Goal: Task Accomplishment & Management: Complete application form

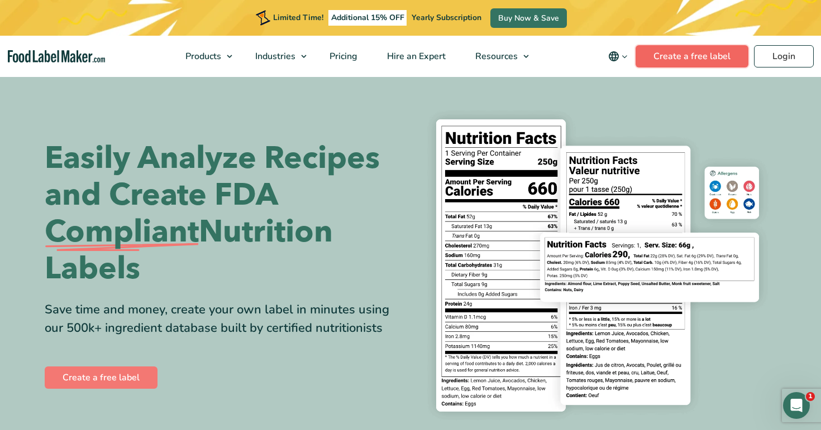
click at [713, 53] on link "Create a free label" at bounding box center [691, 56] width 113 height 22
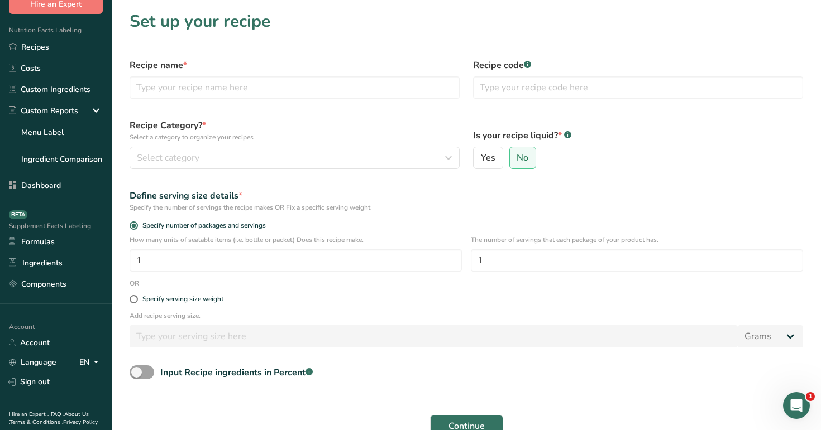
scroll to position [98, 0]
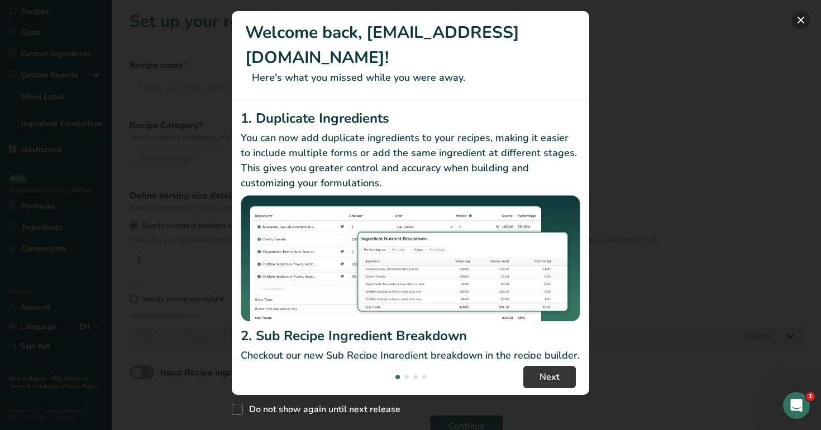
click at [797, 22] on button "New Features" at bounding box center [801, 20] width 18 height 18
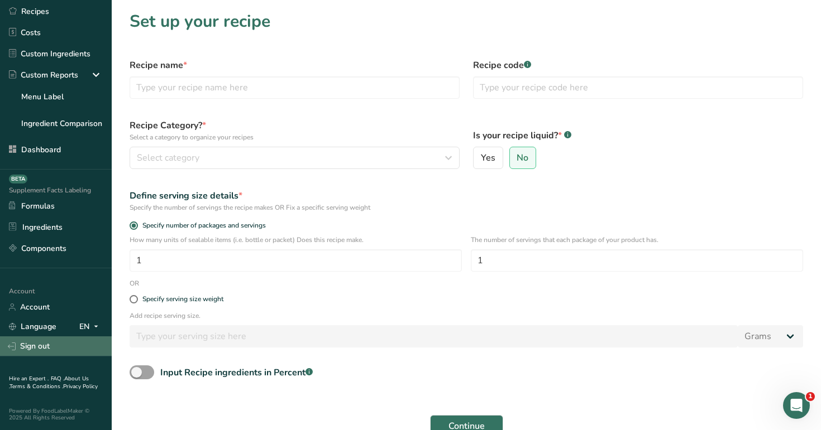
click at [62, 341] on link "Sign out" at bounding box center [56, 347] width 112 height 20
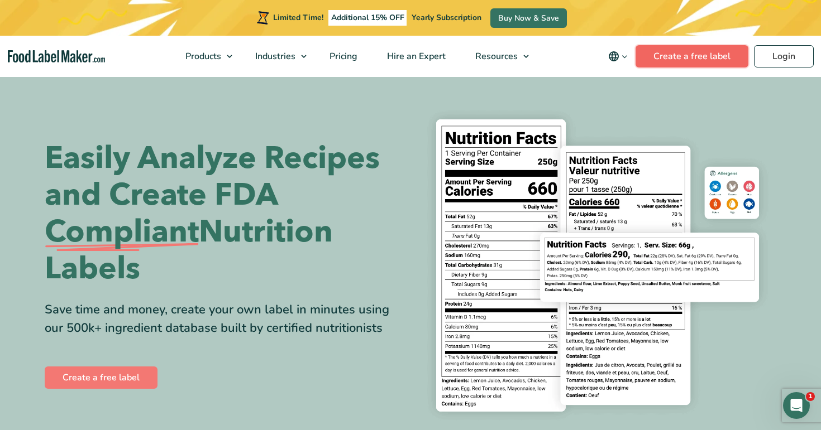
click at [706, 54] on link "Create a free label" at bounding box center [691, 56] width 113 height 22
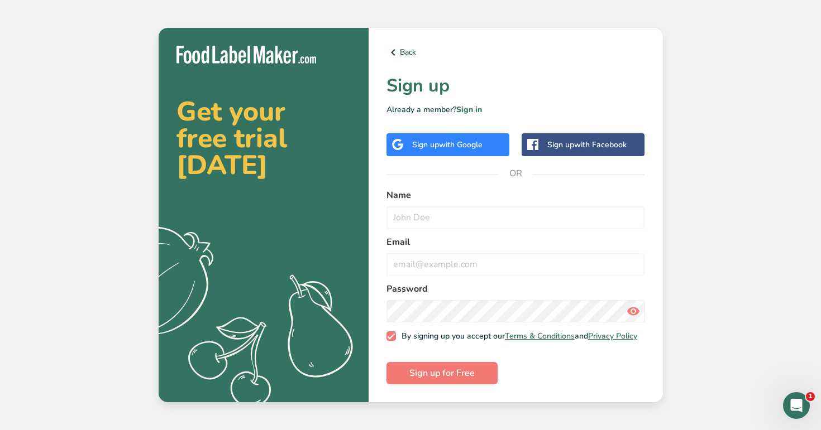
click at [458, 142] on span "with Google" at bounding box center [461, 145] width 44 height 11
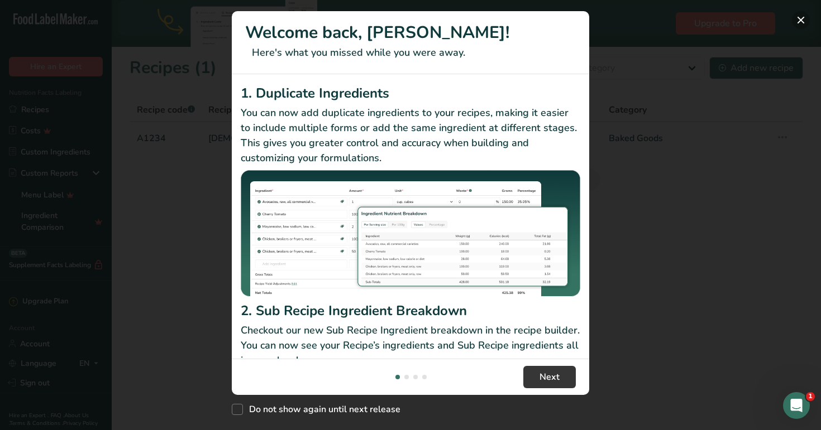
click at [803, 17] on button "New Features" at bounding box center [801, 20] width 18 height 18
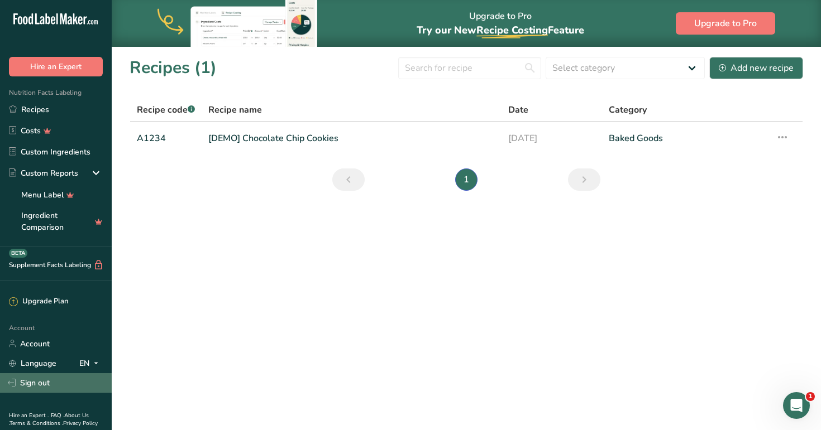
click at [35, 388] on link "Sign out" at bounding box center [56, 383] width 112 height 20
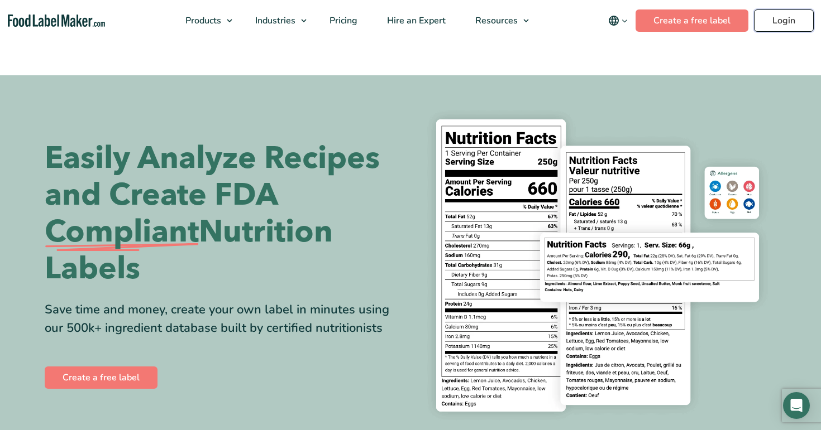
click at [775, 26] on link "Login" at bounding box center [784, 20] width 60 height 22
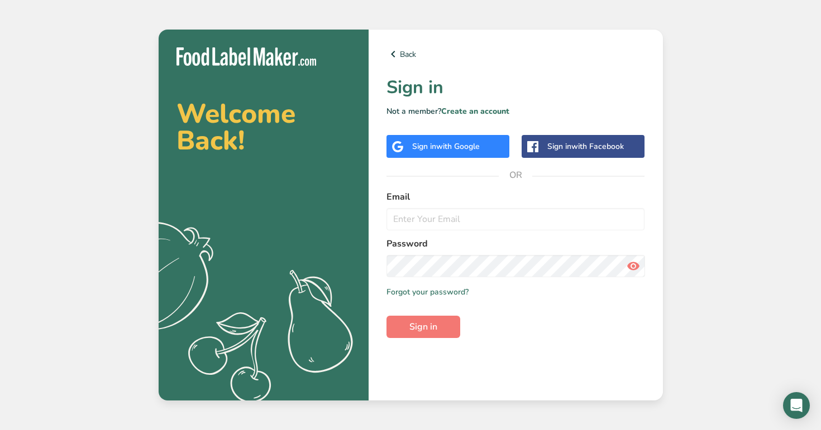
click at [464, 146] on span "with Google" at bounding box center [458, 146] width 44 height 11
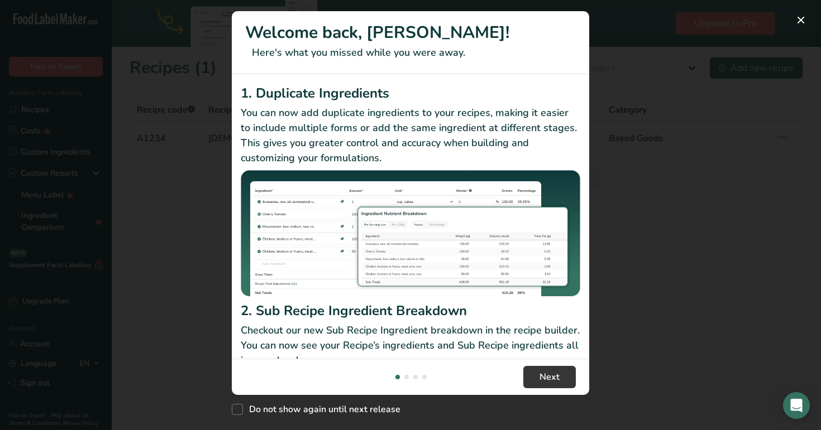
click at [191, 157] on div "New Features" at bounding box center [410, 215] width 821 height 430
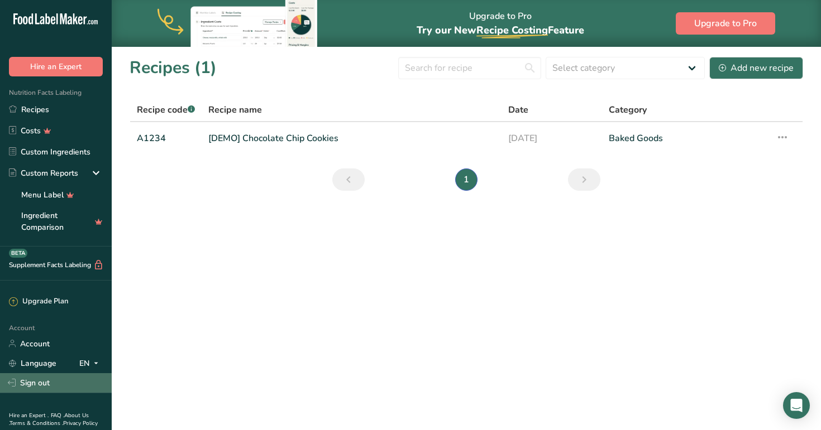
click at [51, 386] on link "Sign out" at bounding box center [56, 383] width 112 height 20
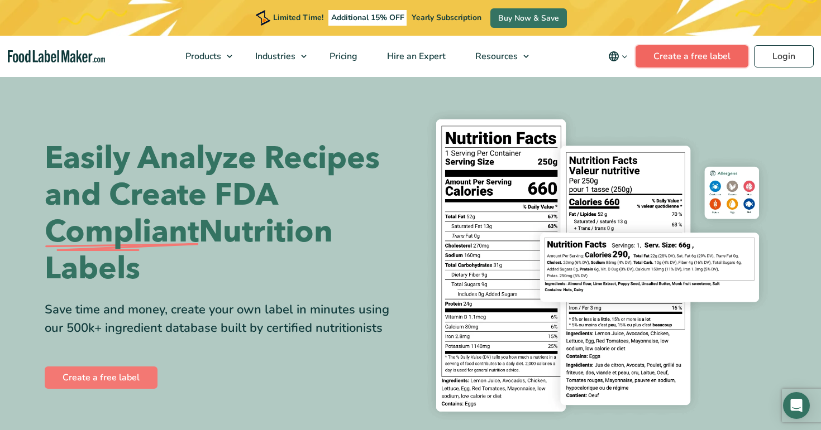
click at [696, 56] on link "Create a free label" at bounding box center [691, 56] width 113 height 22
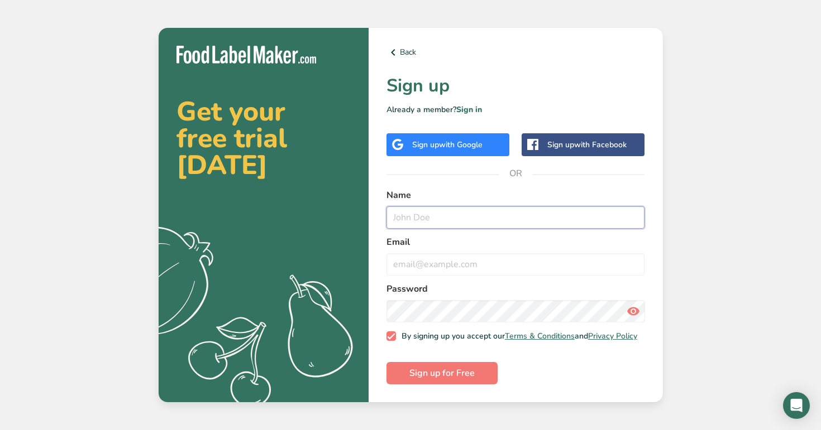
click at [443, 217] on input "text" at bounding box center [515, 218] width 258 height 22
click at [397, 192] on label "Name" at bounding box center [515, 195] width 258 height 13
copy label "Name"
click at [418, 221] on input "text" at bounding box center [515, 218] width 258 height 22
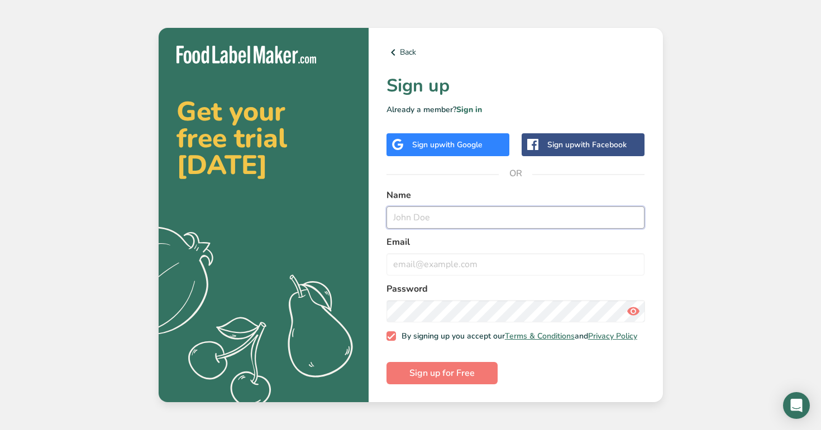
paste input "Name"
type input "Name@"
click at [390, 214] on input "[EMAIL_ADDRESS][DOMAIN_NAME]" at bounding box center [515, 218] width 258 height 22
type input "[EMAIL_ADDRESS][DOMAIN_NAME]"
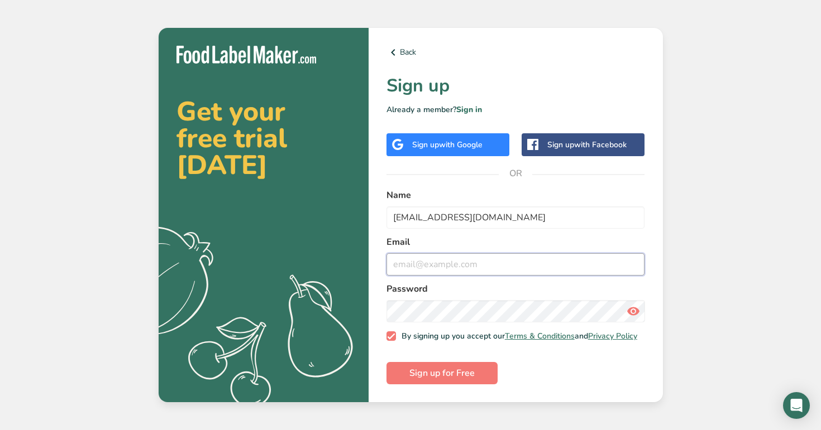
click at [453, 258] on input "email" at bounding box center [515, 264] width 258 height 22
paste input "[EMAIL_ADDRESS][DOMAIN_NAME]"
type input "[EMAIL_ADDRESS][DOMAIN_NAME]"
click at [386, 362] on button "Sign up for Free" at bounding box center [441, 373] width 111 height 22
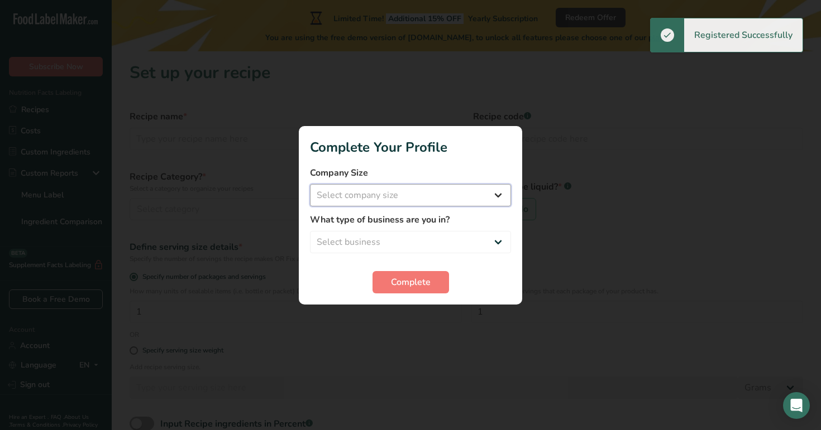
click at [469, 196] on select "Select company size Fewer than 10 Employees 10 to 50 Employees 51 to 500 Employ…" at bounding box center [410, 195] width 201 height 22
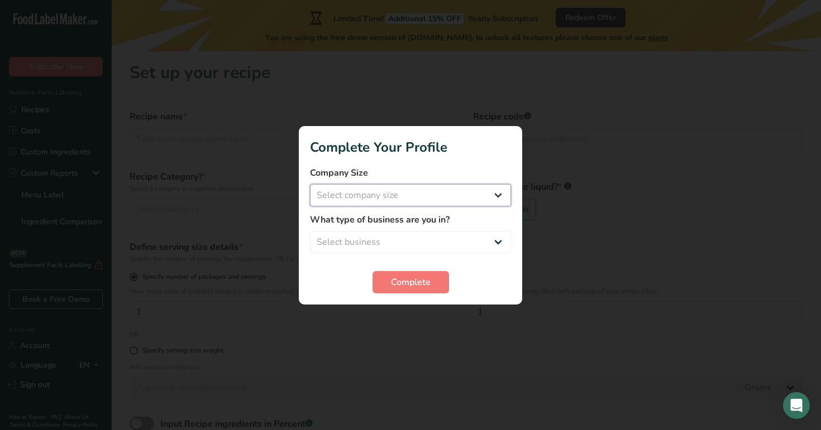
select select "2"
click at [310, 184] on select "Select company size Fewer than 10 Employees 10 to 50 Employees 51 to 500 Employ…" at bounding box center [410, 195] width 201 height 22
click at [476, 244] on select "Select business Packaged Food Manufacturer Restaurant & Cafe Bakery Meal Plans …" at bounding box center [410, 242] width 201 height 22
select select "2"
click at [310, 231] on select "Select business Packaged Food Manufacturer Restaurant & Cafe Bakery Meal Plans …" at bounding box center [410, 242] width 201 height 22
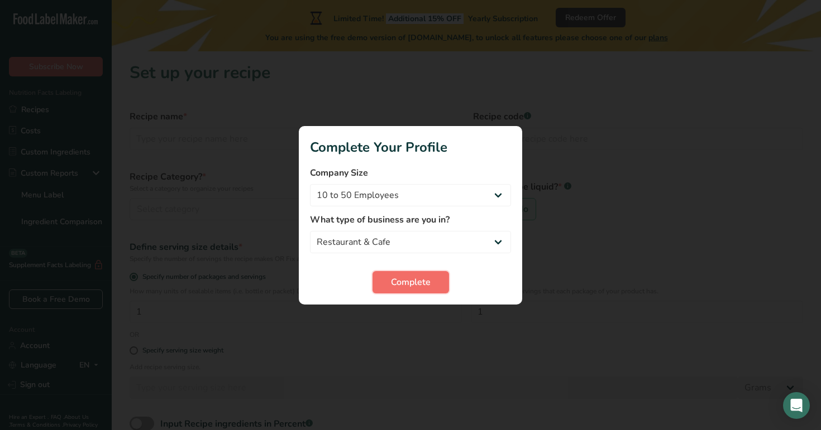
click at [430, 271] on button "Complete" at bounding box center [410, 282] width 76 height 22
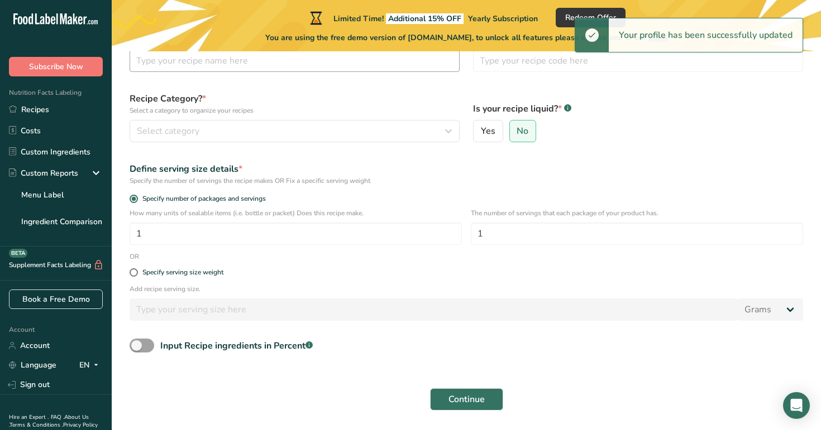
scroll to position [112, 0]
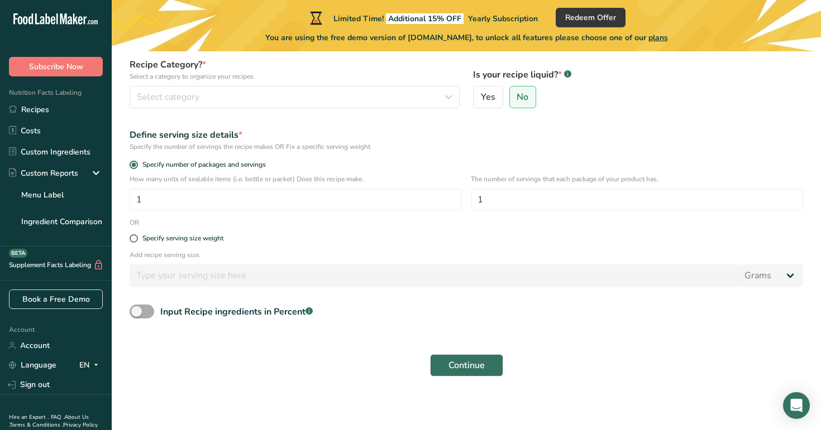
click at [156, 309] on span "Input Recipe ingredients in Percent .a-a{fill:#347362;}.b-a{fill:#fff;}" at bounding box center [233, 311] width 159 height 13
click at [137, 309] on input "Input Recipe ingredients in Percent .a-a{fill:#347362;}.b-a{fill:#fff;}" at bounding box center [133, 311] width 7 height 7
checkbox input "true"
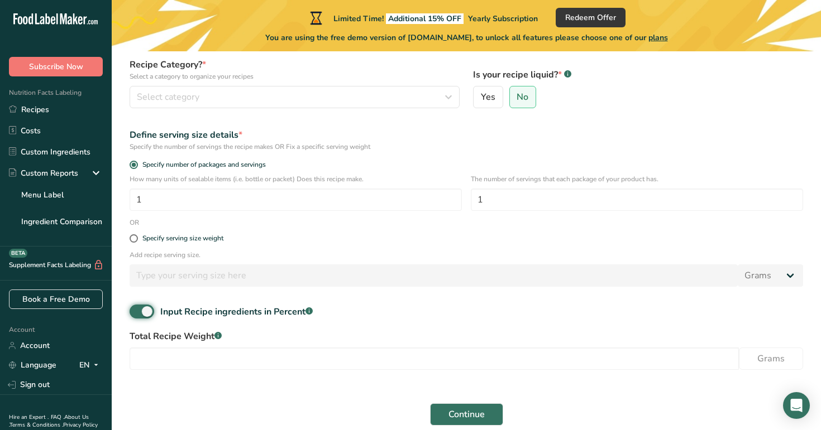
scroll to position [0, 0]
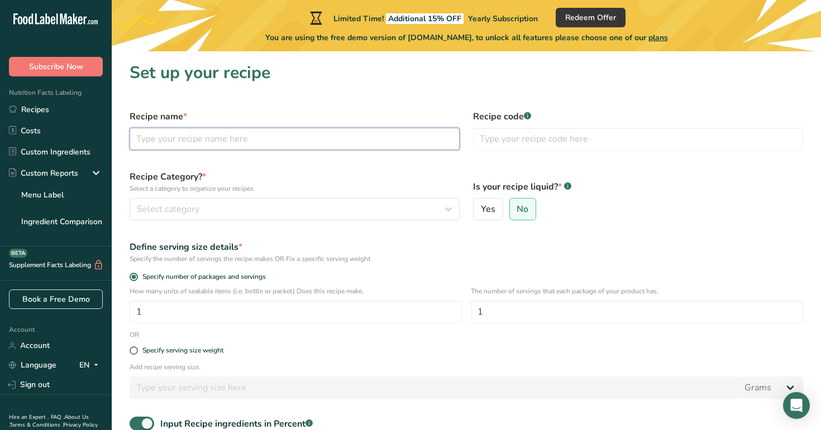
click at [258, 133] on input "text" at bounding box center [295, 139] width 330 height 22
type input "test1"
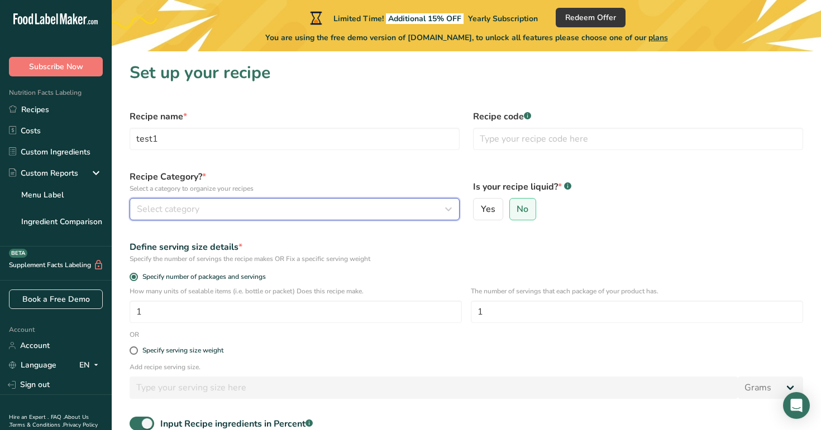
click at [267, 210] on div "Select category" at bounding box center [291, 209] width 309 height 13
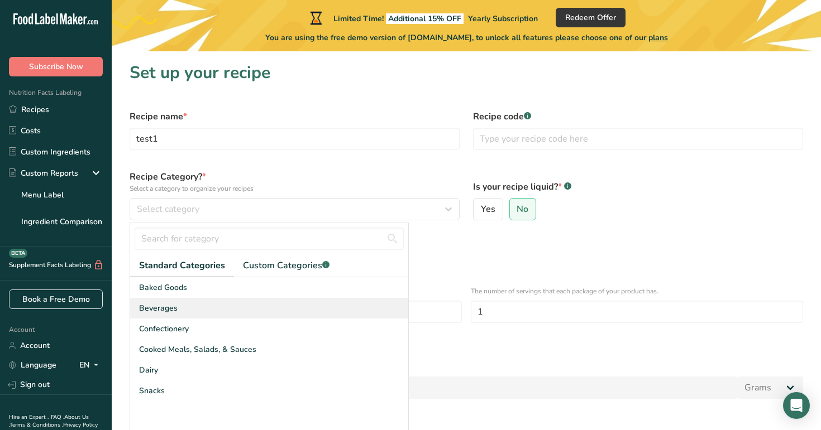
click at [268, 307] on div "Beverages" at bounding box center [269, 308] width 278 height 21
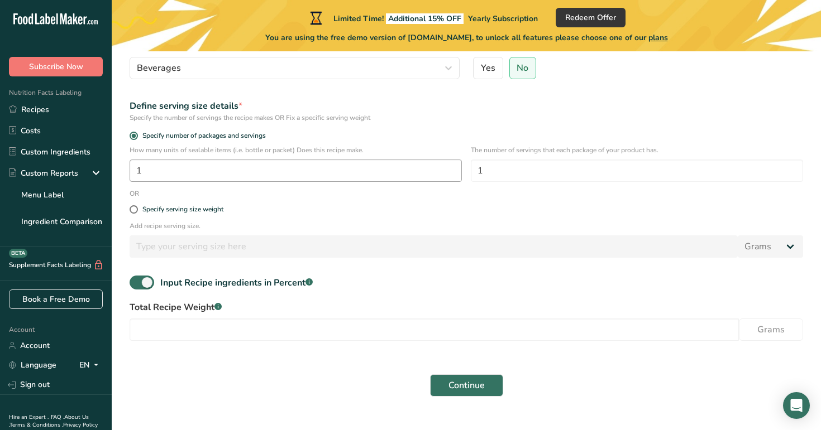
scroll to position [161, 0]
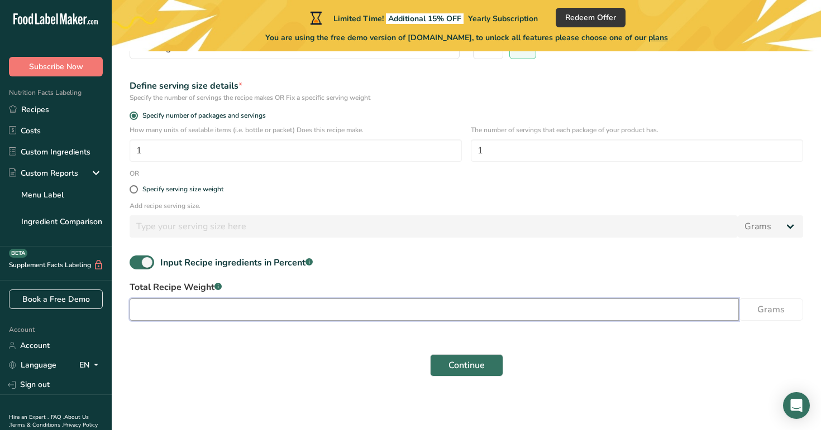
click at [175, 317] on input "number" at bounding box center [434, 310] width 609 height 22
type input "100"
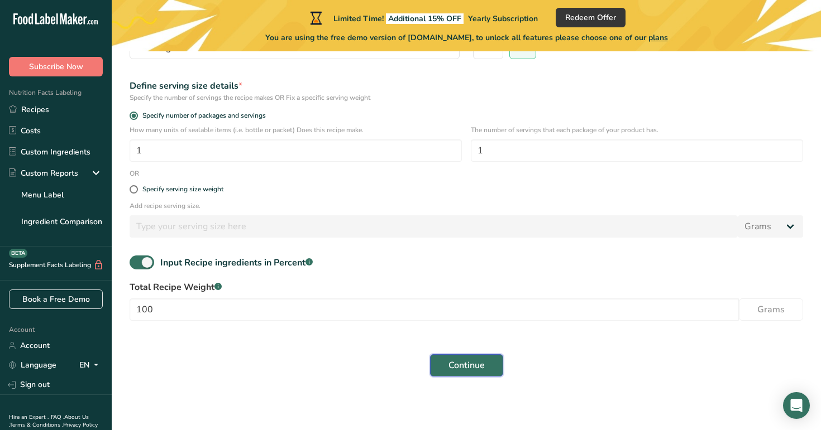
click at [448, 375] on button "Continue" at bounding box center [466, 365] width 73 height 22
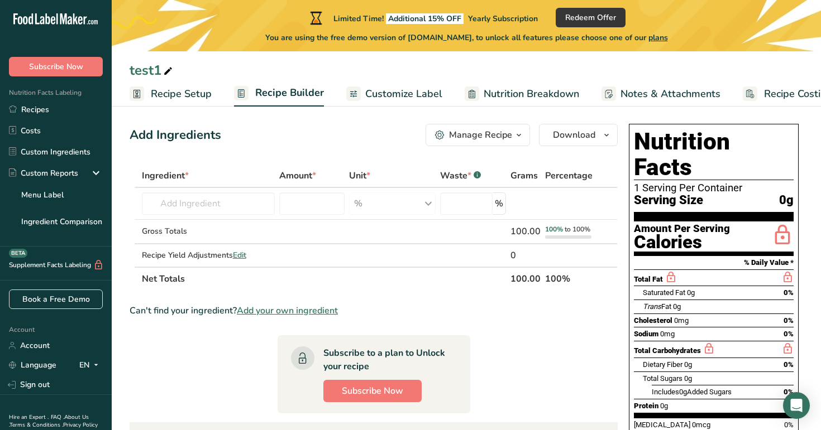
scroll to position [7, 0]
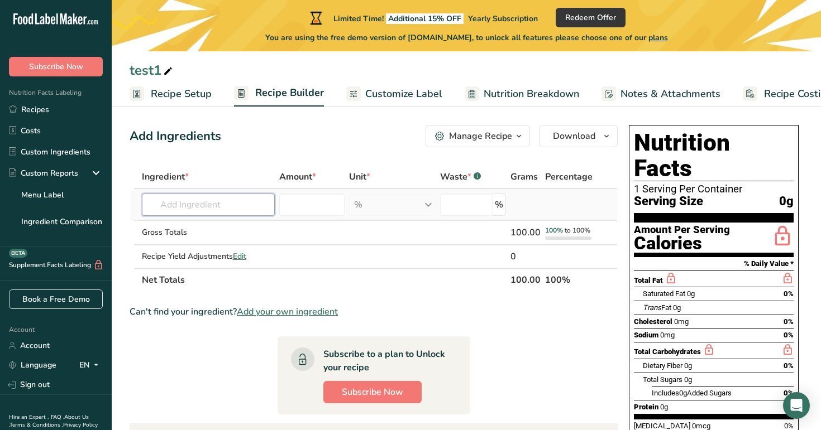
click at [200, 200] on input "text" at bounding box center [208, 205] width 133 height 22
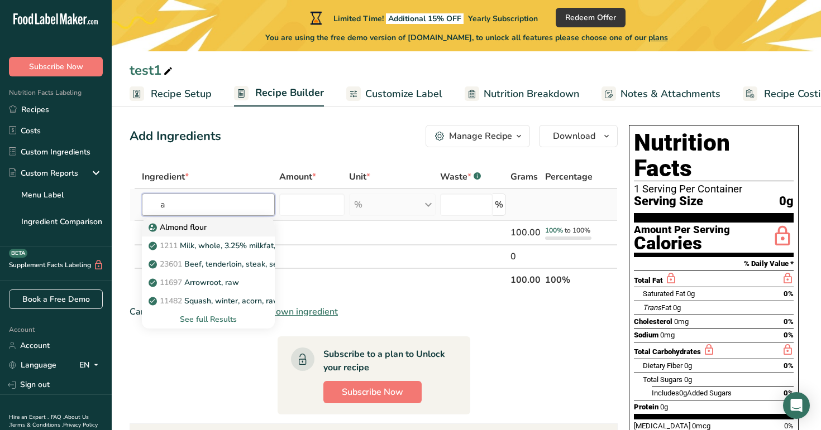
type input "a"
click at [225, 234] on link "Almond flour" at bounding box center [208, 227] width 133 height 18
type input "Almond flour"
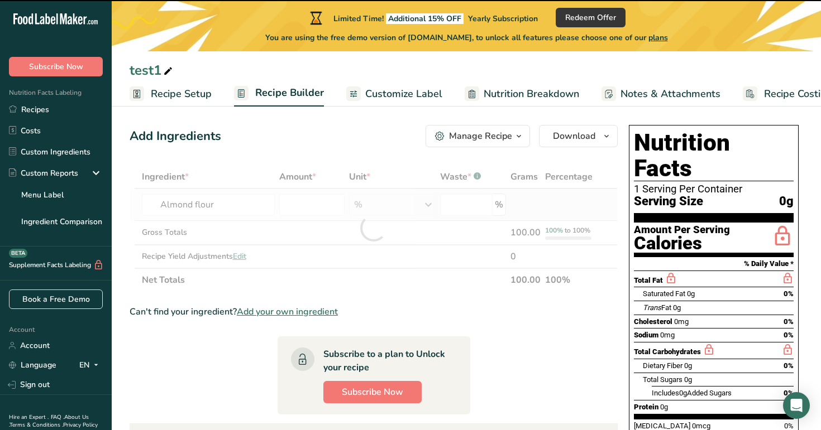
type input "0"
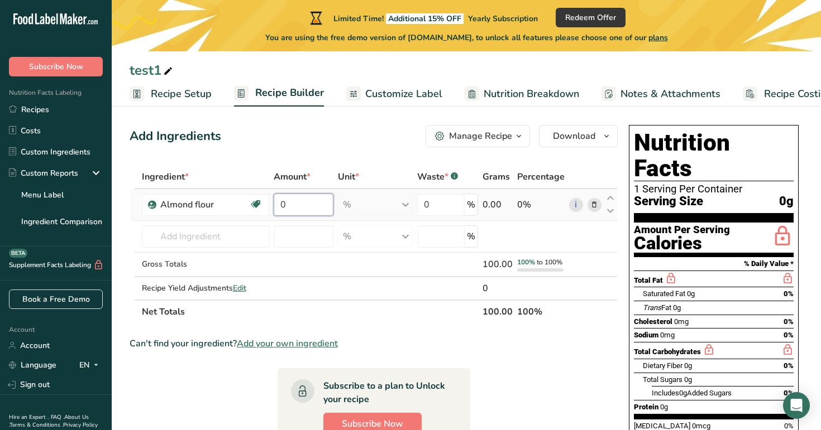
click at [293, 205] on input "0" at bounding box center [304, 205] width 60 height 22
type input "10"
click at [233, 234] on div "Ingredient * Amount * Unit * Waste * .a-a{fill:#347362;}.b-a{fill:#fff;} Grams …" at bounding box center [374, 244] width 488 height 159
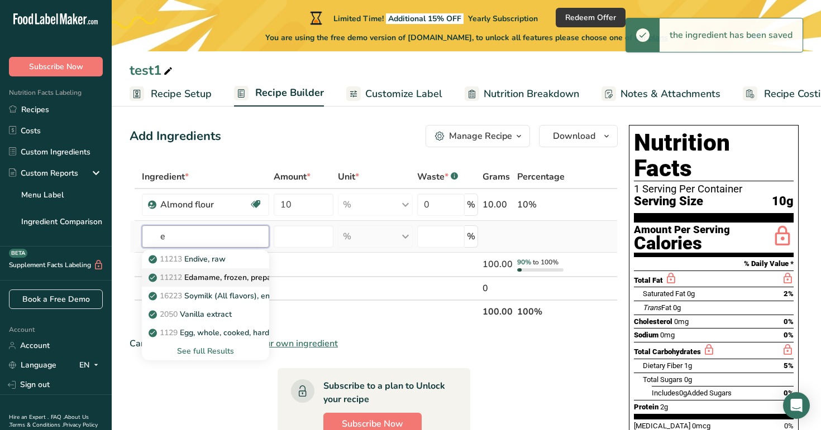
type input "e"
click at [240, 279] on p "11212 Edamame, frozen, prepared" at bounding box center [217, 278] width 132 height 12
type input "Edamame, frozen, prepared"
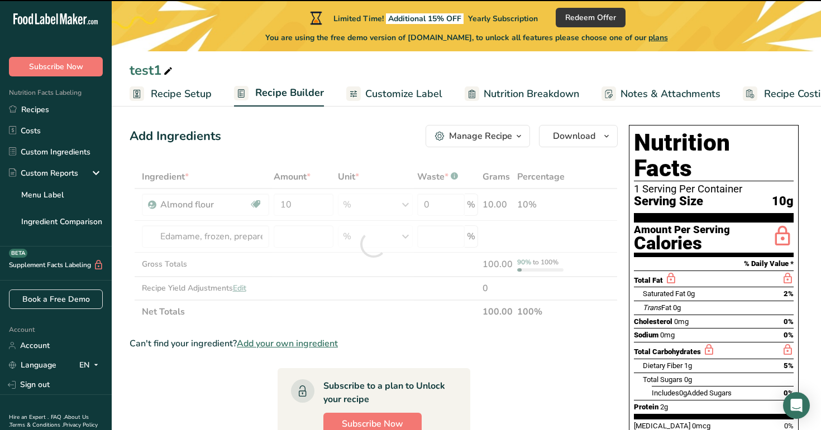
type input "0"
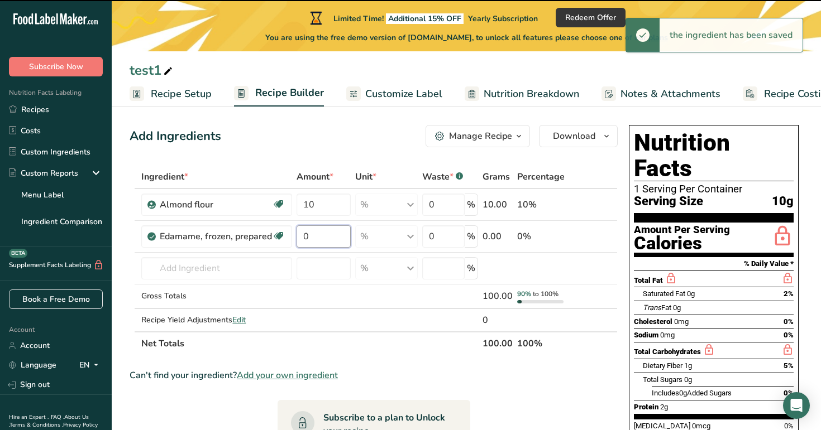
click at [301, 238] on input "0" at bounding box center [323, 237] width 54 height 22
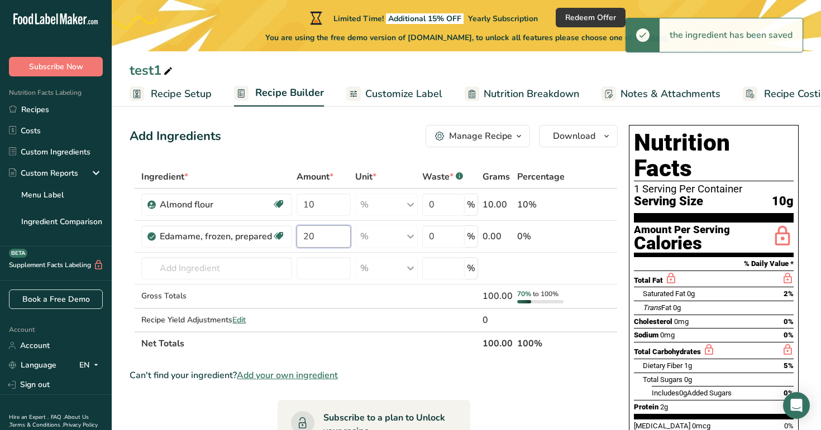
type input "20"
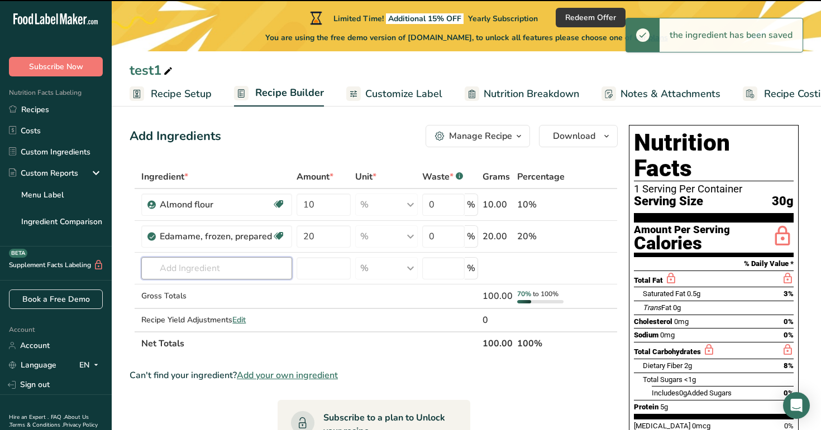
click at [236, 276] on input "text" at bounding box center [216, 268] width 151 height 22
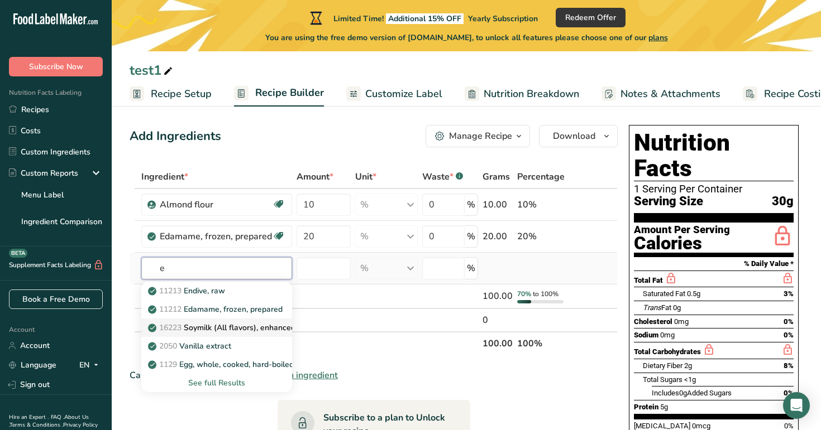
type input "e"
click at [238, 319] on link "16223 Soymilk (All flavors), enhanced" at bounding box center [216, 328] width 151 height 18
type input "Soymilk (All flavors), enhanced"
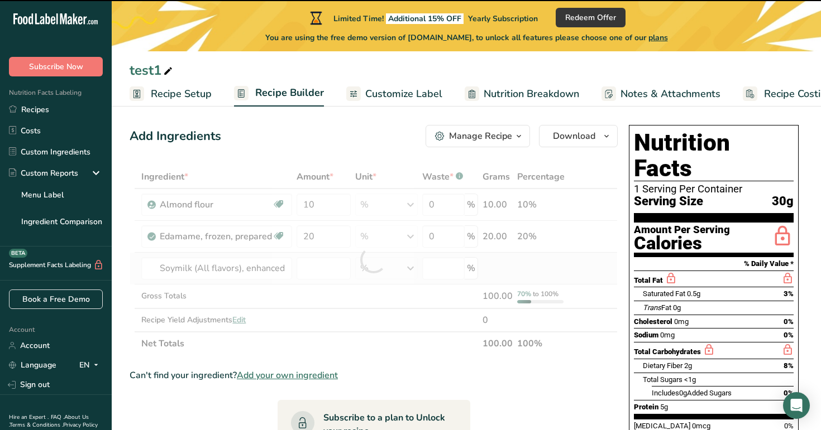
type input "0"
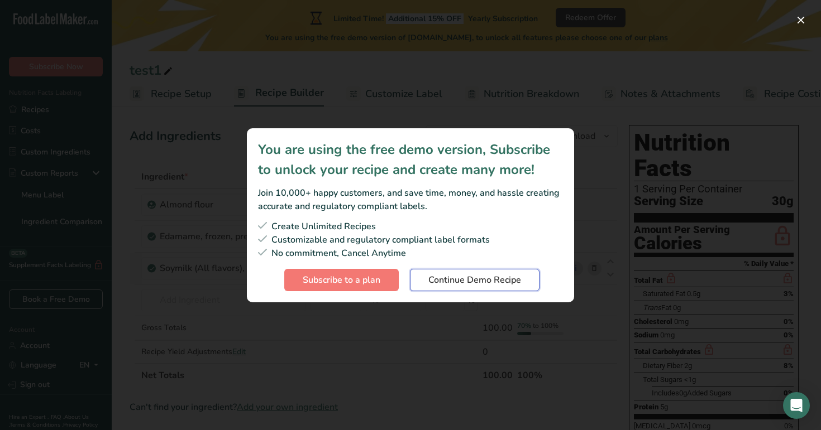
click at [477, 286] on span "Continue Demo Recipe" at bounding box center [474, 280] width 93 height 13
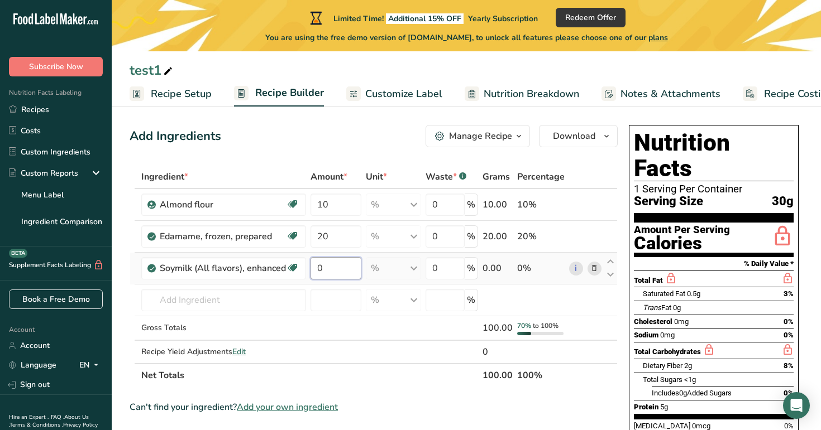
click at [334, 270] on input "0" at bounding box center [335, 268] width 50 height 22
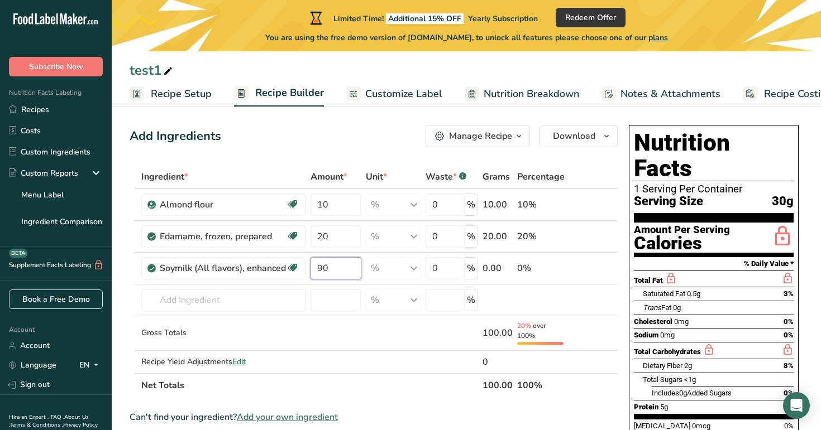
type input "90"
click at [317, 140] on div "Add Ingredients Manage Recipe Delete Recipe Duplicate Recipe Scale Recipe Save …" at bounding box center [374, 136] width 488 height 22
click at [228, 296] on input "text" at bounding box center [223, 300] width 165 height 22
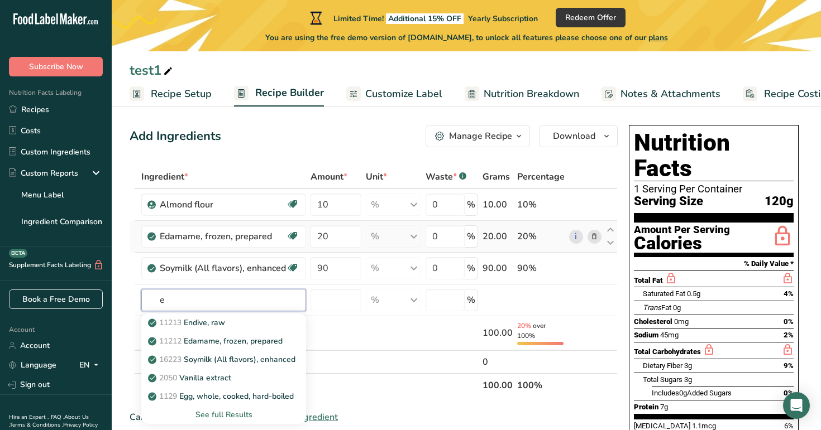
type input "e"
click at [554, 241] on div "20%" at bounding box center [540, 236] width 47 height 13
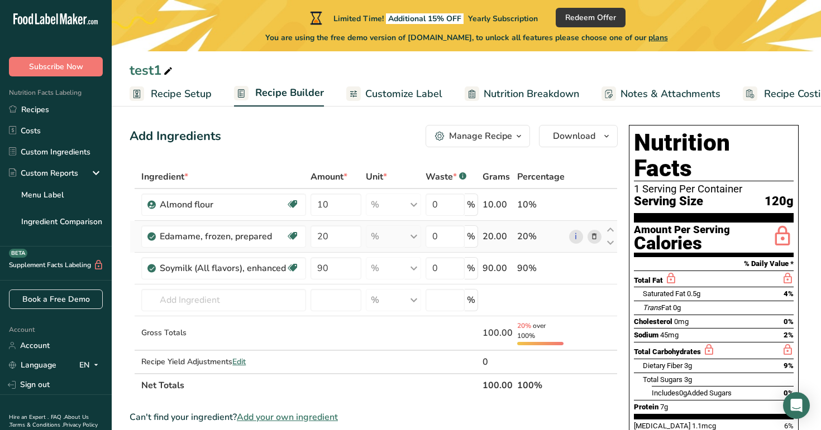
click at [598, 236] on icon at bounding box center [594, 237] width 8 height 12
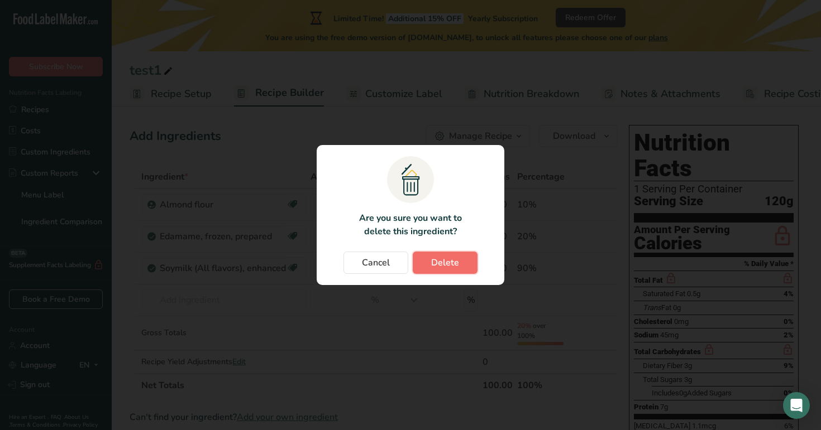
click at [458, 258] on span "Delete" at bounding box center [445, 262] width 28 height 13
type input "90"
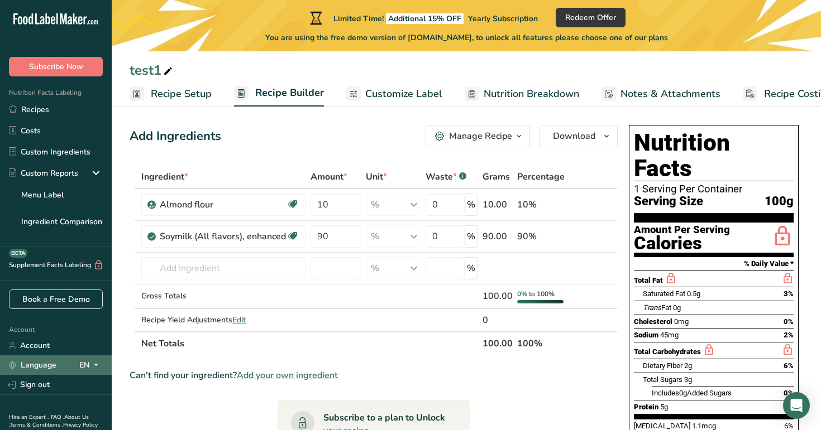
click at [87, 365] on div "EN" at bounding box center [90, 365] width 23 height 13
click at [70, 400] on div "Spanish" at bounding box center [59, 406] width 78 height 21
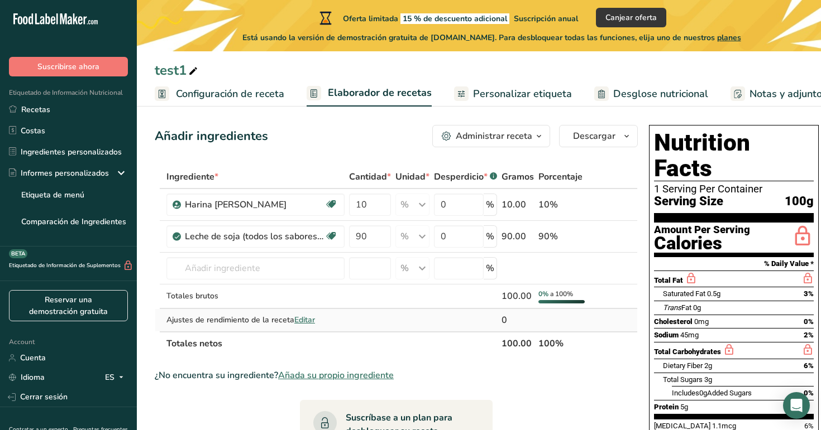
click at [288, 326] on td "Ajustes de rendimiento de la receta Editar" at bounding box center [255, 320] width 183 height 22
click at [108, 376] on div "ES" at bounding box center [116, 377] width 23 height 13
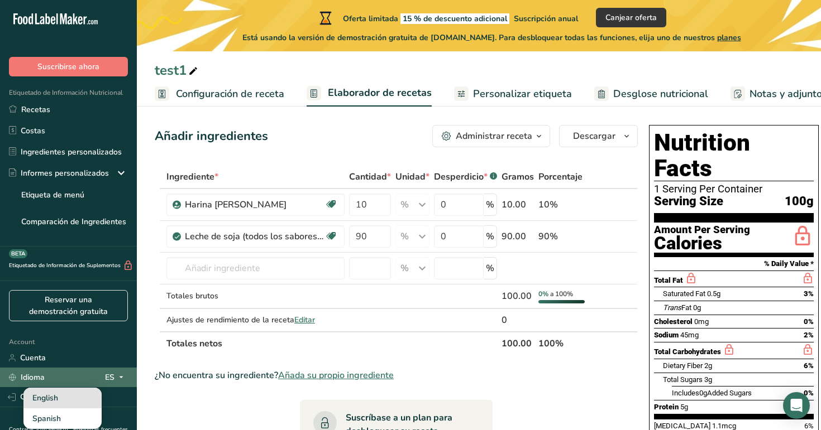
click at [63, 405] on div "English" at bounding box center [62, 398] width 78 height 21
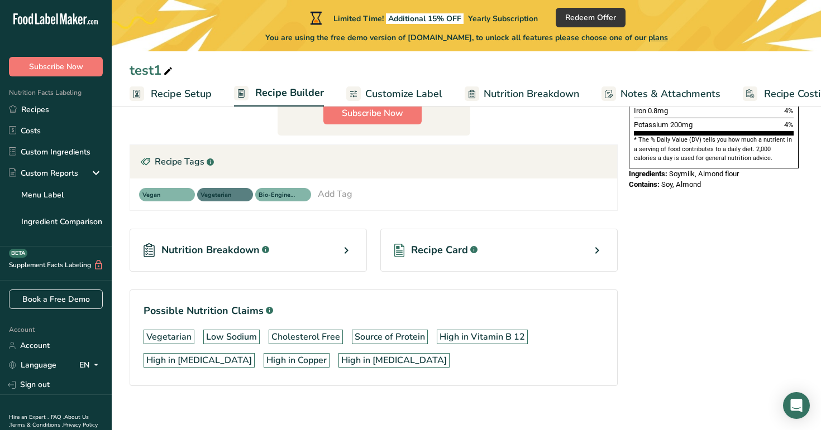
scroll to position [359, 0]
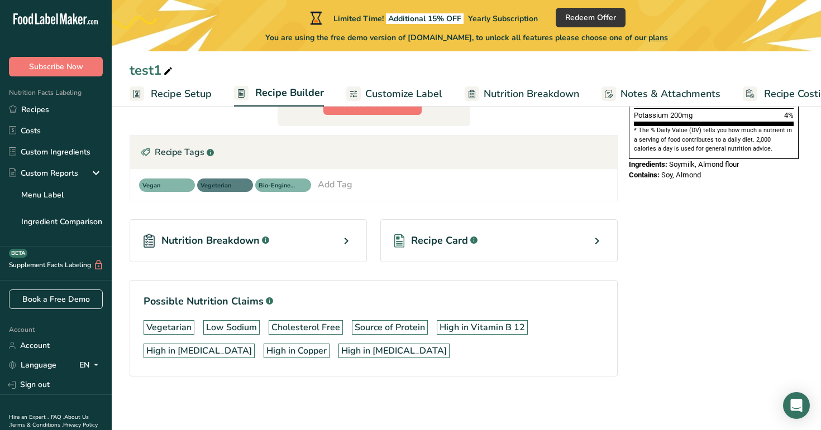
click at [320, 235] on div "Nutrition Breakdown .a-a{fill:#347362;}.b-a{fill:#fff;}" at bounding box center [248, 240] width 237 height 43
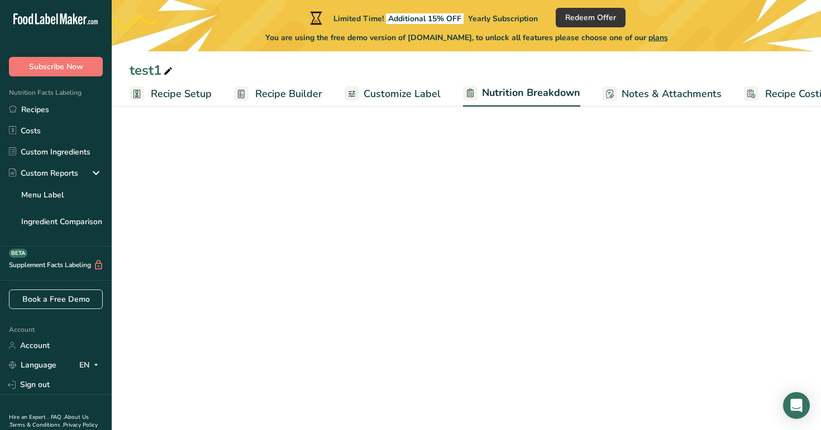
select select "Calories"
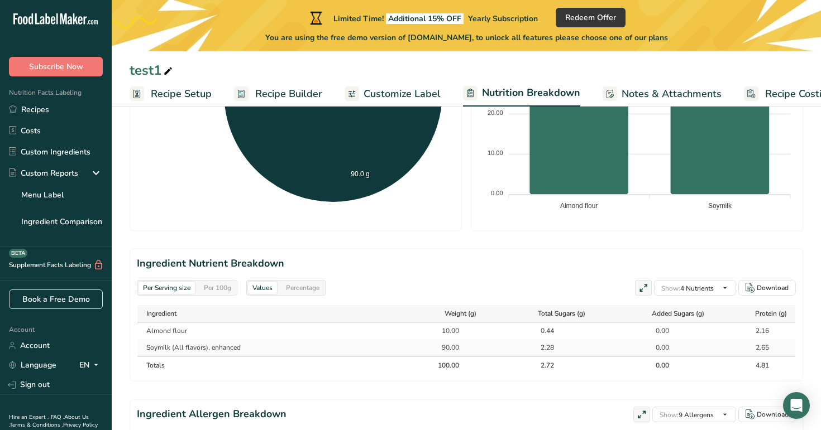
scroll to position [373, 0]
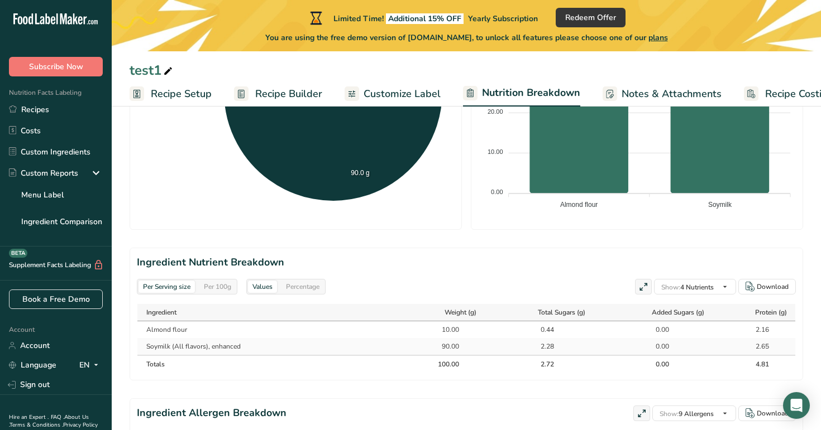
click at [219, 282] on div "Per 100g" at bounding box center [217, 287] width 36 height 12
click at [304, 284] on div "Percentage" at bounding box center [302, 287] width 42 height 12
click at [209, 287] on div "Per 100g" at bounding box center [217, 287] width 36 height 12
click at [165, 290] on div "Per Serving size" at bounding box center [166, 287] width 56 height 12
click at [280, 285] on div "Values Percentage" at bounding box center [285, 287] width 79 height 16
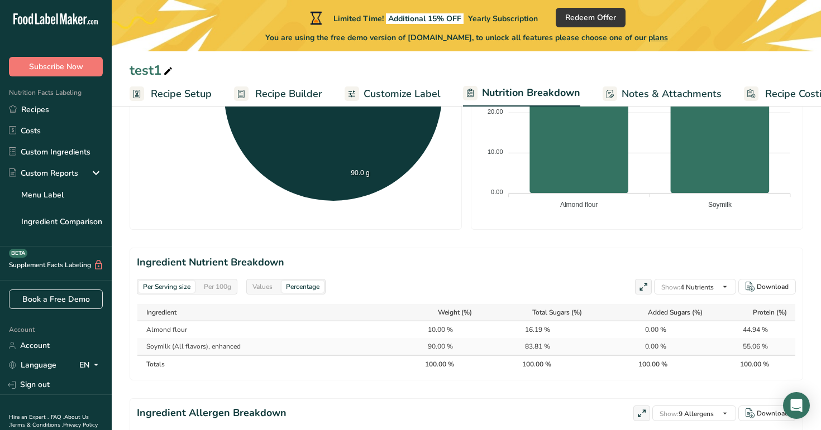
click at [261, 285] on div "Values" at bounding box center [262, 287] width 29 height 12
click at [214, 276] on section "Ingredient Nutrient Breakdown Per Serving size Per 100g Values Percentage Show:…" at bounding box center [466, 314] width 673 height 133
click at [216, 286] on div "Per 100g" at bounding box center [217, 287] width 36 height 12
click at [292, 91] on span "Recipe Builder" at bounding box center [288, 94] width 67 height 15
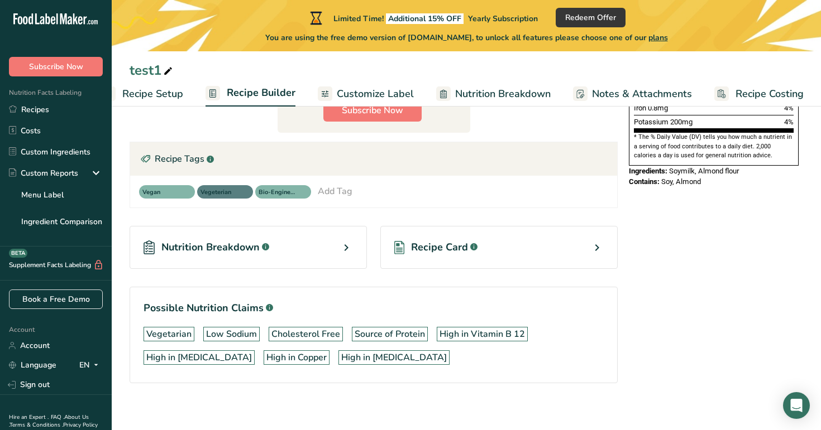
scroll to position [359, 0]
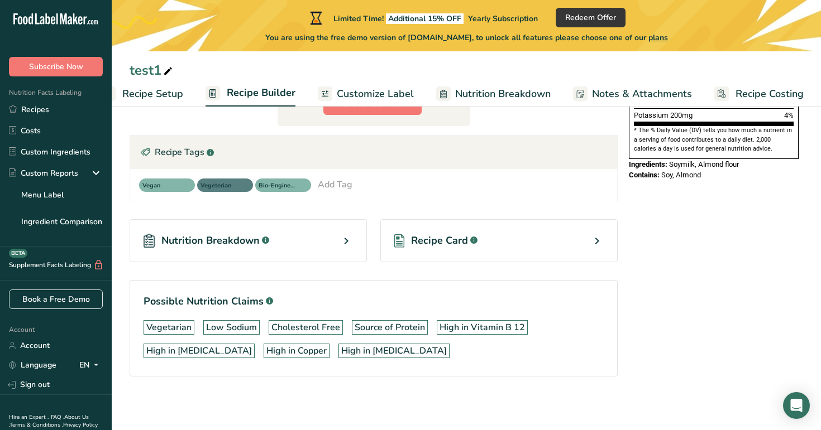
click at [504, 98] on span "Nutrition Breakdown" at bounding box center [502, 94] width 95 height 15
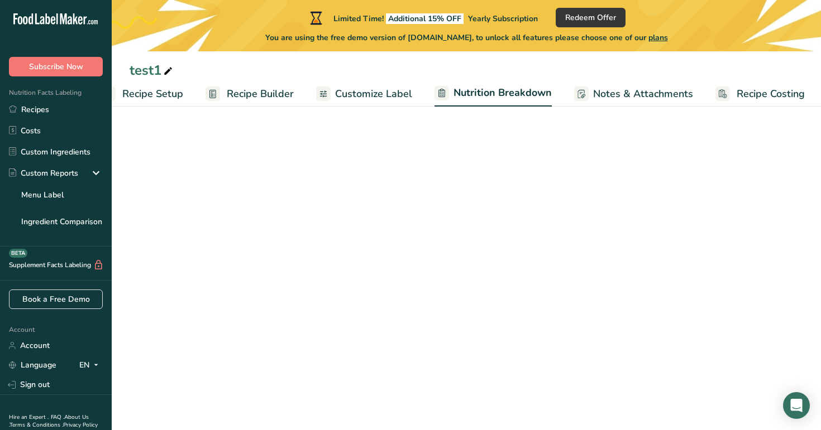
scroll to position [0, 30]
select select "Calories"
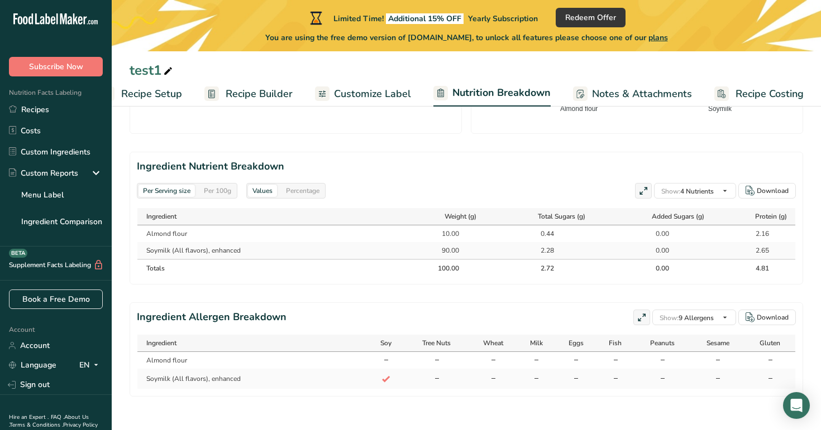
scroll to position [471, 0]
click at [220, 189] on div "Per 100g" at bounding box center [217, 189] width 36 height 12
click at [256, 92] on span "Recipe Builder" at bounding box center [259, 94] width 67 height 15
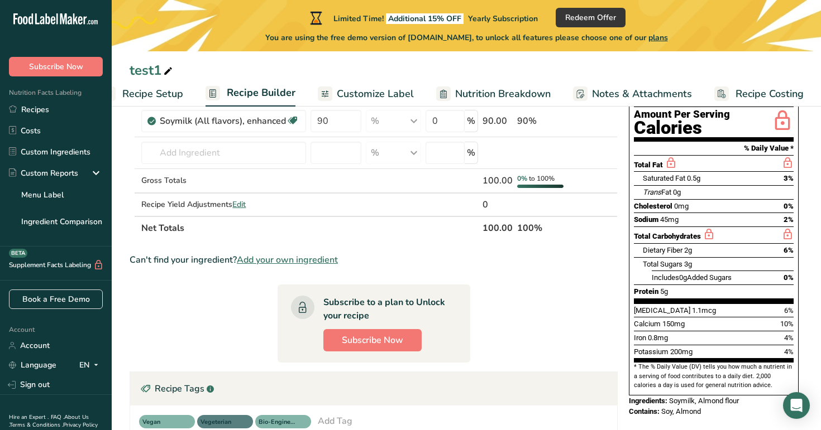
scroll to position [94, 0]
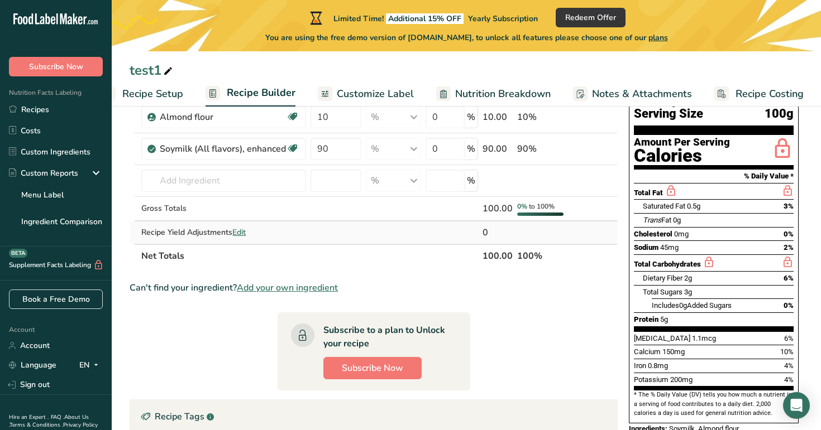
click at [238, 229] on span "Edit" at bounding box center [238, 232] width 13 height 11
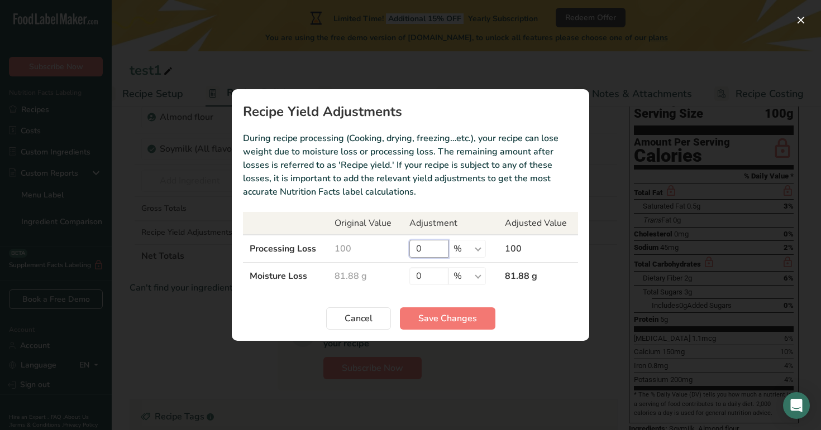
click at [425, 253] on input "0" at bounding box center [428, 249] width 39 height 18
type input "100"
click at [433, 324] on span "Save Changes" at bounding box center [447, 318] width 59 height 13
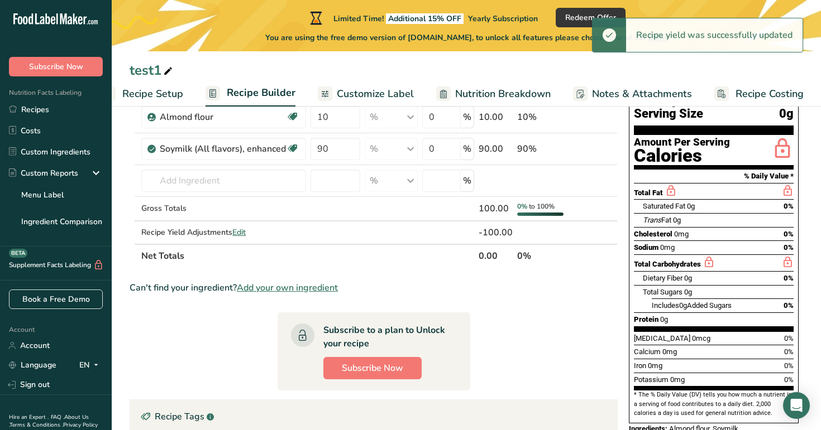
click at [490, 97] on span "Nutrition Breakdown" at bounding box center [502, 94] width 95 height 15
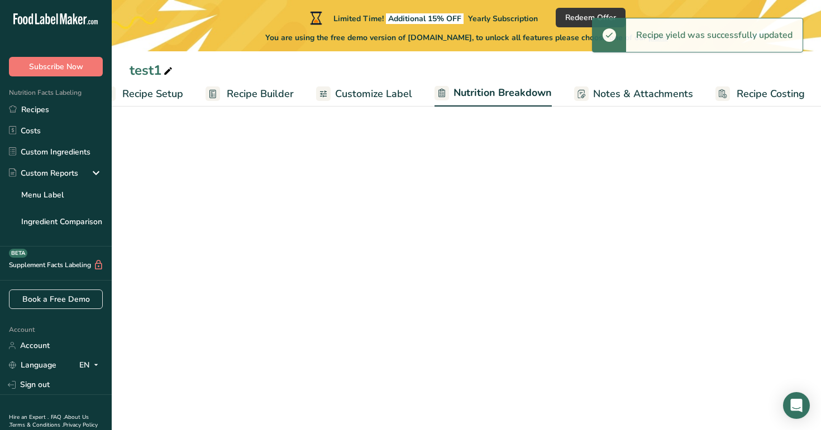
scroll to position [0, 30]
select select "Calories"
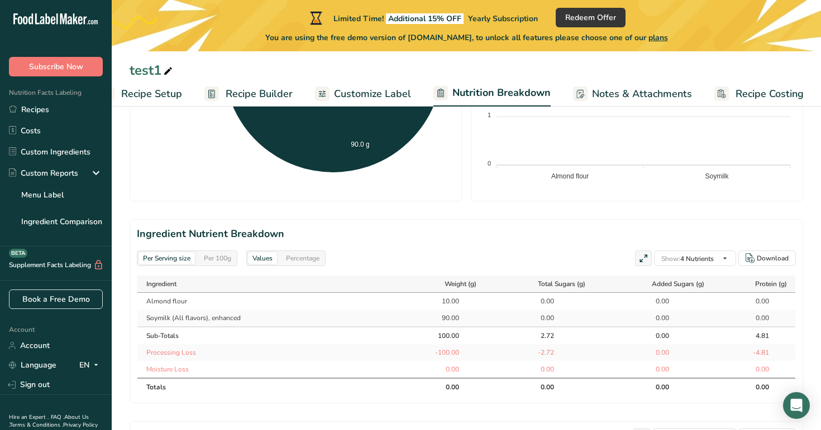
scroll to position [404, 0]
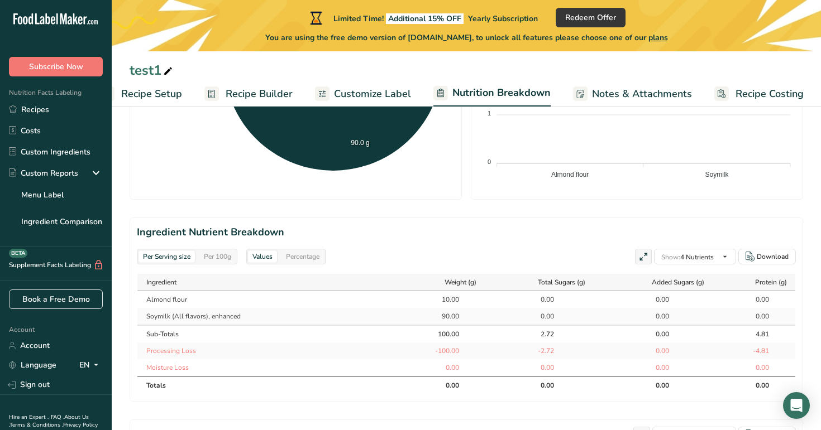
click at [222, 256] on div "Per 100g" at bounding box center [217, 257] width 36 height 12
click at [176, 258] on div "Per Serving size" at bounding box center [166, 257] width 56 height 12
click at [272, 90] on span "Recipe Builder" at bounding box center [259, 94] width 67 height 15
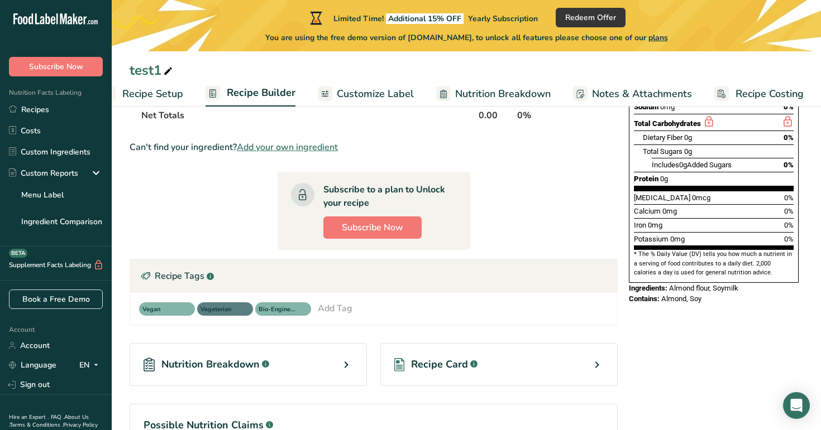
scroll to position [335, 0]
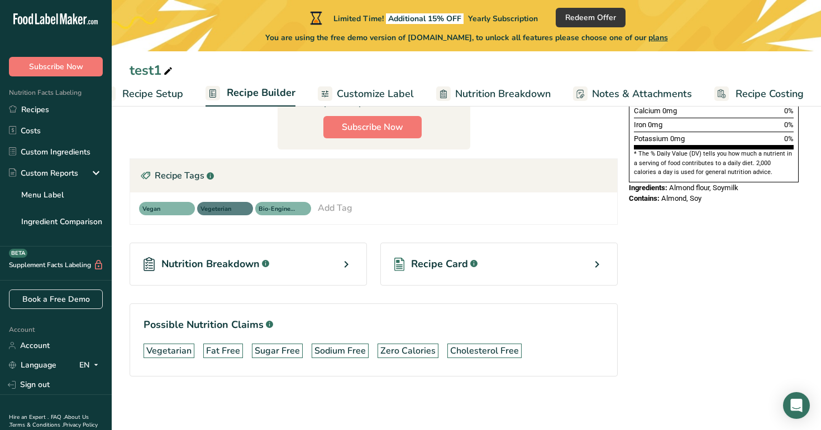
click at [496, 264] on div "Recipe Card .a-a{fill:#347362;}.b-a{fill:#fff;}" at bounding box center [498, 264] width 237 height 43
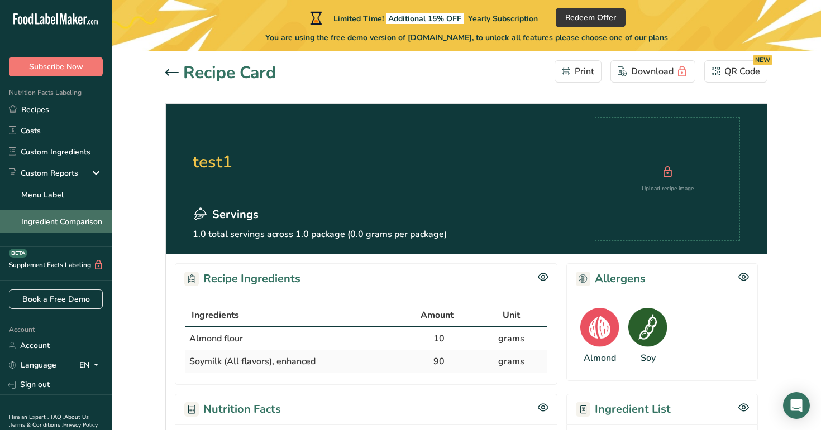
click at [81, 227] on link "Ingredient Comparison" at bounding box center [56, 221] width 112 height 22
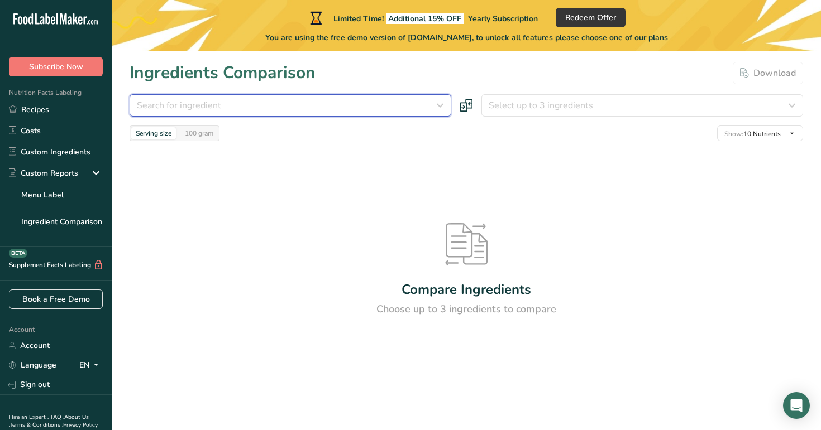
click at [328, 100] on div "Search for ingredient" at bounding box center [287, 105] width 300 height 13
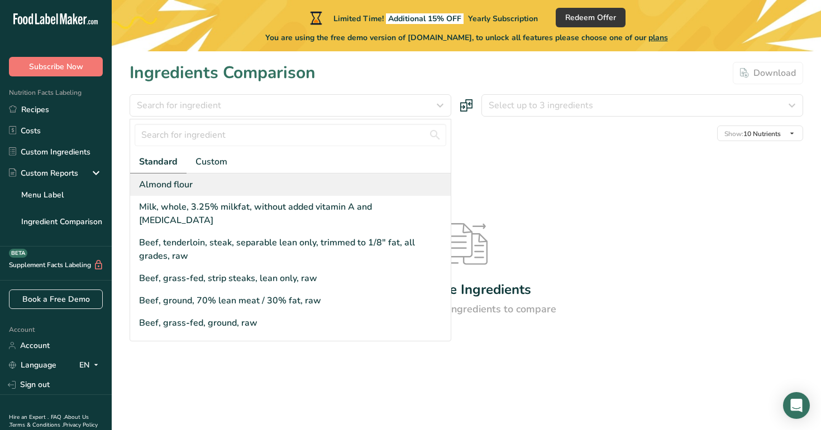
click at [305, 189] on div "Almond flour" at bounding box center [290, 185] width 320 height 22
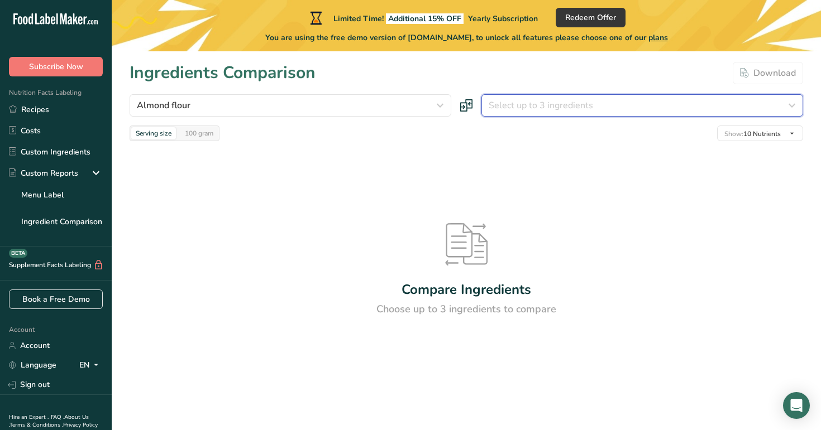
click at [555, 99] on span "Select up to 3 ingredients" at bounding box center [540, 105] width 104 height 13
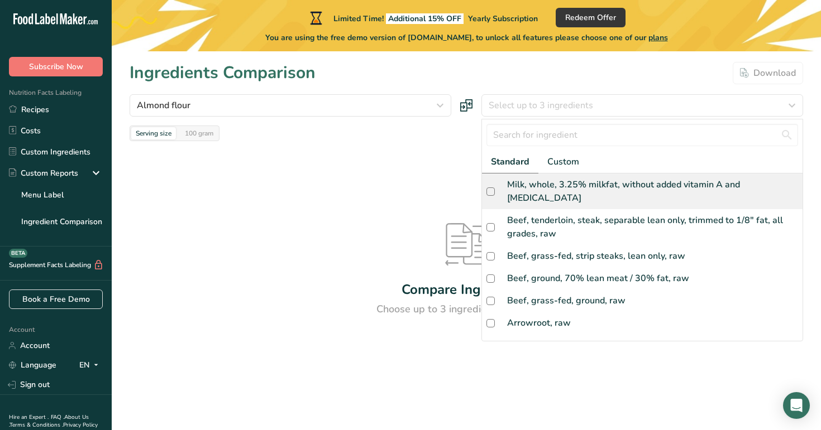
click at [565, 189] on div "Milk, whole, 3.25% milkfat, without added vitamin A and [MEDICAL_DATA]" at bounding box center [652, 191] width 291 height 27
checkbox input "true"
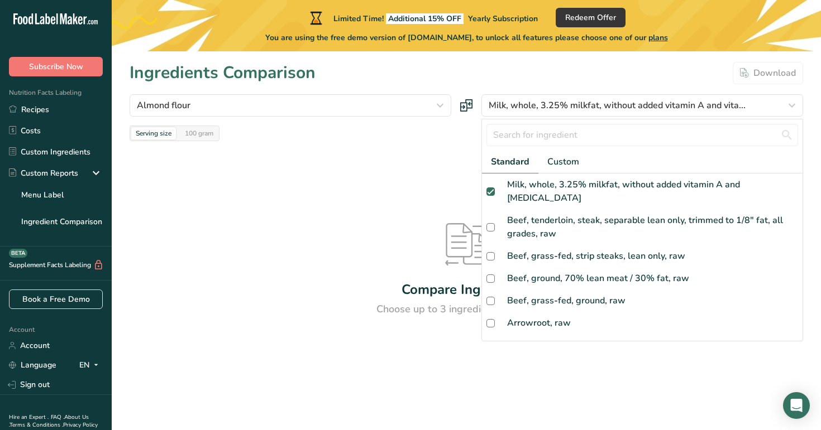
click at [423, 161] on div "Compare Ingredients Choose up to 3 ingredients to compare" at bounding box center [466, 270] width 673 height 258
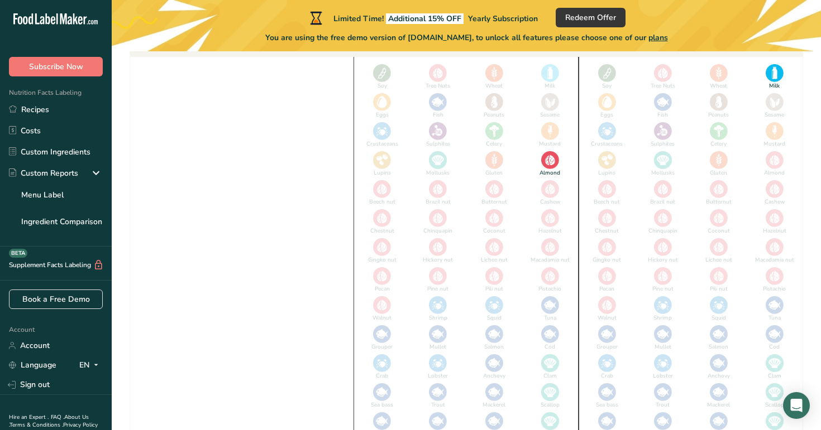
scroll to position [578, 0]
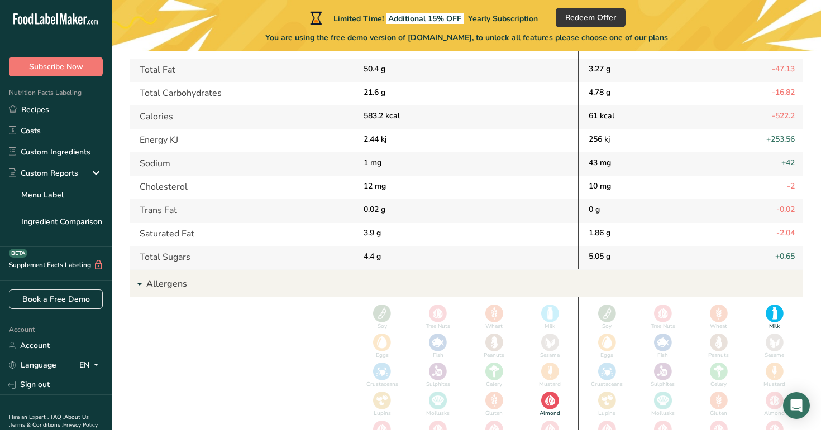
click at [208, 289] on p "Allergens" at bounding box center [474, 284] width 656 height 27
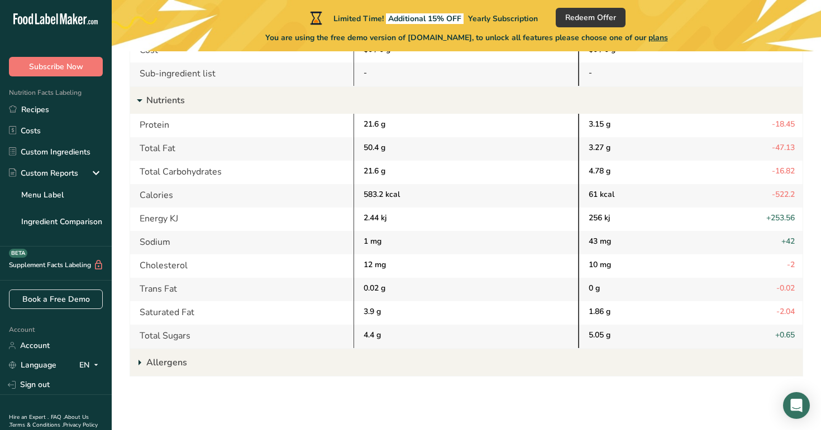
scroll to position [0, 0]
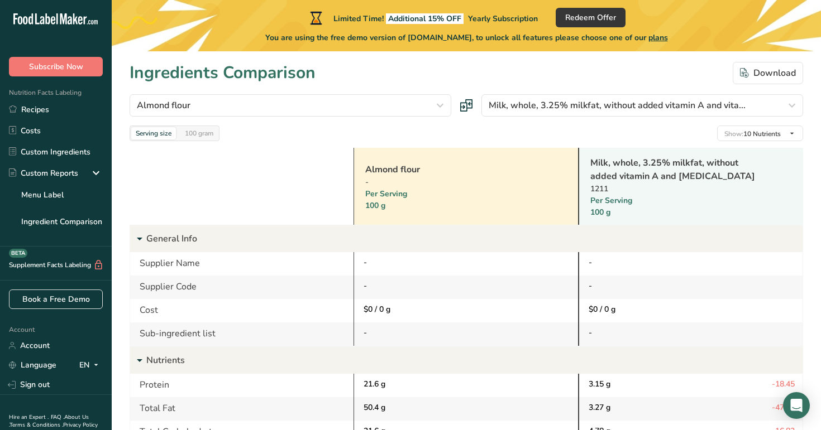
click at [228, 237] on p "General Info" at bounding box center [474, 239] width 656 height 27
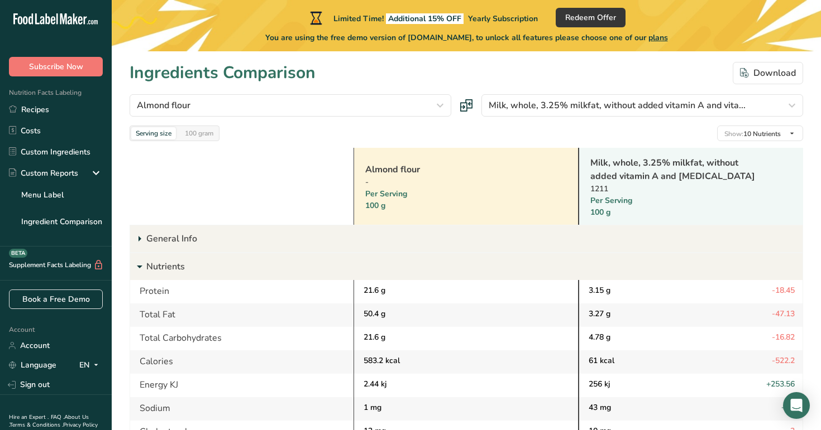
click at [234, 263] on p "Nutrients" at bounding box center [474, 266] width 656 height 27
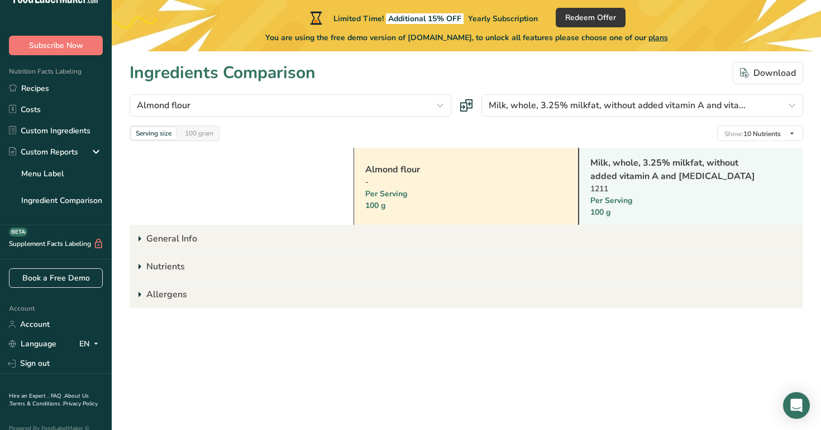
scroll to position [22, 0]
click at [192, 235] on p "General Info" at bounding box center [474, 239] width 656 height 27
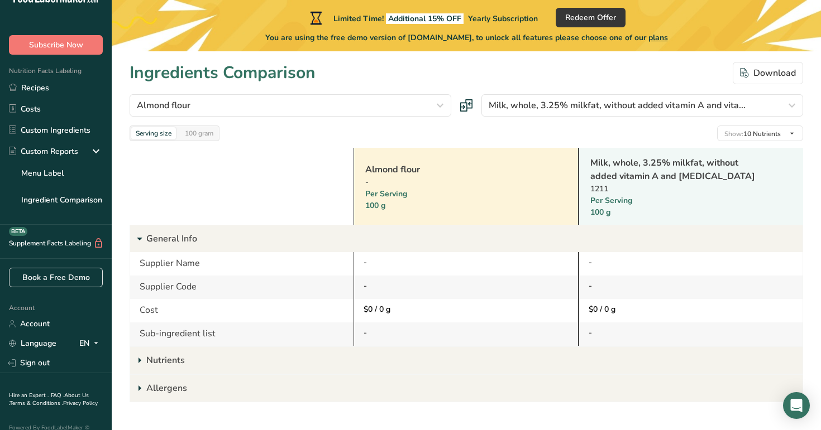
scroll to position [26, 0]
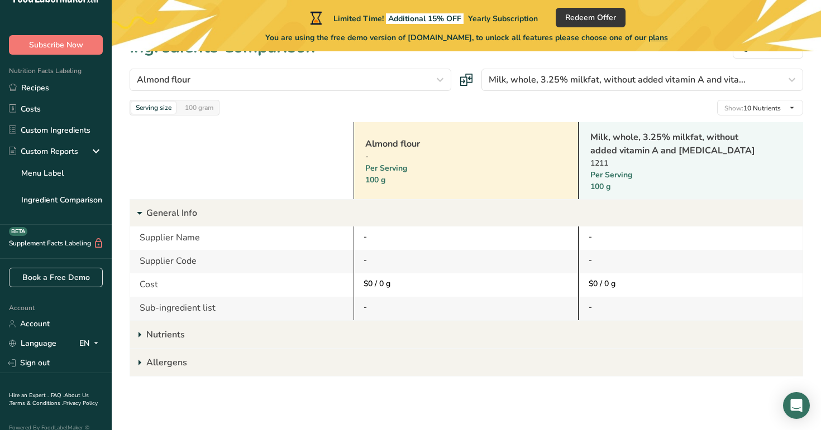
click at [170, 337] on p "Nutrients" at bounding box center [474, 335] width 656 height 27
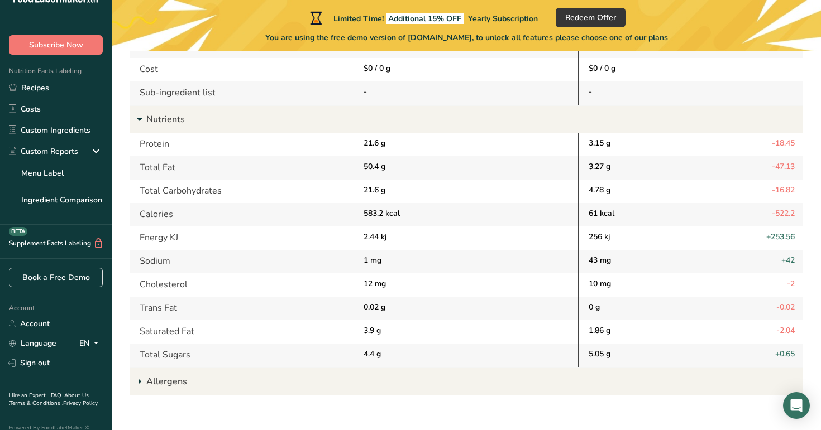
scroll to position [260, 0]
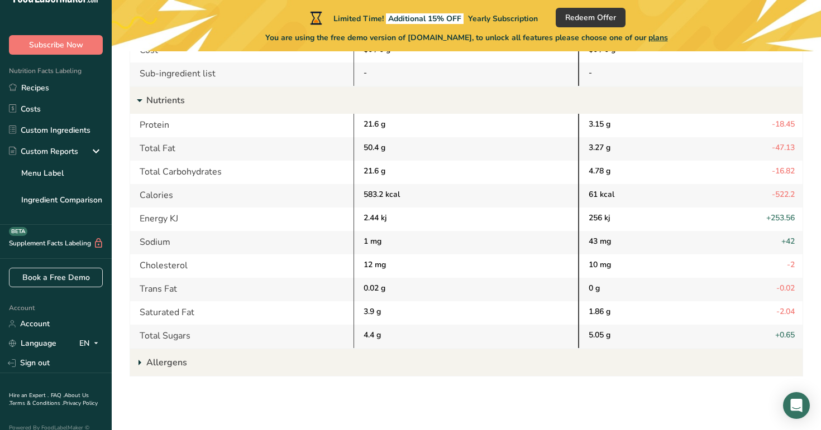
click at [169, 361] on p "Allergens" at bounding box center [474, 362] width 656 height 27
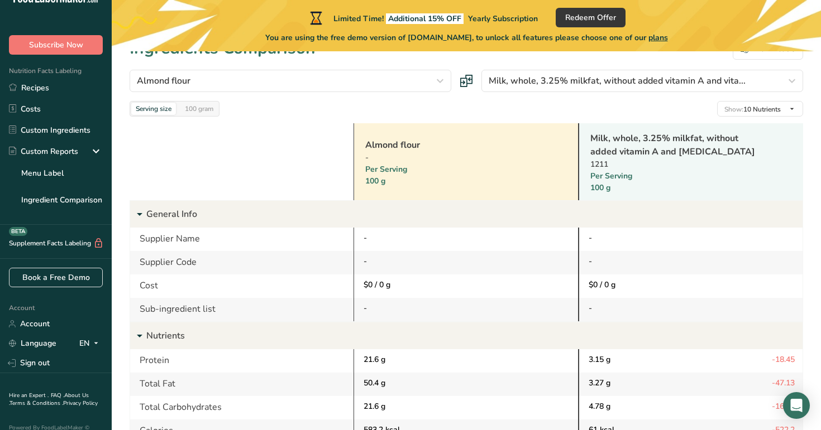
scroll to position [0, 0]
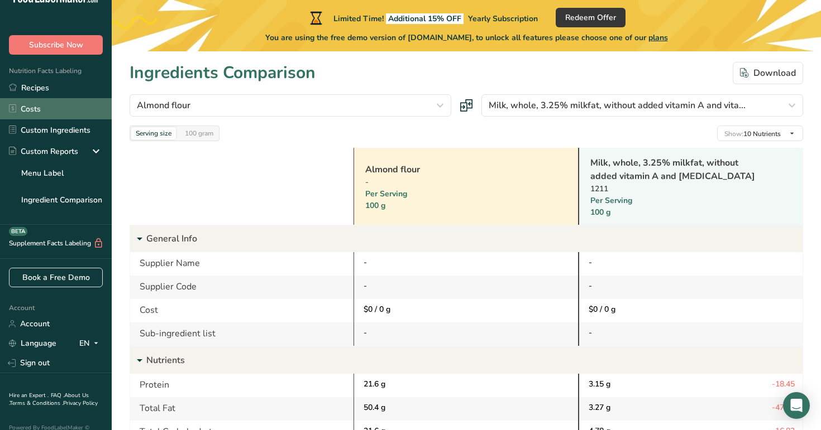
click at [39, 98] on link "Costs" at bounding box center [56, 108] width 112 height 21
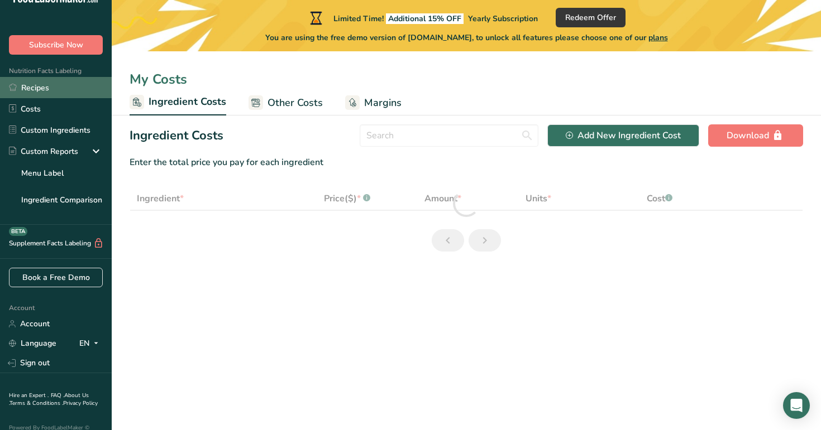
click at [65, 81] on link "Recipes" at bounding box center [56, 87] width 112 height 21
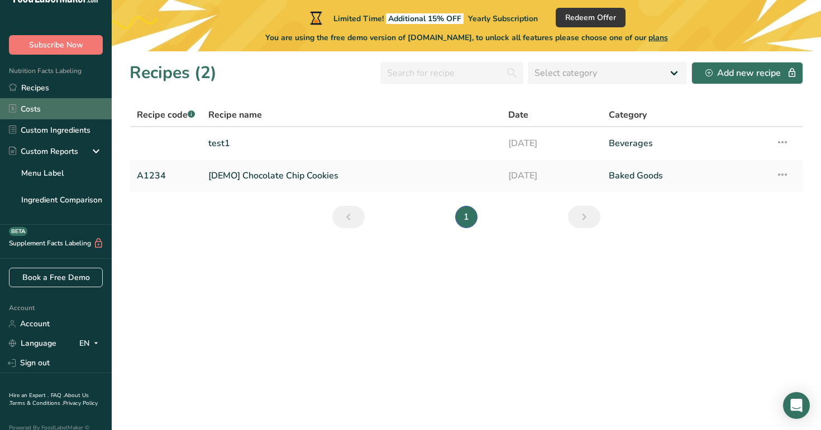
click at [94, 116] on link "Costs" at bounding box center [56, 108] width 112 height 21
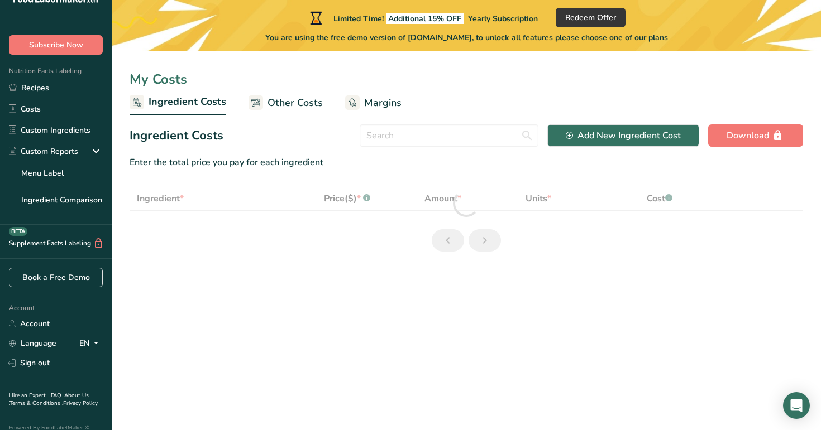
select select "1"
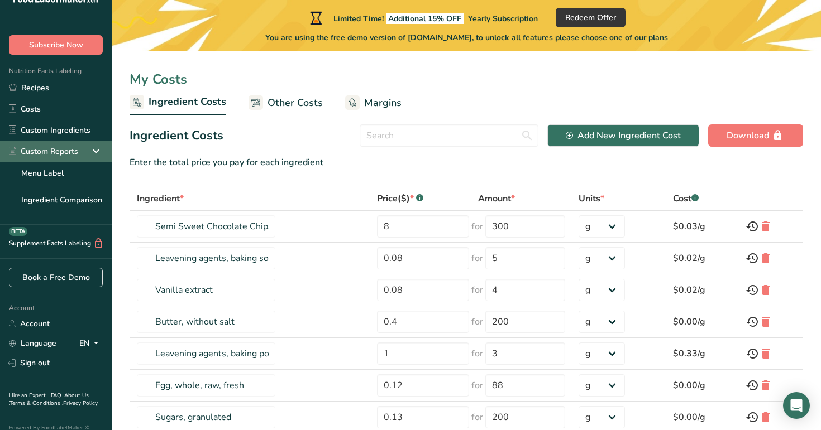
click at [96, 155] on icon at bounding box center [95, 151] width 13 height 20
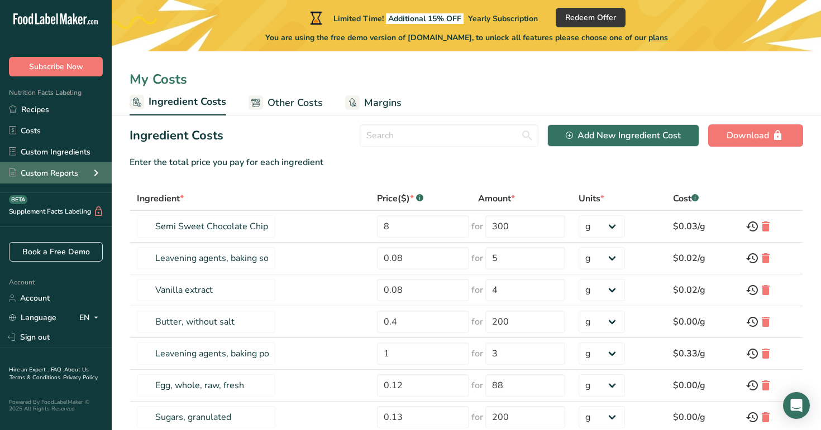
click at [96, 169] on icon at bounding box center [95, 173] width 13 height 20
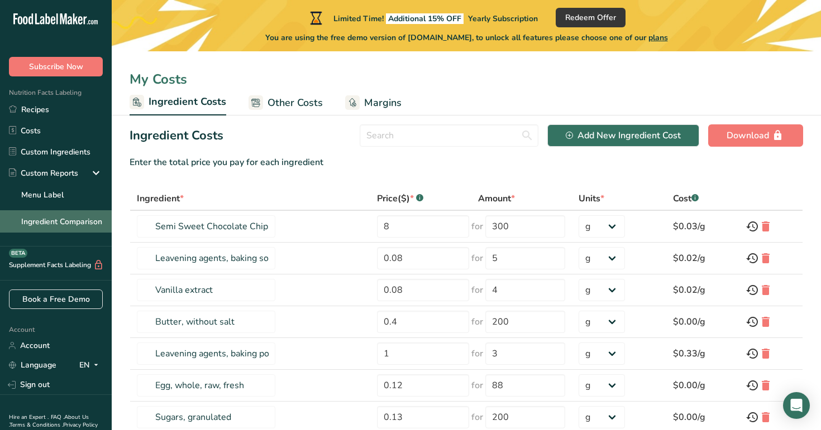
click at [80, 223] on link "Ingredient Comparison" at bounding box center [56, 221] width 112 height 22
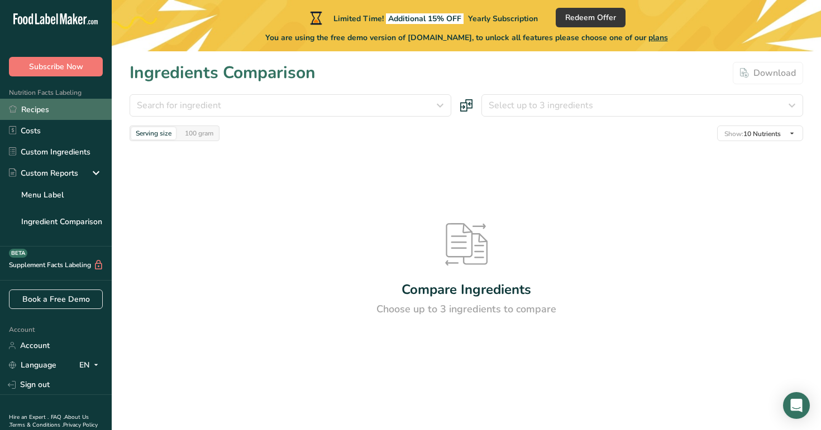
click at [82, 113] on link "Recipes" at bounding box center [56, 109] width 112 height 21
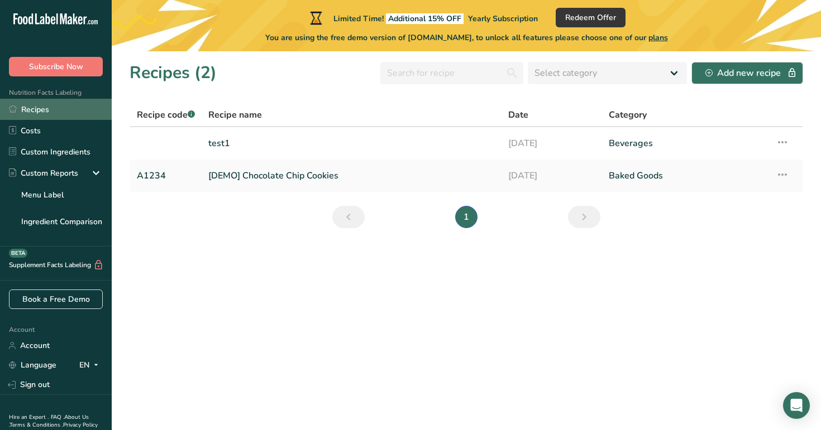
click at [16, 108] on icon at bounding box center [12, 109] width 7 height 7
click at [351, 177] on link "[DEMO] Chocolate Chip Cookies" at bounding box center [351, 175] width 286 height 23
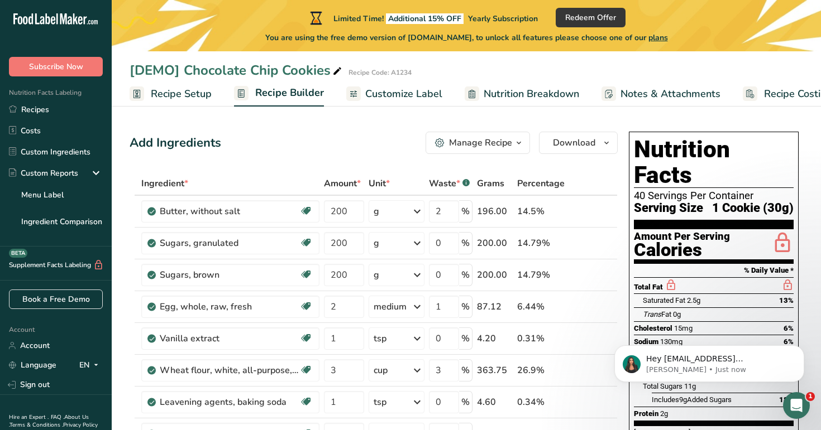
click at [192, 93] on span "Recipe Setup" at bounding box center [181, 94] width 61 height 15
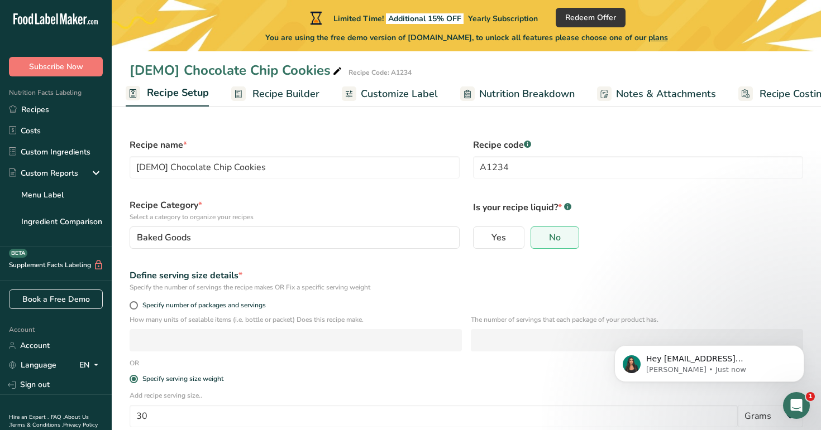
scroll to position [96, 0]
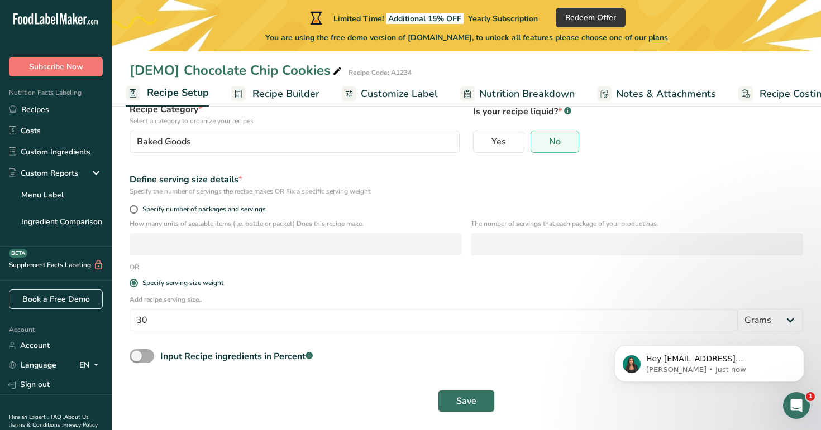
click at [145, 358] on span at bounding box center [142, 356] width 25 height 14
click at [137, 358] on input "Input Recipe ingredients in Percent .a-a{fill:#347362;}.b-a{fill:#fff;}" at bounding box center [133, 356] width 7 height 7
checkbox input "true"
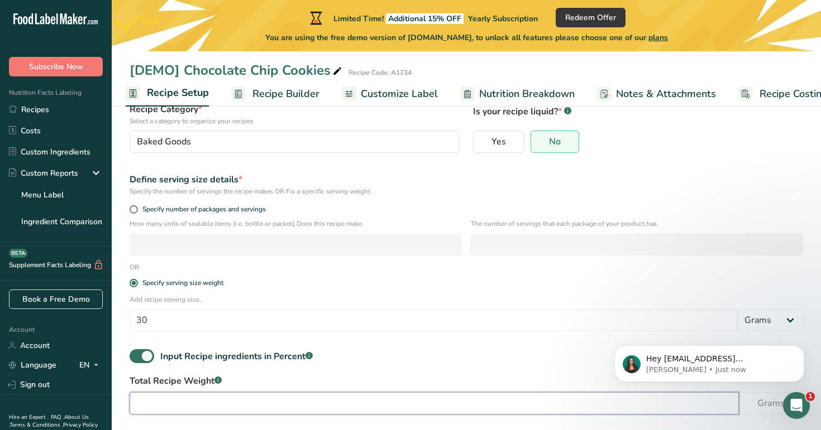
click at [215, 402] on input "number" at bounding box center [434, 403] width 609 height 22
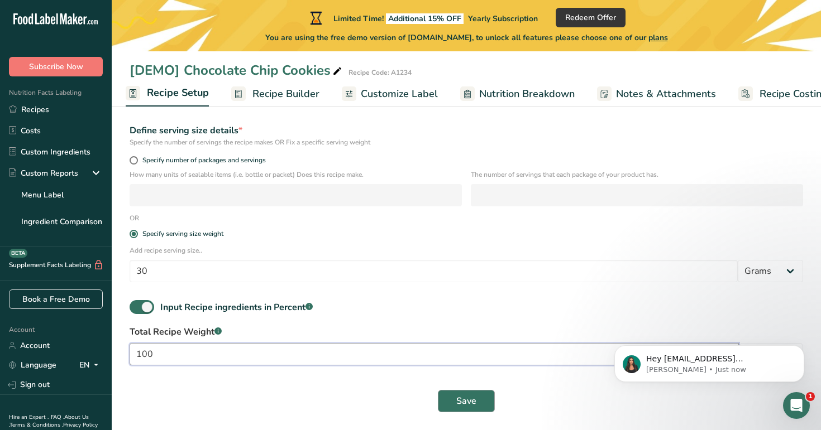
type input "100"
click at [474, 398] on span "Save" at bounding box center [466, 401] width 20 height 13
click at [467, 405] on span "Save" at bounding box center [466, 401] width 20 height 13
click at [471, 403] on span "Save" at bounding box center [466, 401] width 20 height 13
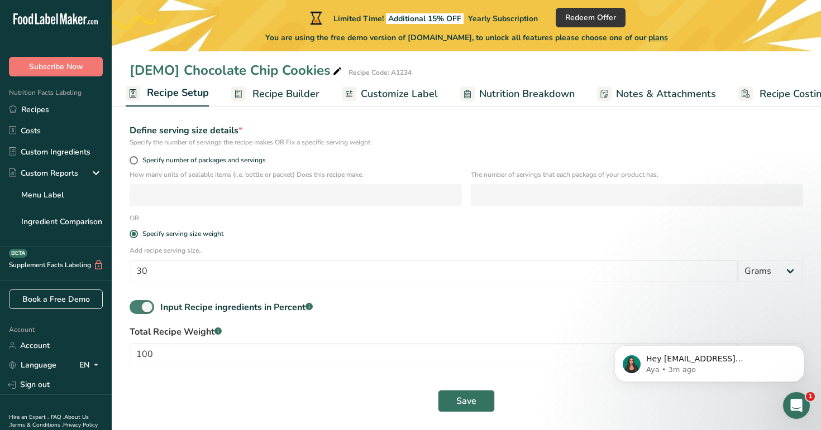
click at [141, 307] on span at bounding box center [142, 307] width 25 height 14
click at [137, 307] on input "Input Recipe ingredients in Percent .a-a{fill:#347362;}.b-a{fill:#fff;}" at bounding box center [133, 307] width 7 height 7
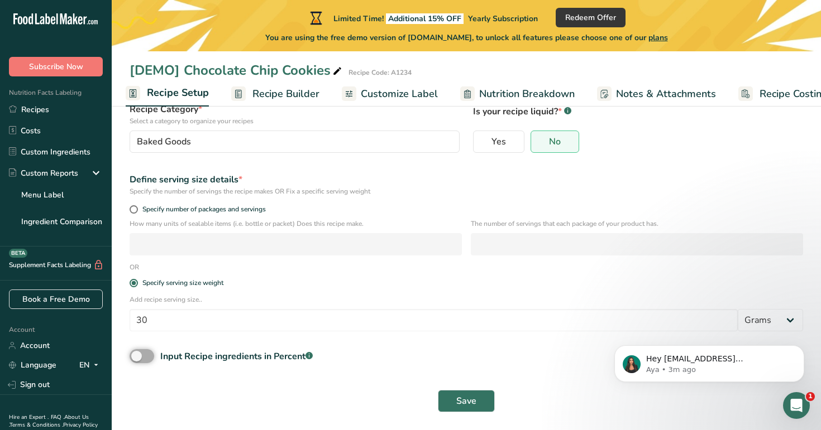
scroll to position [96, 0]
click at [149, 365] on div "Input Recipe ingredients in Percent .a-a{fill:#347362;}.b-a{fill:#fff;}" at bounding box center [466, 360] width 687 height 23
click at [145, 355] on span at bounding box center [142, 356] width 25 height 14
click at [137, 355] on input "Input Recipe ingredients in Percent .a-a{fill:#347362;}.b-a{fill:#fff;}" at bounding box center [133, 356] width 7 height 7
checkbox input "true"
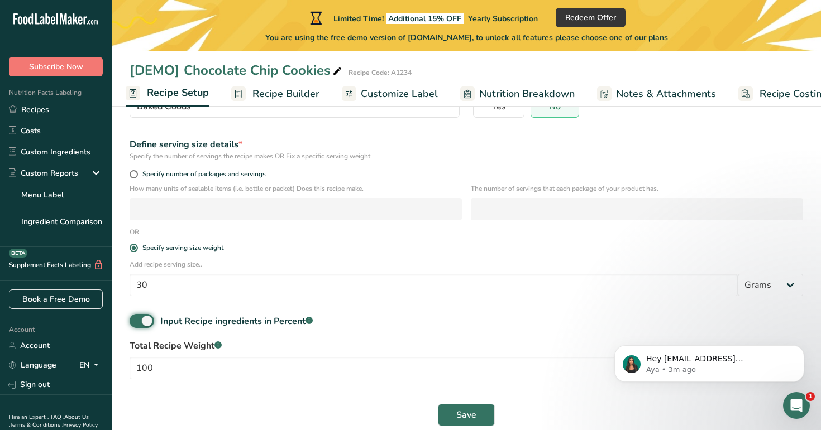
scroll to position [145, 0]
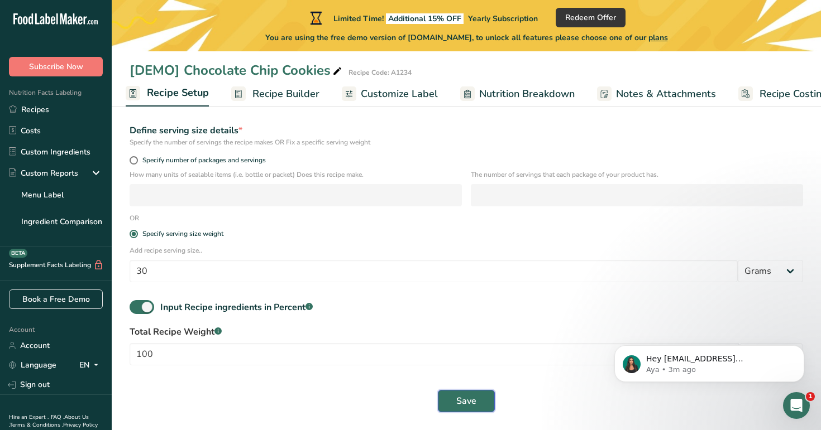
click at [474, 396] on span "Save" at bounding box center [466, 401] width 20 height 13
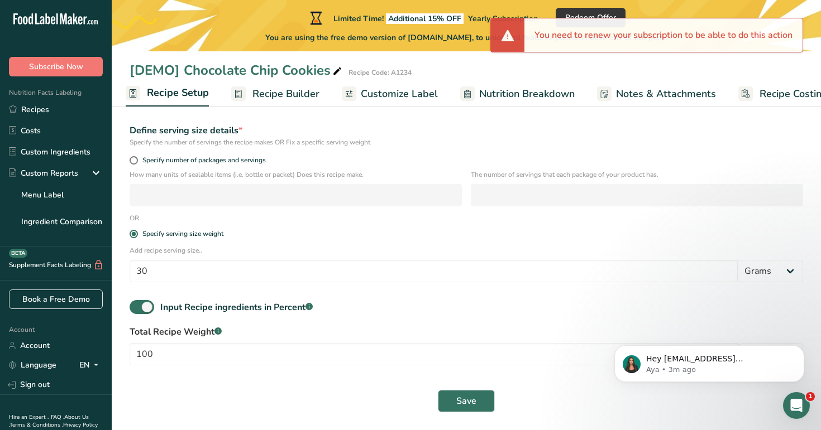
drag, startPoint x: 541, startPoint y: 38, endPoint x: 809, endPoint y: 39, distance: 267.9
click at [809, 39] on body ".a-20{fill:#fff;} Subscribe Now Nutrition Facts Labeling Recipes Costs Custom I…" at bounding box center [410, 143] width 821 height 576
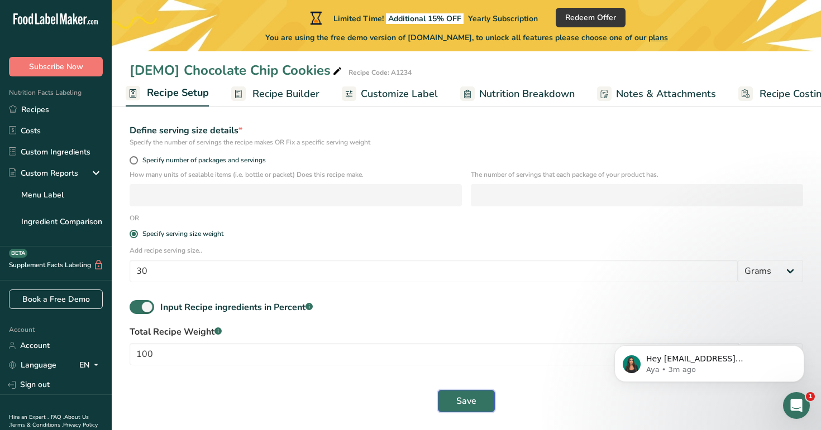
click at [462, 391] on button "Save" at bounding box center [466, 401] width 57 height 22
drag, startPoint x: 528, startPoint y: 34, endPoint x: 792, endPoint y: 42, distance: 263.6
click at [462, 166] on div "Specify number of packages and servings" at bounding box center [466, 162] width 687 height 16
click at [316, 99] on span "Recipe Builder" at bounding box center [285, 94] width 67 height 15
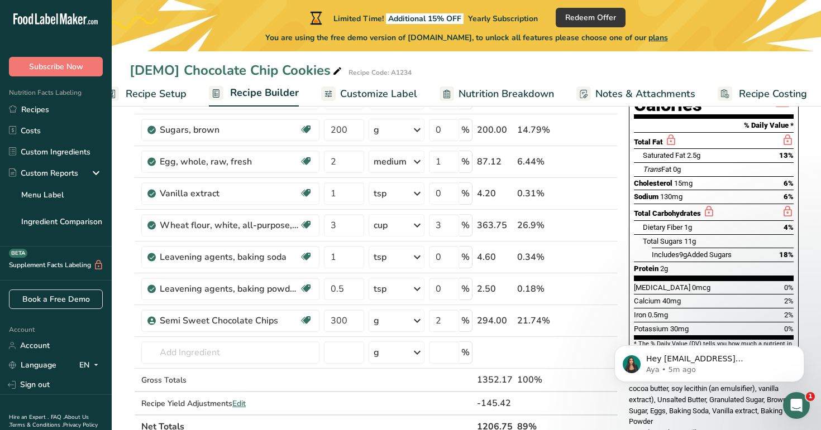
scroll to position [0, 28]
click at [381, 92] on span "Customize Label" at bounding box center [375, 94] width 77 height 15
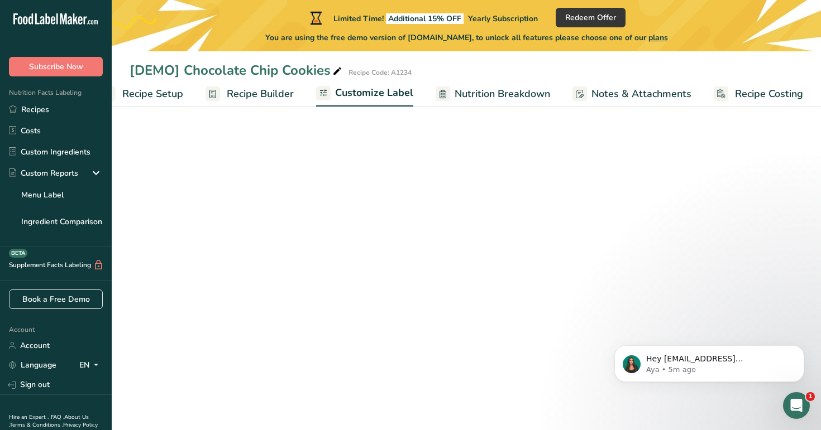
scroll to position [0, 28]
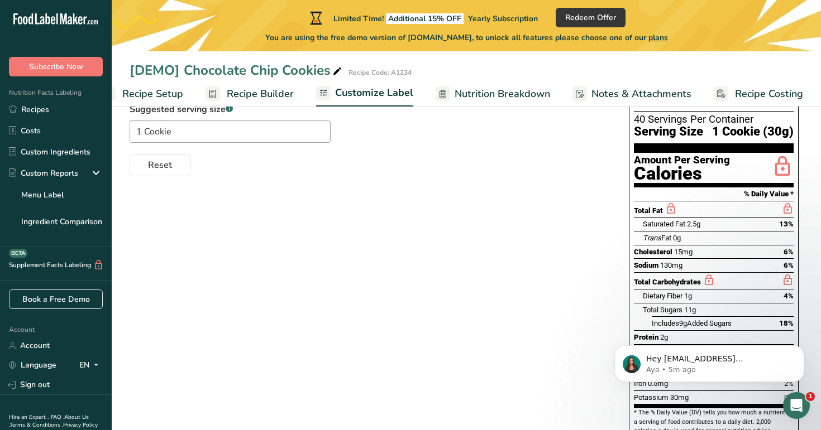
click at [524, 87] on span "Nutrition Breakdown" at bounding box center [501, 94] width 95 height 15
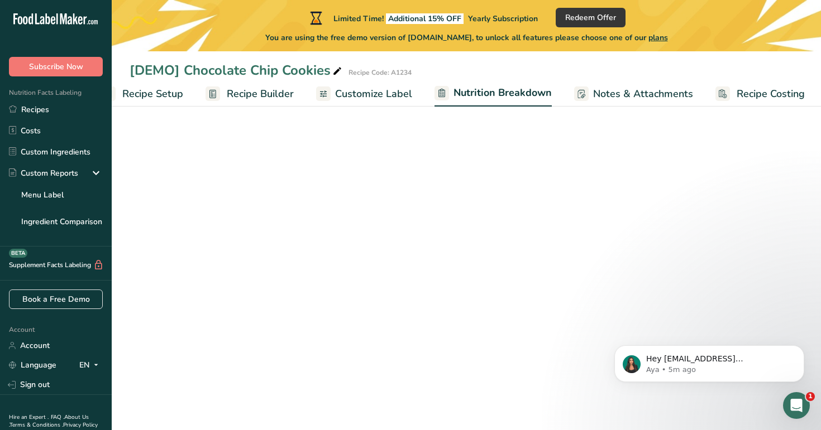
scroll to position [0, 30]
select select "Calories"
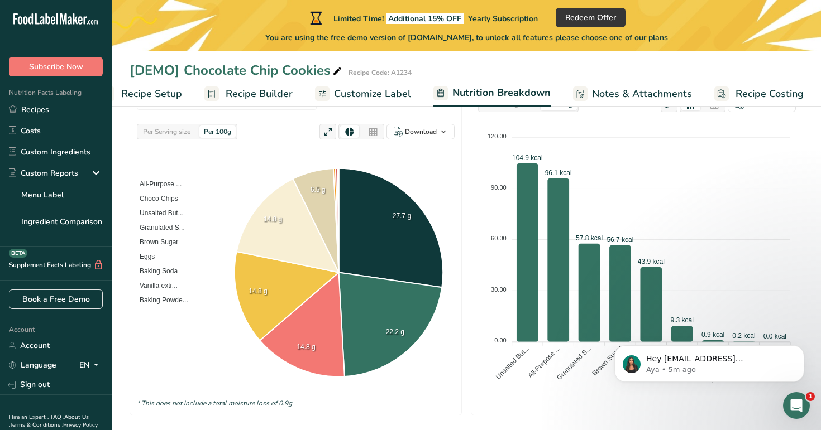
scroll to position [157, 0]
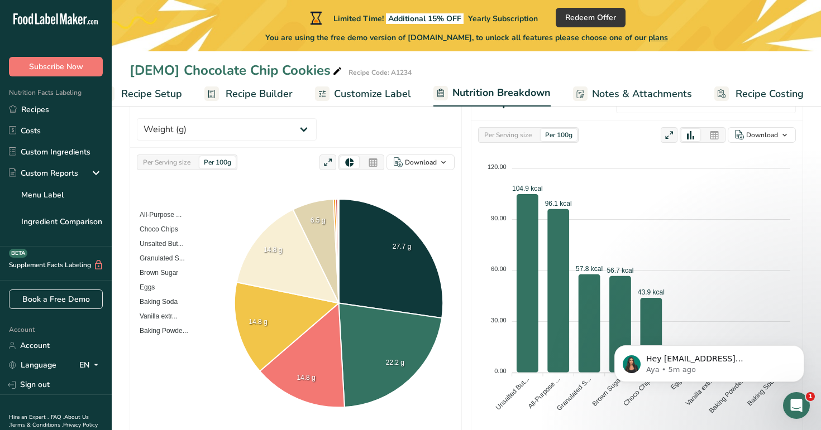
click at [234, 94] on span "Recipe Builder" at bounding box center [259, 94] width 67 height 15
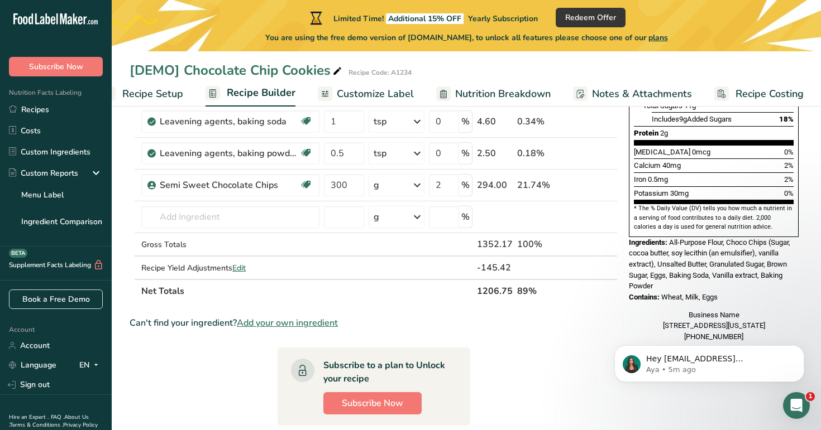
scroll to position [279, 0]
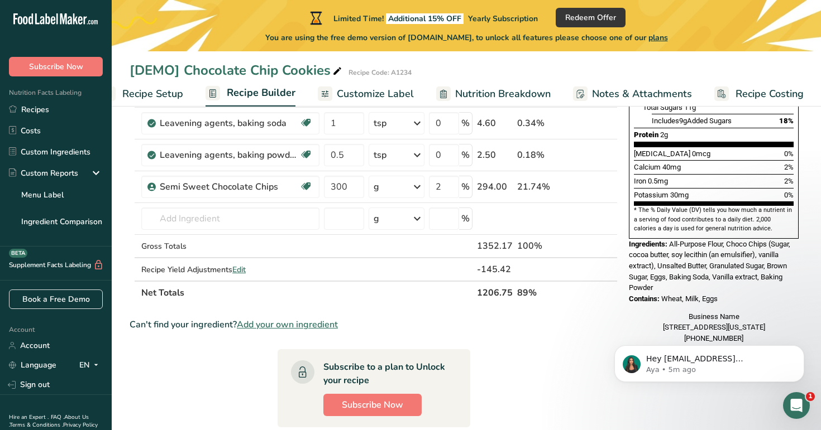
click at [499, 94] on span "Nutrition Breakdown" at bounding box center [502, 94] width 95 height 15
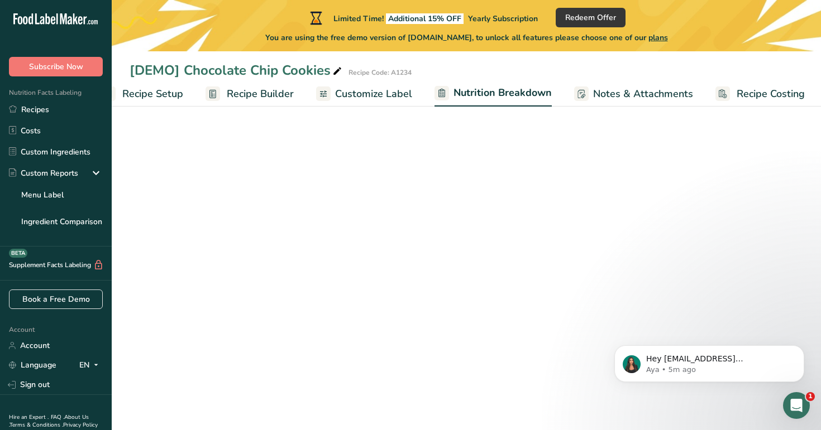
scroll to position [0, 30]
select select "Calories"
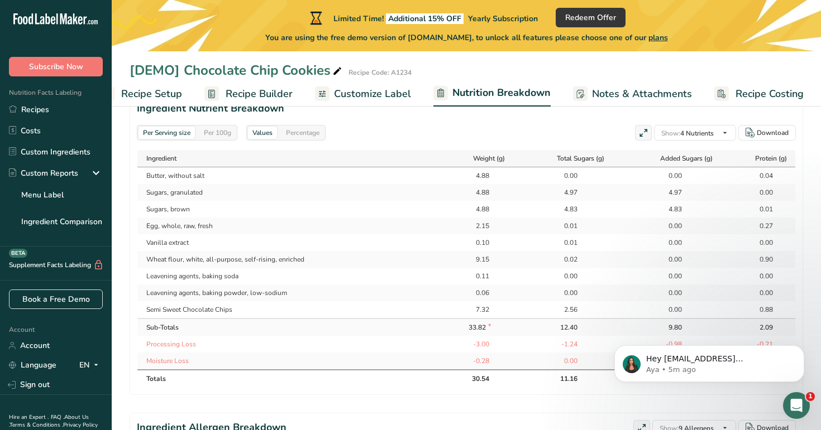
scroll to position [529, 0]
click at [217, 128] on div "Per 100g" at bounding box center [217, 132] width 36 height 12
click at [616, 97] on span "Notes & Attachments" at bounding box center [642, 94] width 100 height 15
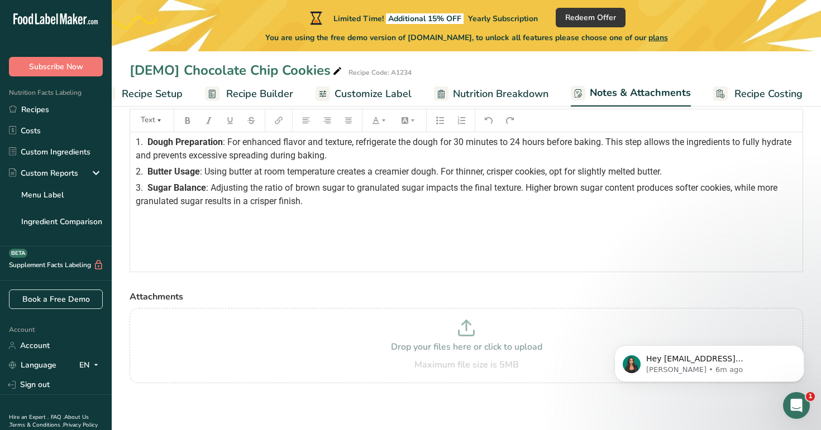
scroll to position [36, 0]
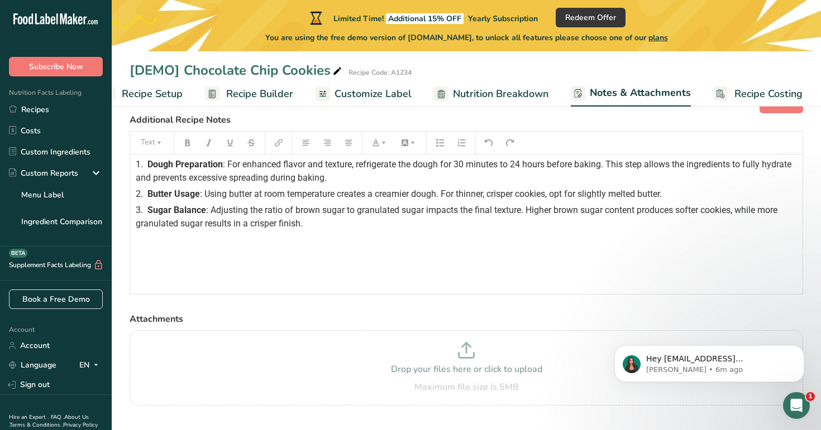
click at [765, 88] on span "Recipe Costing" at bounding box center [768, 94] width 68 height 15
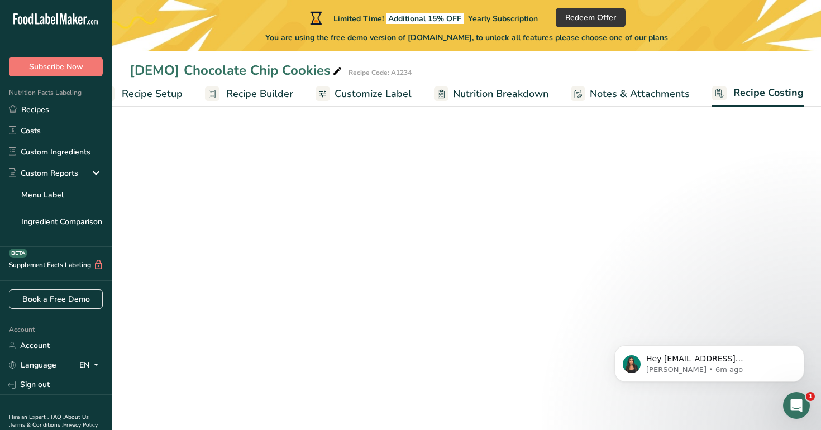
scroll to position [0, 28]
select select "1"
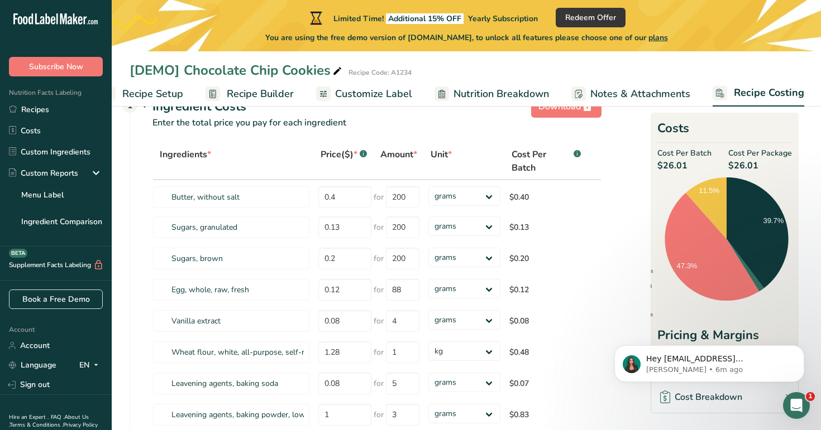
click at [257, 96] on span "Recipe Builder" at bounding box center [260, 94] width 67 height 15
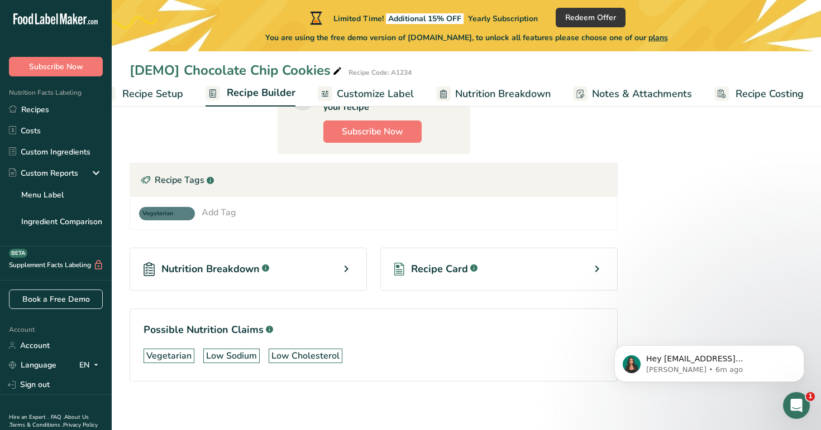
scroll to position [556, 0]
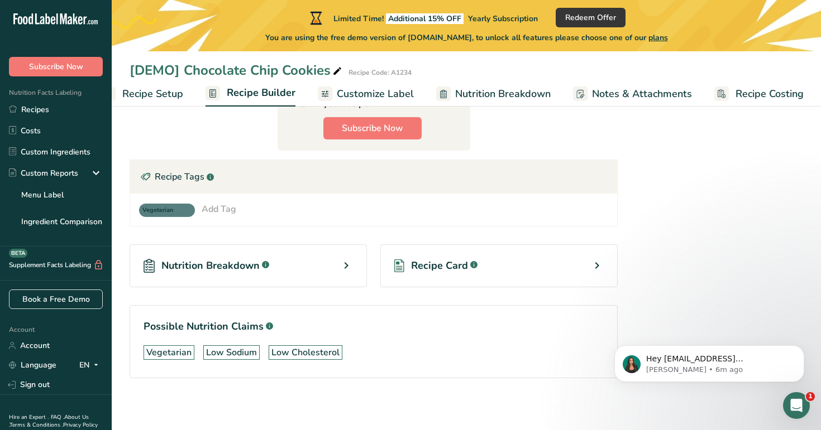
click at [374, 94] on span "Customize Label" at bounding box center [375, 94] width 77 height 15
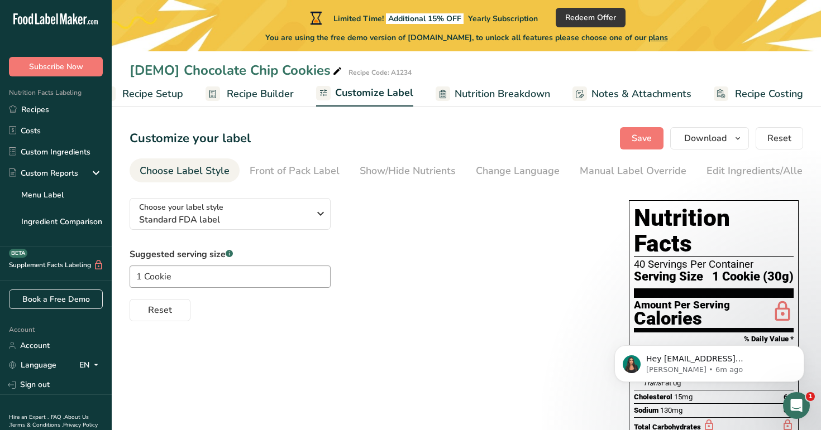
click at [501, 98] on span "Nutrition Breakdown" at bounding box center [501, 94] width 95 height 15
select select "Calories"
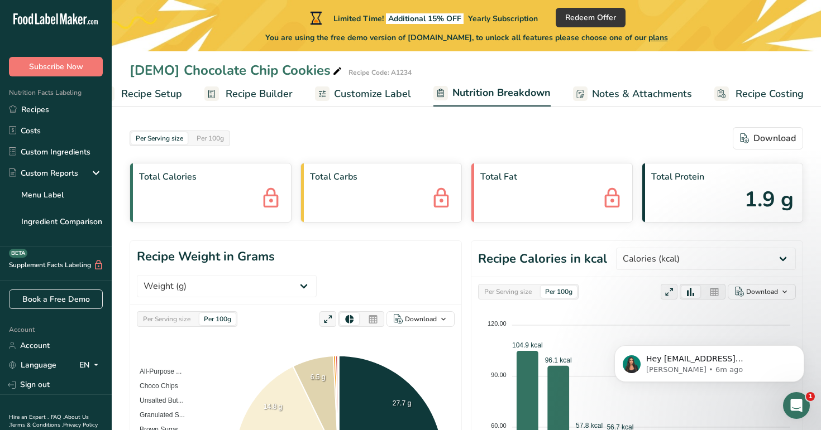
click at [162, 100] on span "Recipe Setup" at bounding box center [151, 94] width 61 height 15
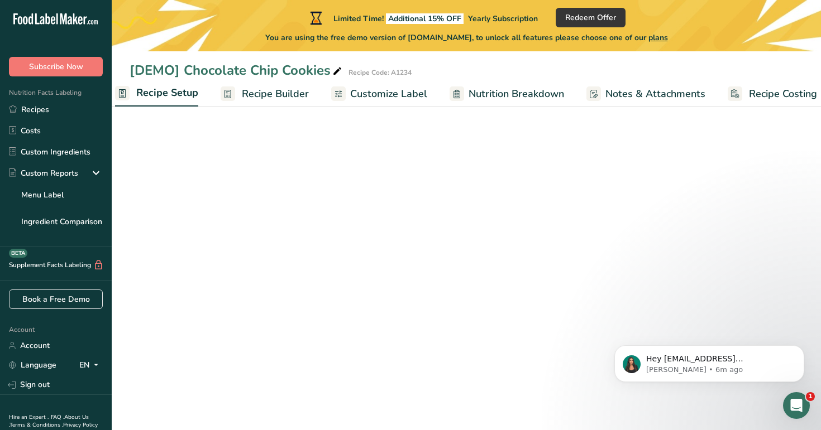
scroll to position [0, 4]
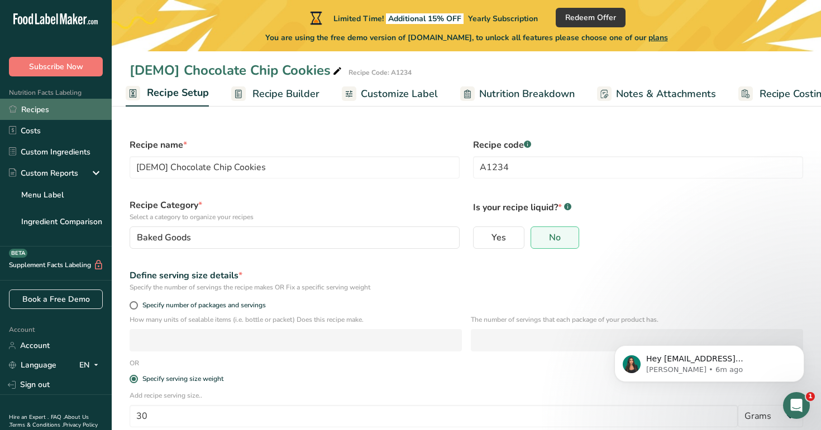
click at [65, 110] on link "Recipes" at bounding box center [56, 109] width 112 height 21
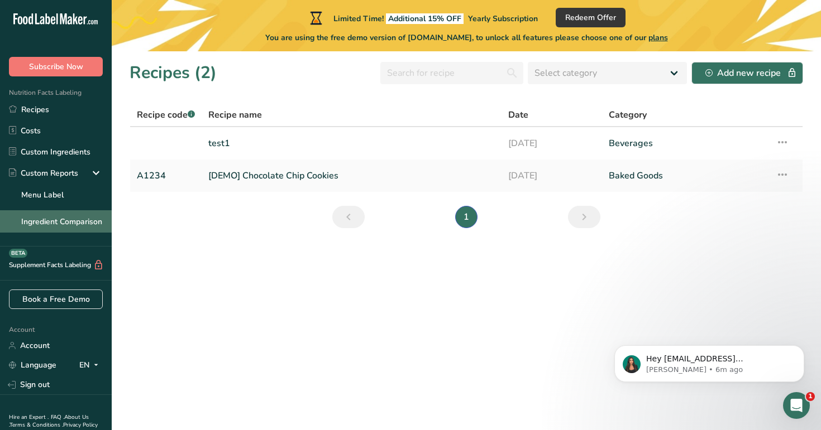
click at [84, 229] on link "Ingredient Comparison" at bounding box center [56, 221] width 112 height 22
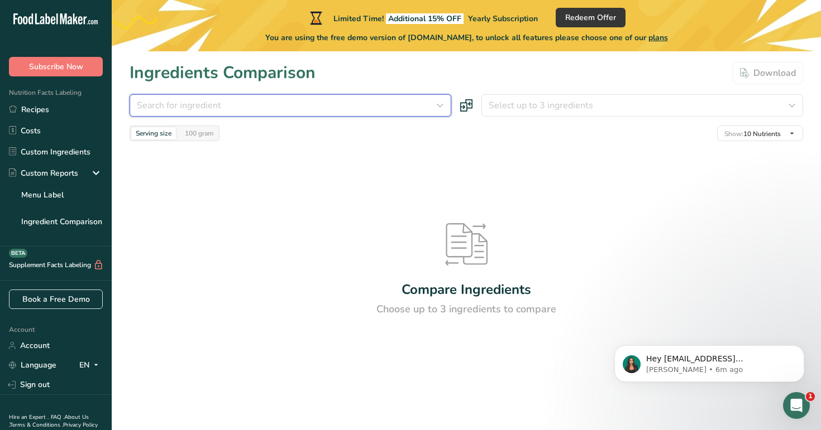
click at [399, 103] on div "Search for ingredient" at bounding box center [287, 105] width 300 height 13
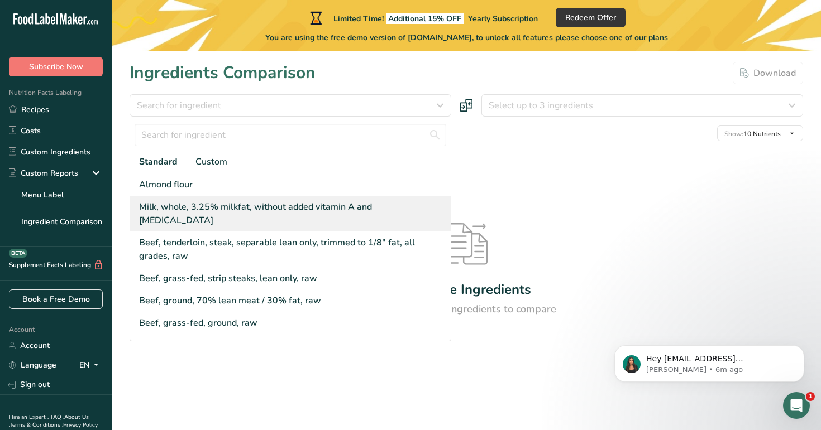
click at [335, 201] on div "Milk, whole, 3.25% milkfat, without added vitamin A and [MEDICAL_DATA]" at bounding box center [292, 213] width 307 height 27
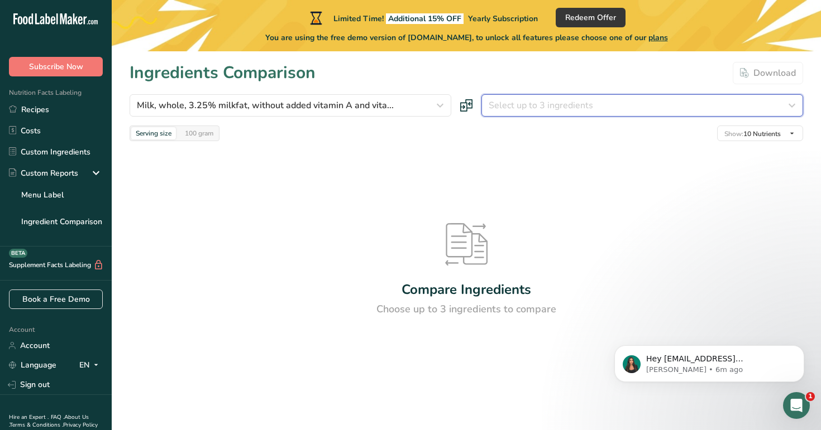
click at [586, 114] on button "Select up to 3 ingredients" at bounding box center [642, 105] width 322 height 22
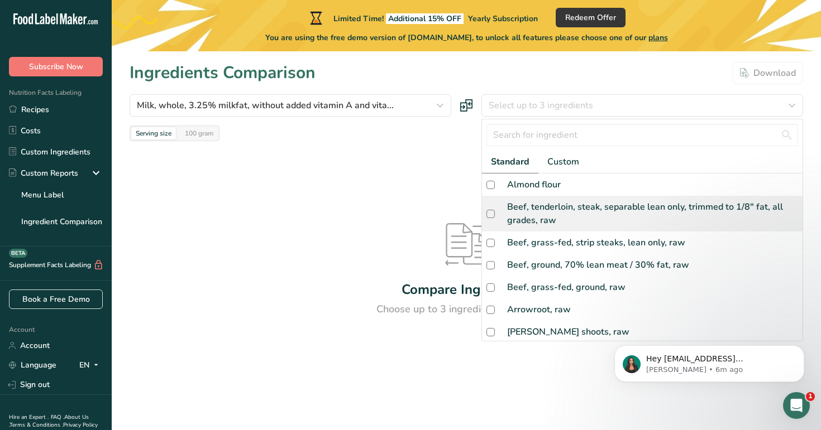
click at [566, 217] on div "Beef, tenderloin, steak, separable lean only, trimmed to 1/8" fat, all grades, …" at bounding box center [652, 213] width 291 height 27
checkbox input "true"
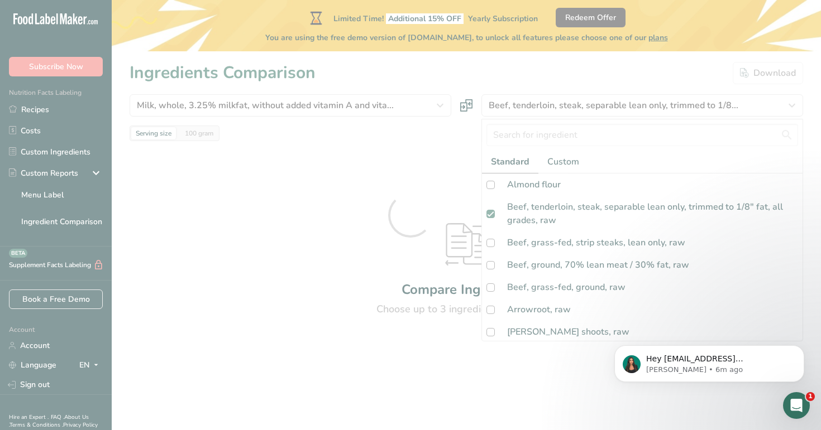
click at [483, 73] on div at bounding box center [410, 215] width 821 height 430
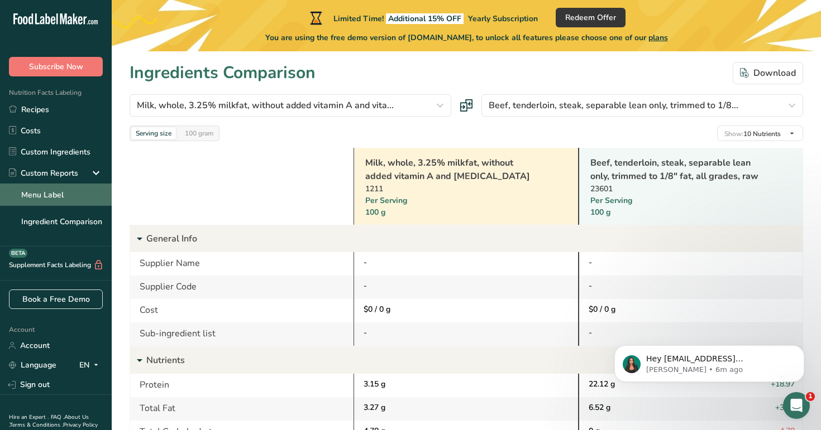
click at [30, 189] on link "Menu Label" at bounding box center [56, 195] width 112 height 22
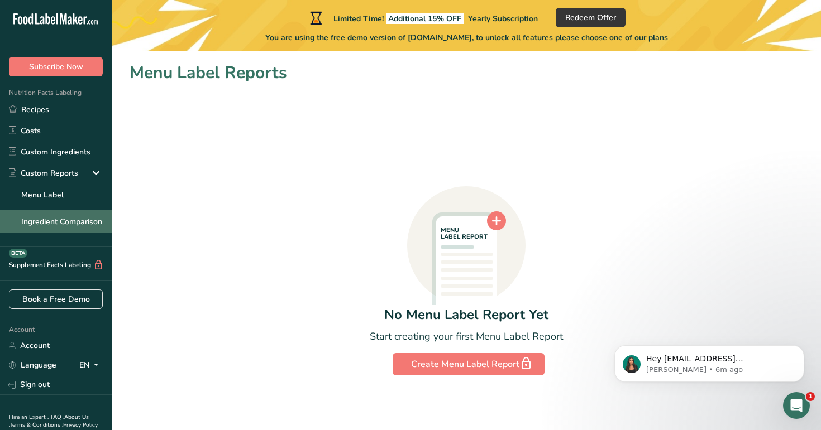
click at [78, 222] on link "Ingredient Comparison" at bounding box center [56, 221] width 112 height 22
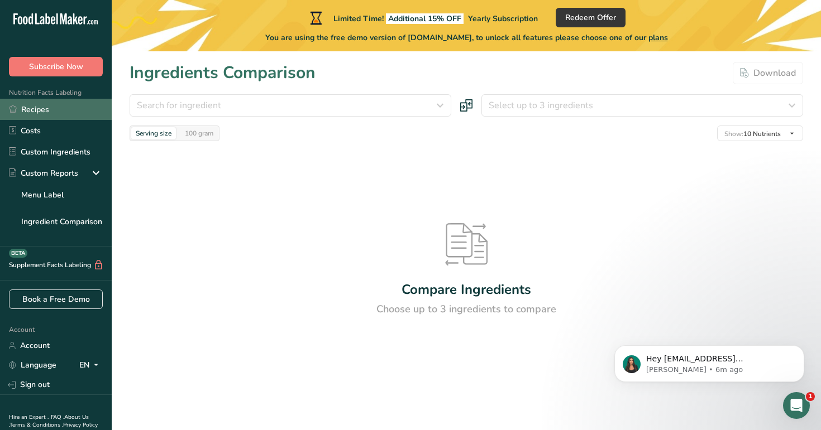
click at [63, 108] on link "Recipes" at bounding box center [56, 109] width 112 height 21
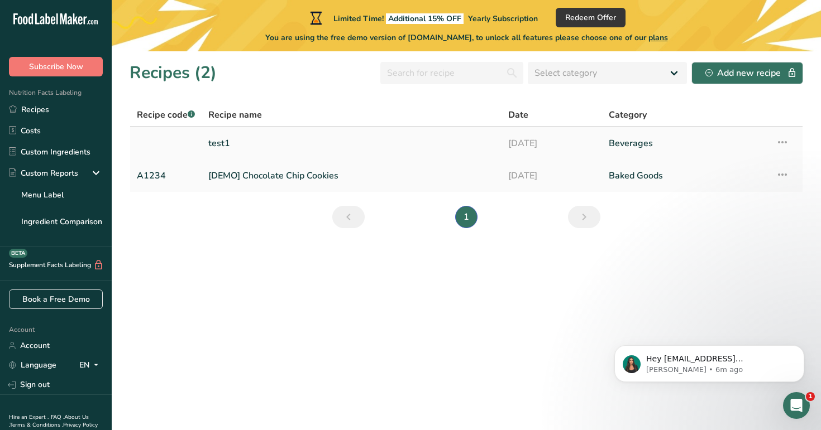
click at [326, 143] on link "test1" at bounding box center [351, 143] width 286 height 23
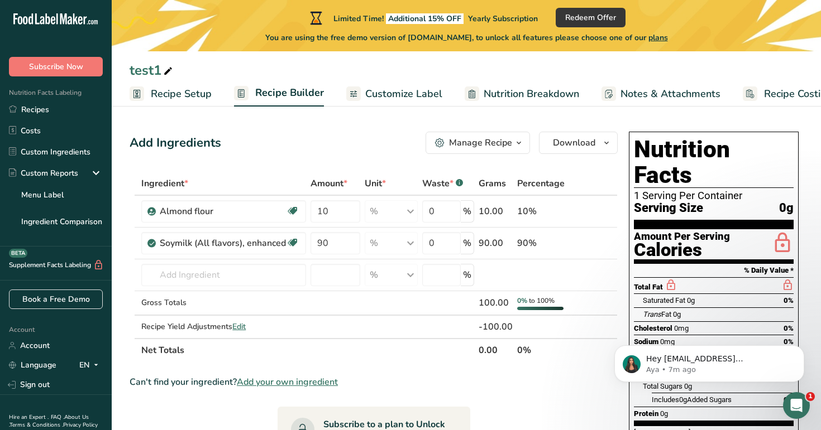
click at [404, 97] on span "Customize Label" at bounding box center [403, 94] width 77 height 15
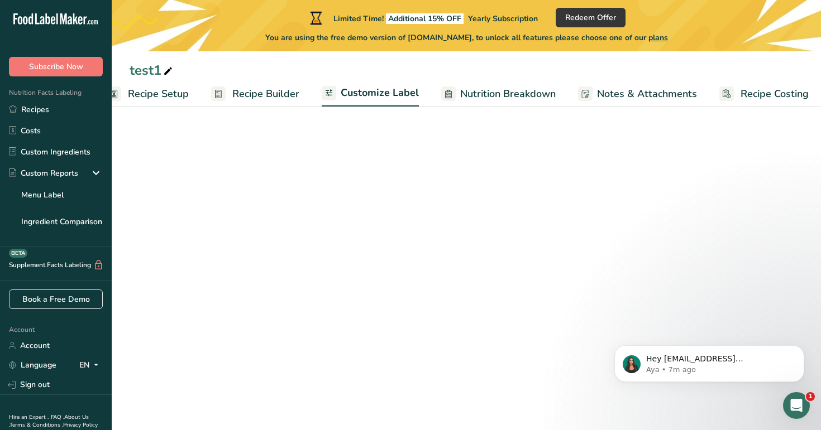
scroll to position [0, 28]
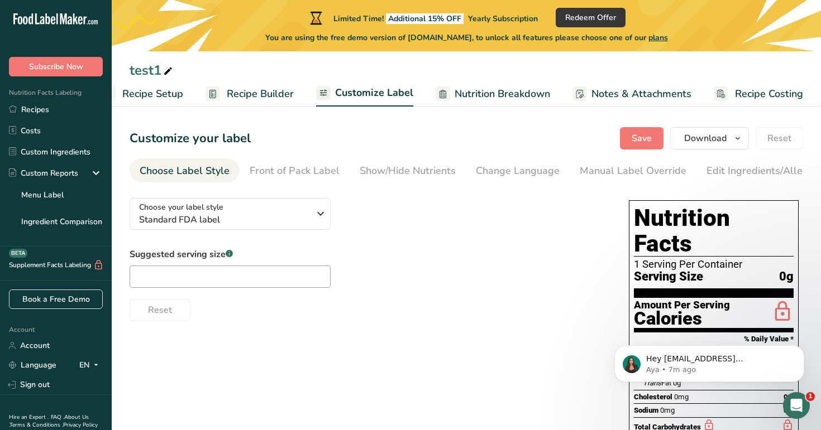
click at [478, 93] on span "Nutrition Breakdown" at bounding box center [501, 94] width 95 height 15
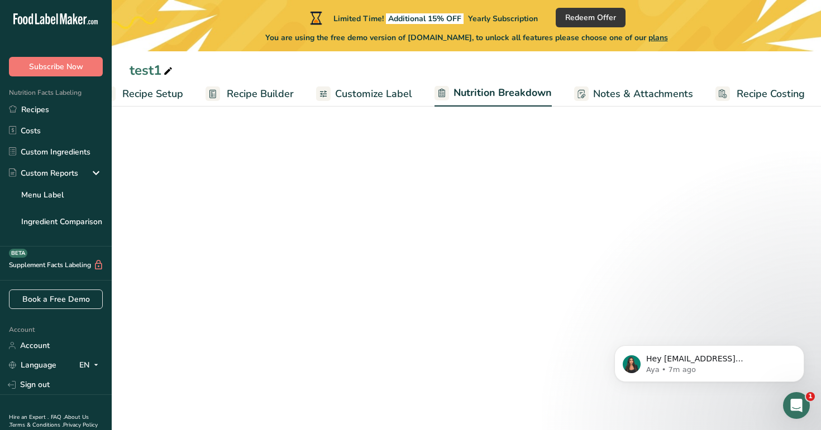
scroll to position [0, 30]
select select "Calories"
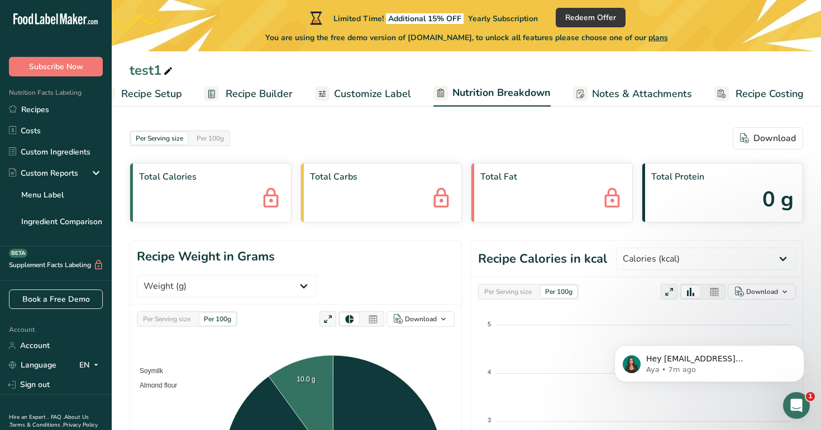
click at [627, 93] on span "Notes & Attachments" at bounding box center [642, 94] width 100 height 15
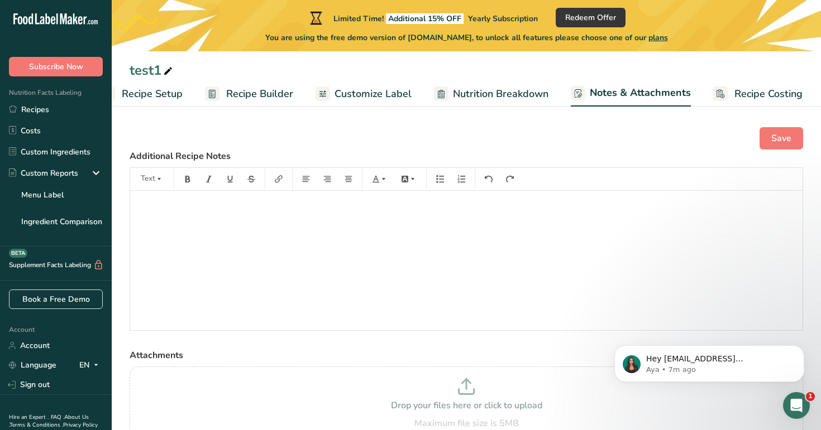
click at [749, 93] on span "Recipe Costing" at bounding box center [768, 94] width 68 height 15
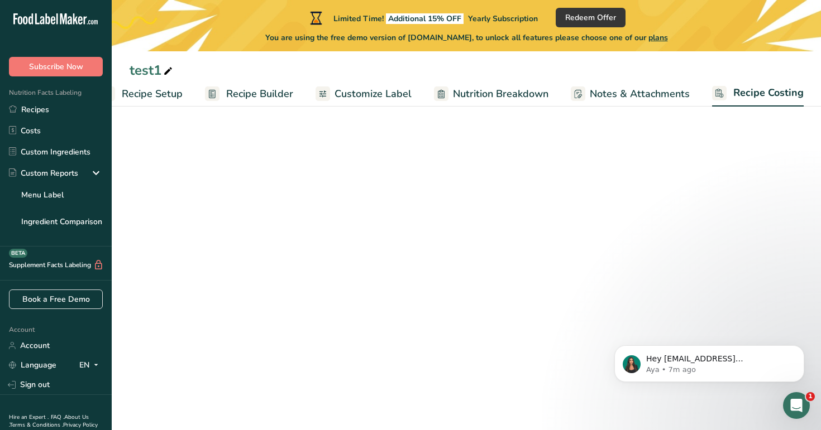
scroll to position [0, 28]
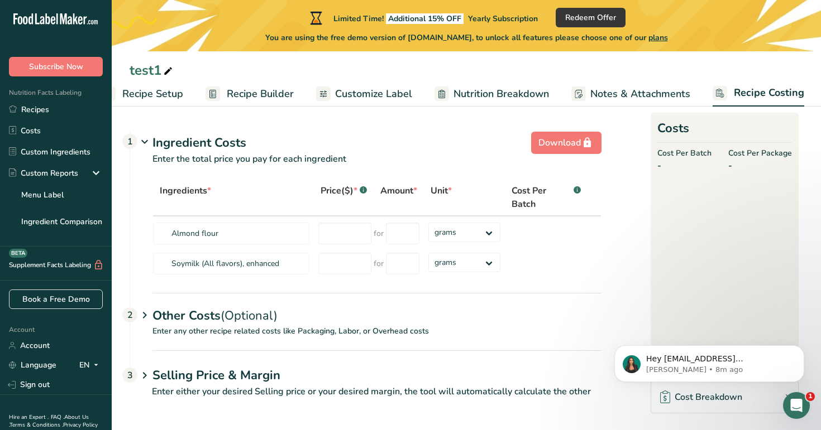
click at [491, 98] on span "Nutrition Breakdown" at bounding box center [500, 94] width 95 height 15
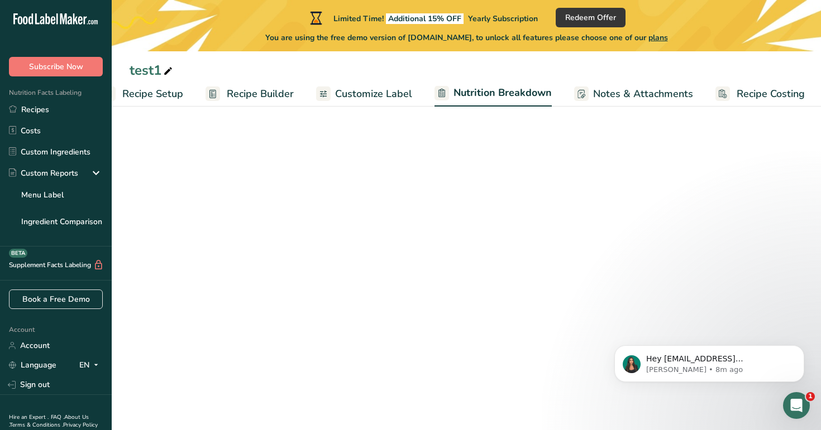
scroll to position [0, 30]
select select "Calories"
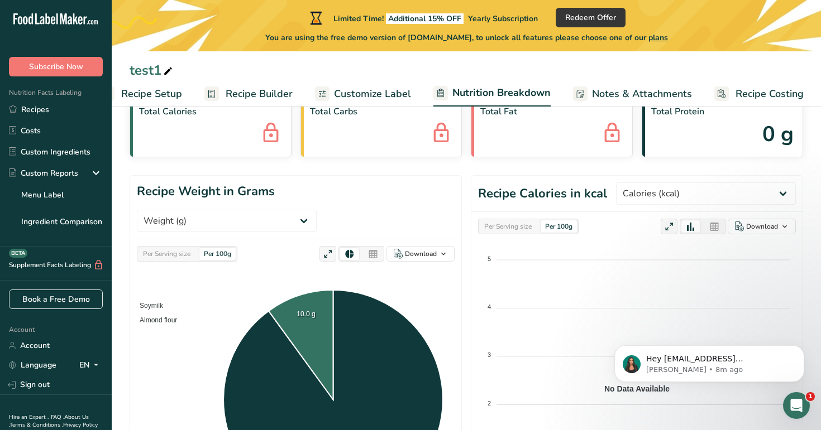
scroll to position [0, 0]
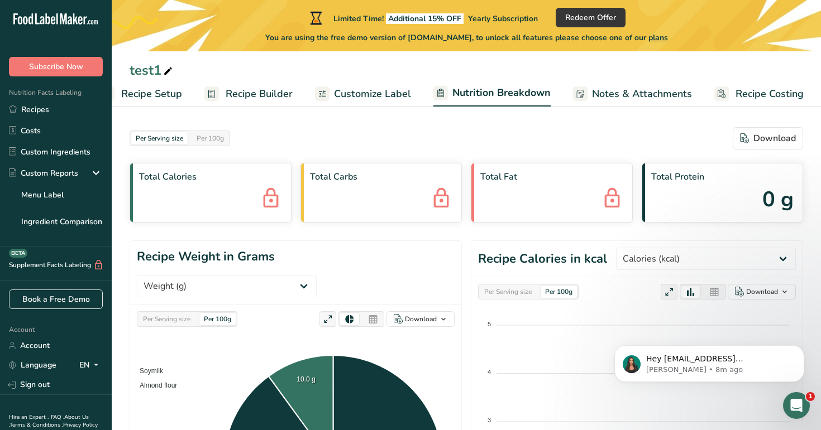
click at [169, 98] on span "Recipe Setup" at bounding box center [151, 94] width 61 height 15
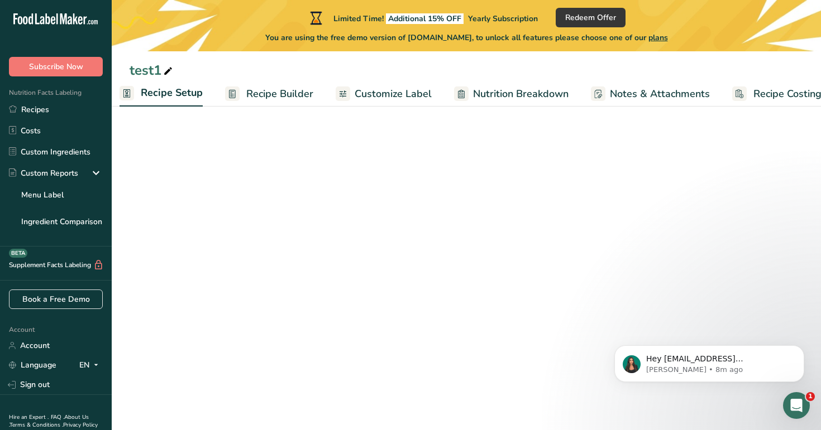
scroll to position [0, 4]
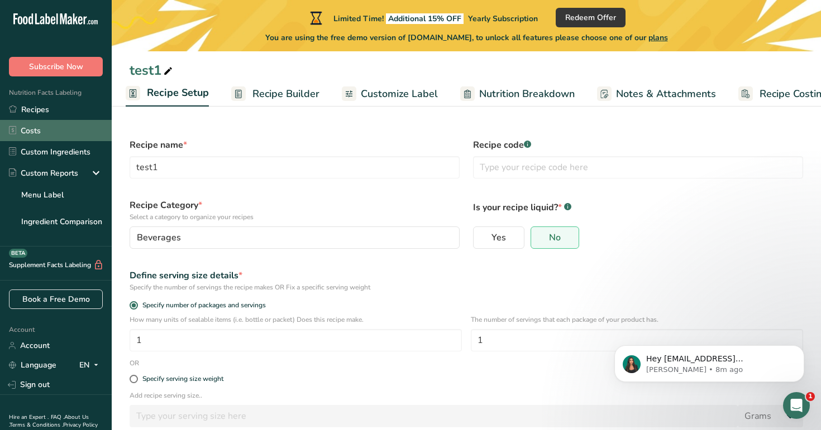
click at [65, 125] on link "Costs" at bounding box center [56, 130] width 112 height 21
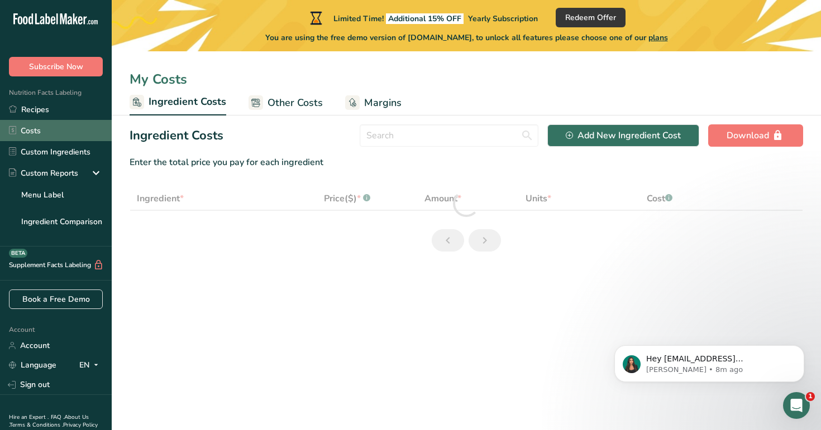
select select "1"
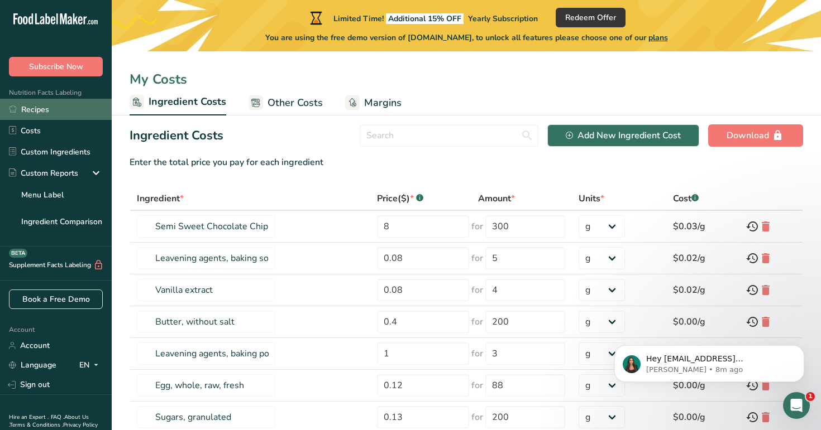
click at [56, 103] on link "Recipes" at bounding box center [56, 109] width 112 height 21
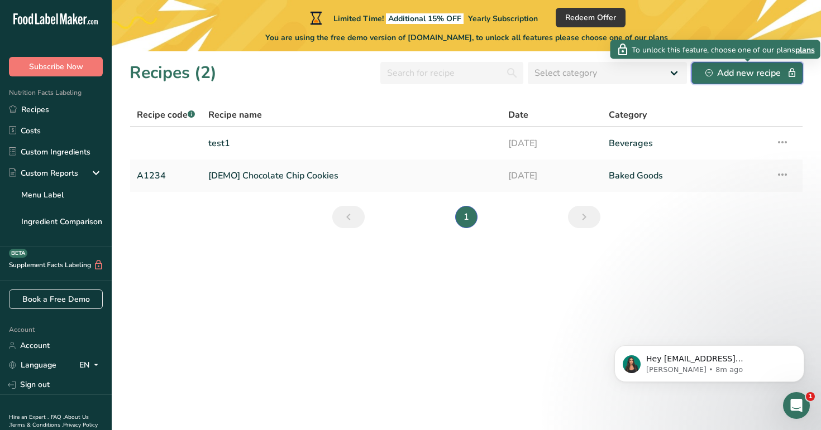
click at [736, 72] on div "Add new recipe" at bounding box center [747, 72] width 84 height 13
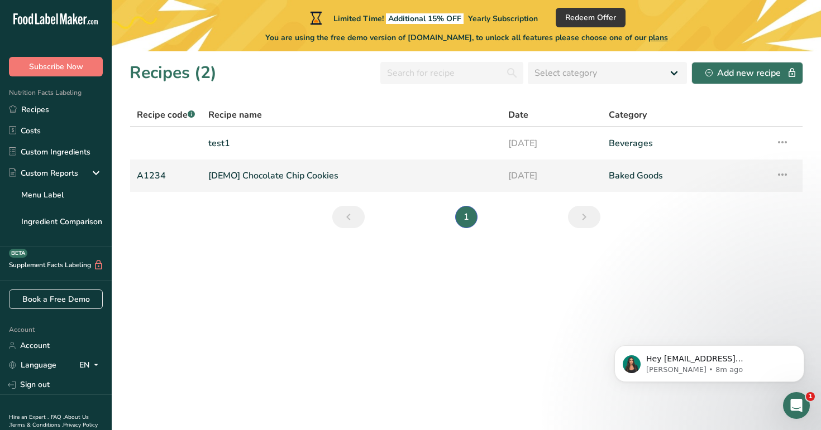
click at [358, 175] on link "[DEMO] Chocolate Chip Cookies" at bounding box center [351, 175] width 286 height 23
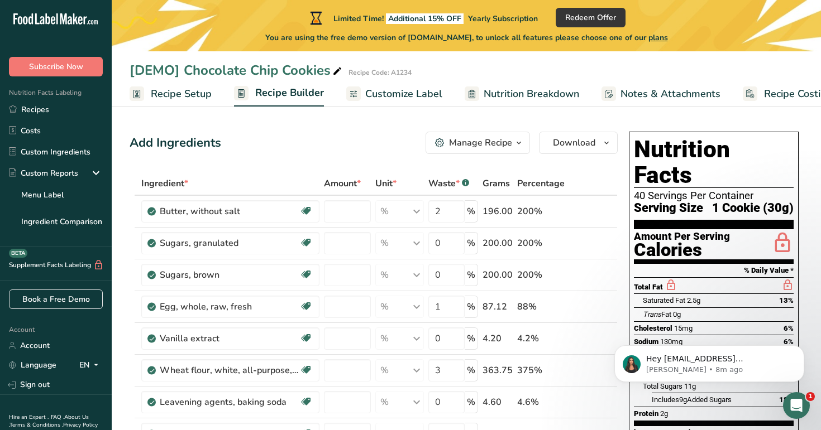
click at [182, 99] on span "Recipe Setup" at bounding box center [181, 94] width 61 height 15
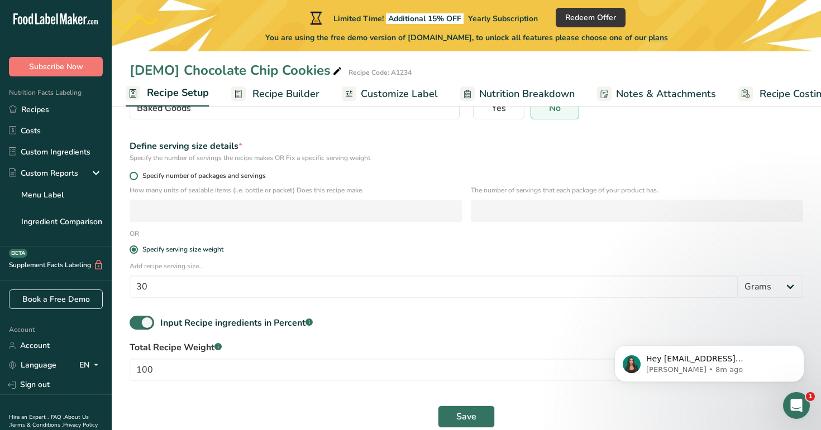
scroll to position [145, 0]
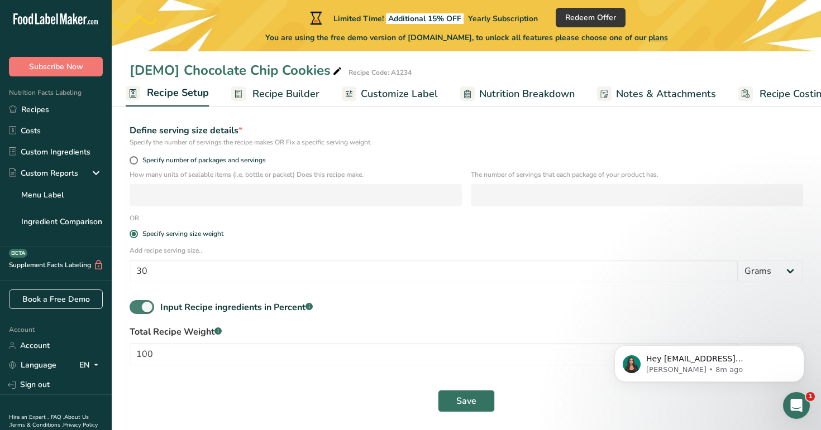
click at [266, 305] on div "Input Recipe ingredients in Percent .a-a{fill:#347362;}.b-a{fill:#fff;}" at bounding box center [236, 307] width 152 height 13
click at [137, 305] on input "Input Recipe ingredients in Percent .a-a{fill:#347362;}.b-a{fill:#fff;}" at bounding box center [133, 307] width 7 height 7
checkbox input "false"
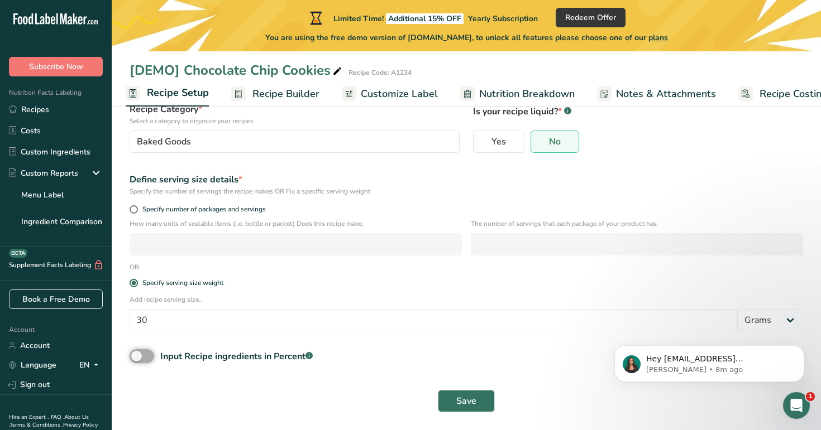
scroll to position [96, 0]
click at [460, 403] on span "Save" at bounding box center [466, 401] width 20 height 13
click at [466, 407] on span "Save" at bounding box center [466, 401] width 20 height 13
click at [282, 94] on span "Recipe Builder" at bounding box center [285, 94] width 67 height 15
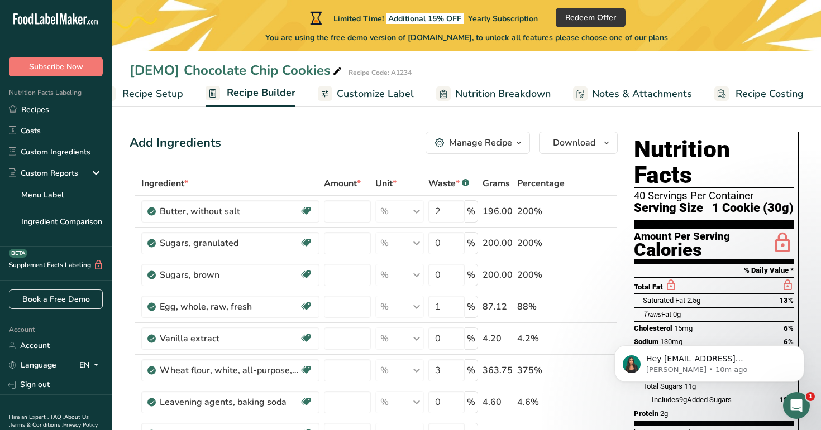
click at [160, 98] on span "Recipe Setup" at bounding box center [152, 94] width 61 height 15
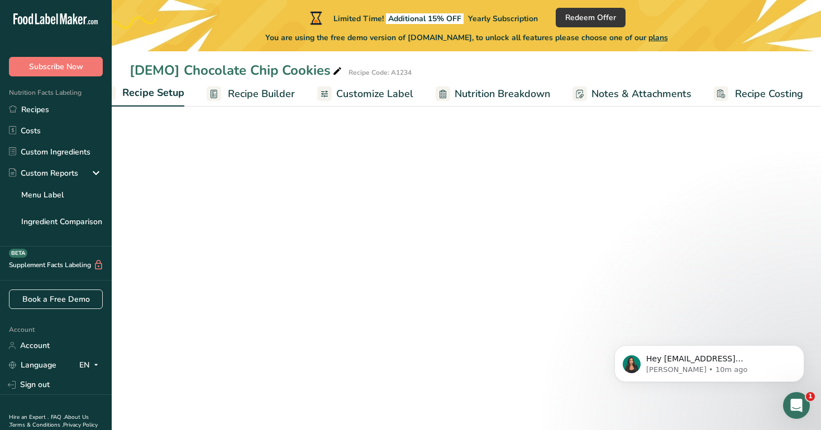
scroll to position [0, 4]
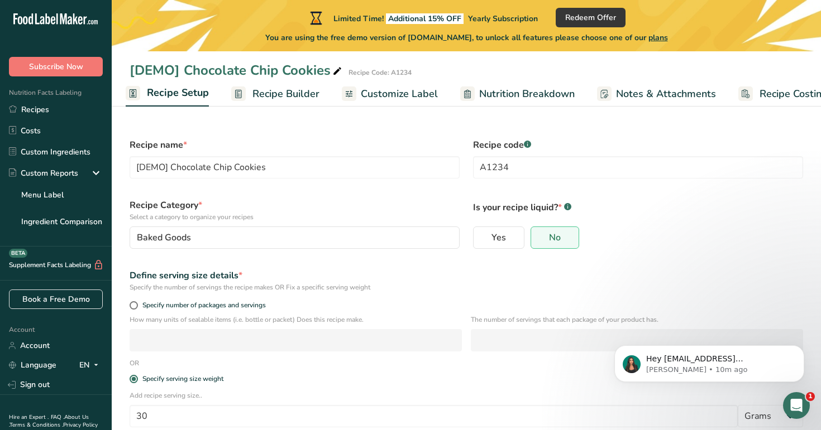
click at [302, 92] on span "Recipe Builder" at bounding box center [285, 94] width 67 height 15
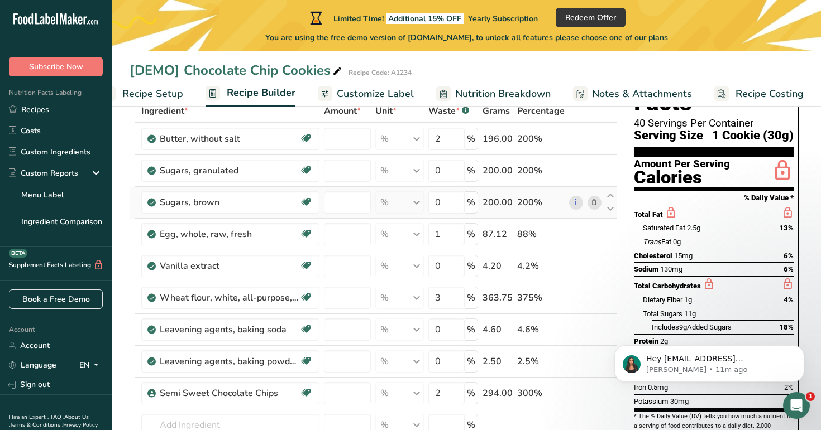
scroll to position [32, 0]
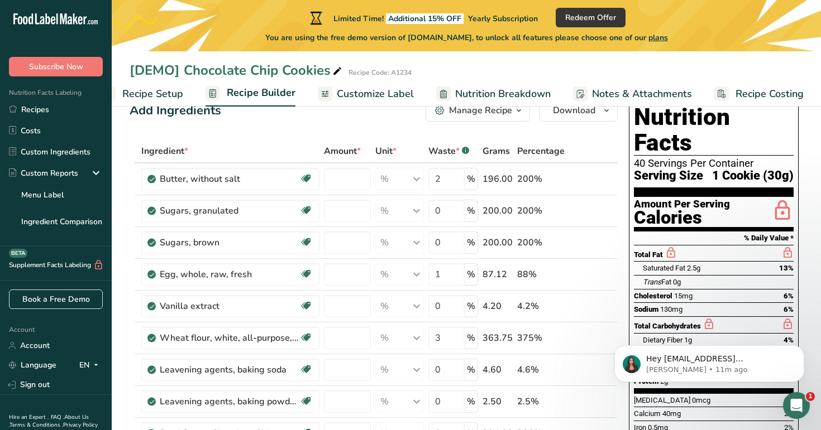
click at [161, 93] on span "Recipe Setup" at bounding box center [152, 94] width 61 height 15
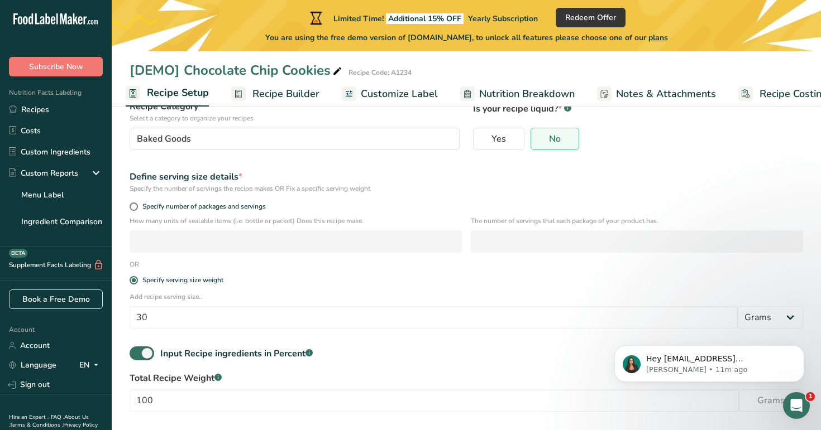
scroll to position [145, 0]
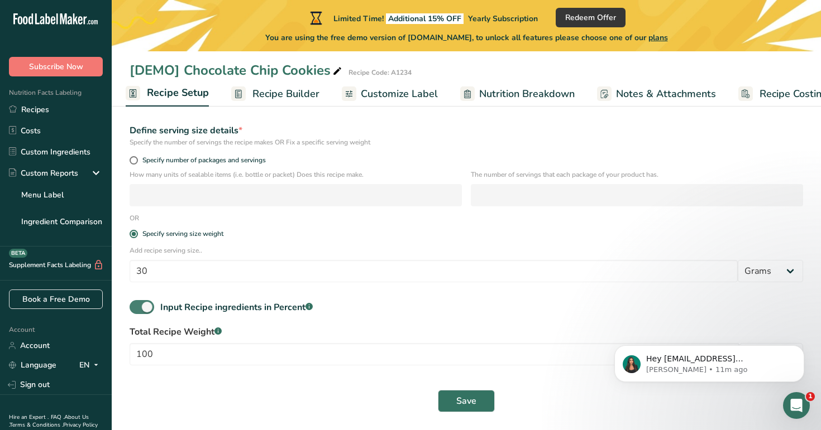
click at [138, 303] on span at bounding box center [142, 307] width 25 height 14
click at [137, 304] on input "Input Recipe ingredients in Percent .a-a{fill:#347362;}.b-a{fill:#fff;}" at bounding box center [133, 307] width 7 height 7
checkbox input "false"
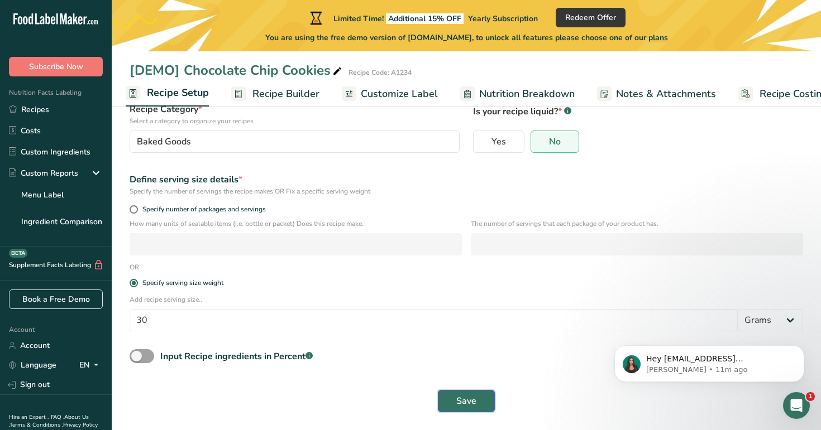
click at [490, 397] on button "Save" at bounding box center [466, 401] width 57 height 22
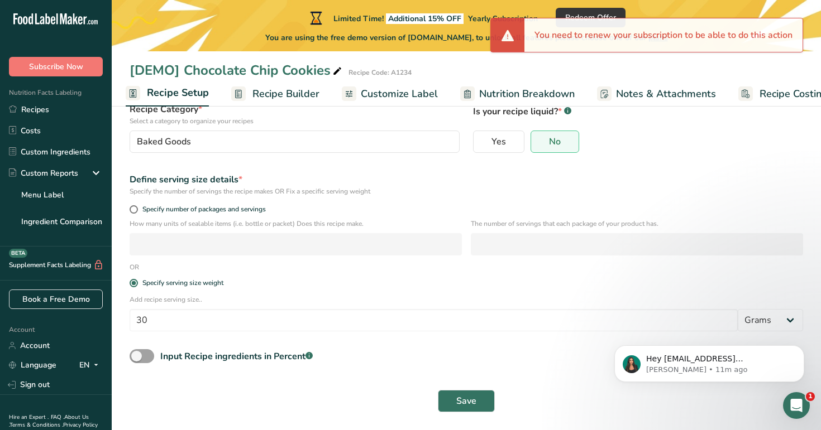
click at [289, 98] on span "Recipe Builder" at bounding box center [285, 94] width 67 height 15
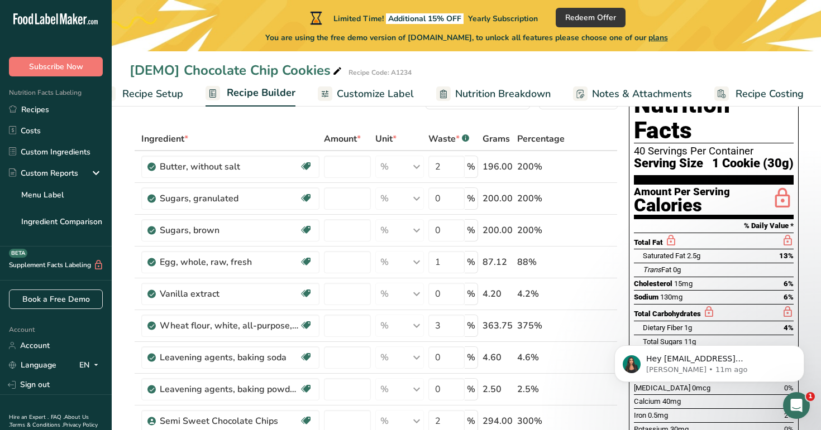
scroll to position [24, 0]
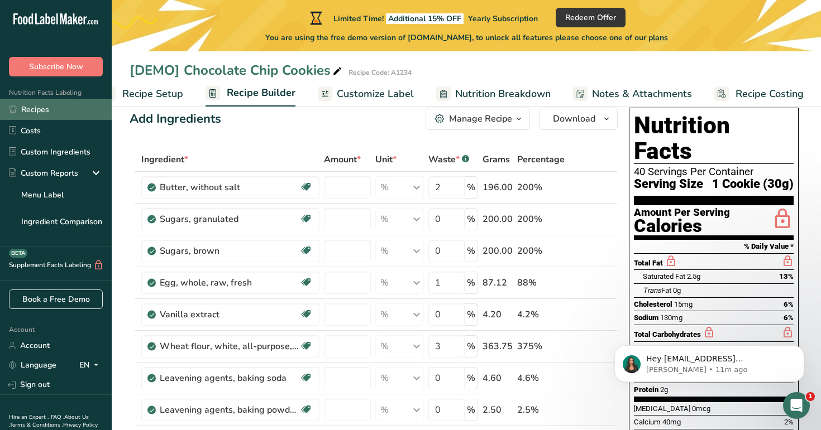
click at [66, 105] on link "Recipes" at bounding box center [56, 109] width 112 height 21
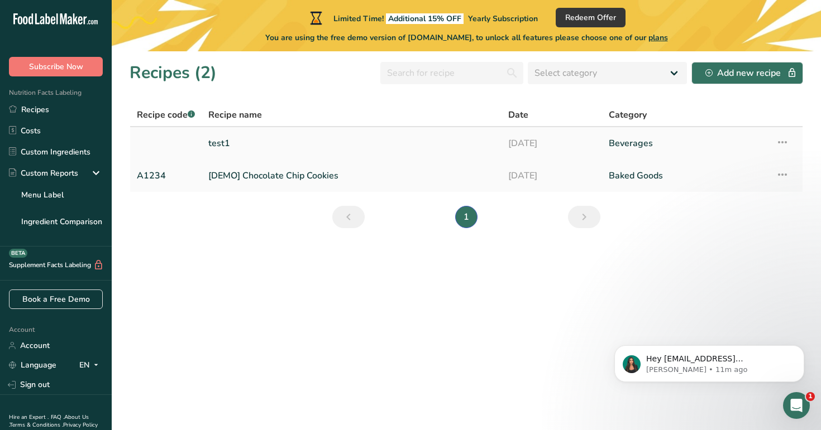
click at [308, 144] on link "test1" at bounding box center [351, 143] width 286 height 23
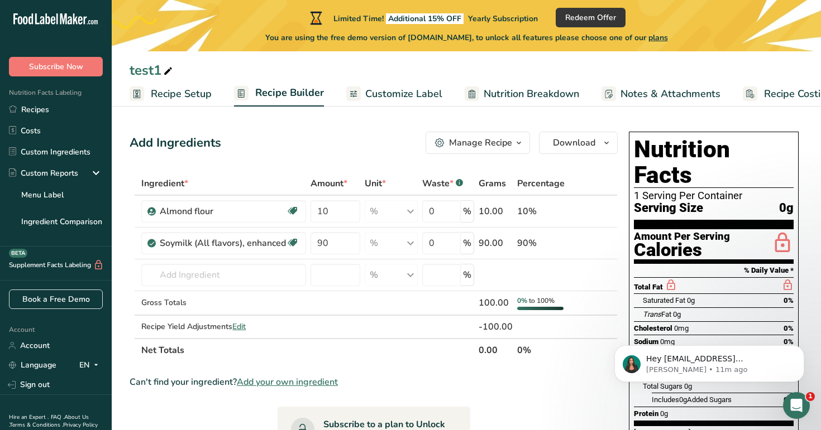
click at [170, 85] on link "Recipe Setup" at bounding box center [171, 93] width 82 height 25
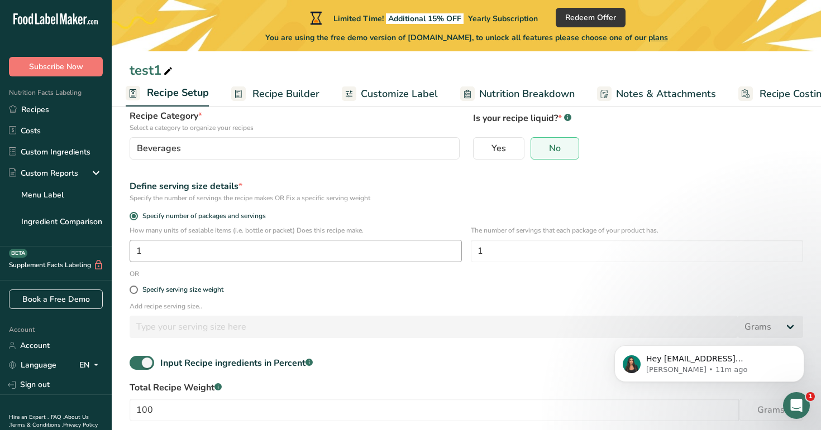
scroll to position [96, 0]
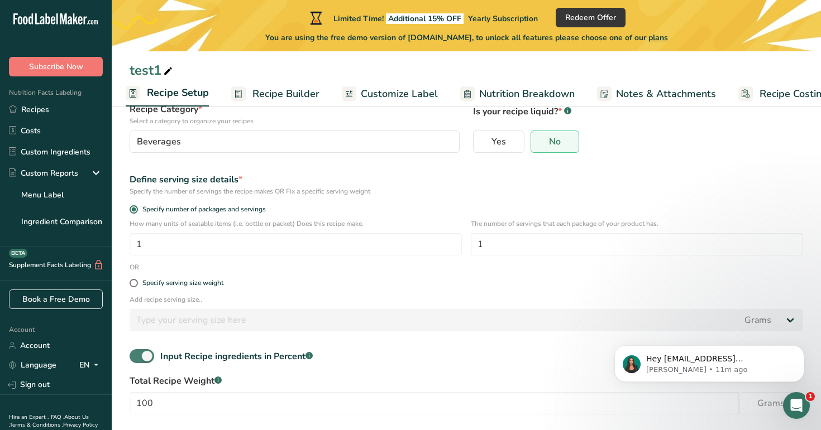
click at [142, 354] on span at bounding box center [142, 356] width 25 height 14
click at [137, 354] on input "Input Recipe ingredients in Percent .a-a{fill:#347362;}.b-a{fill:#fff;}" at bounding box center [133, 356] width 7 height 7
checkbox input "false"
click at [461, 395] on span "Save" at bounding box center [466, 401] width 20 height 13
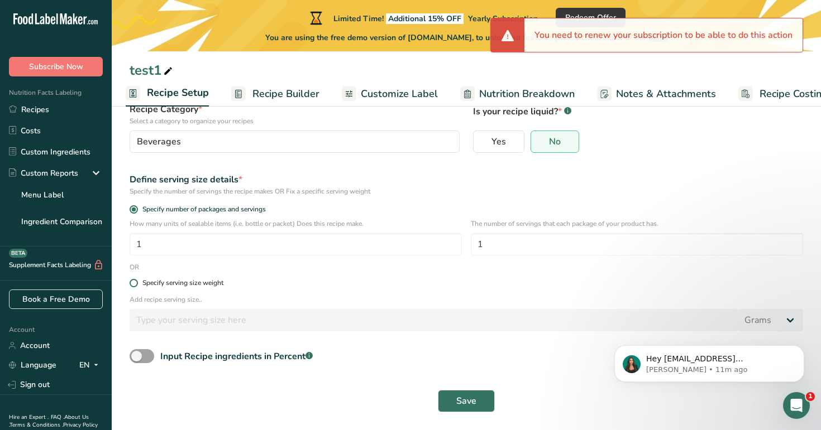
click at [138, 284] on span "Specify serving size weight" at bounding box center [180, 283] width 85 height 8
click at [137, 284] on input "Specify serving size weight" at bounding box center [133, 283] width 7 height 7
radio input "true"
radio input "false"
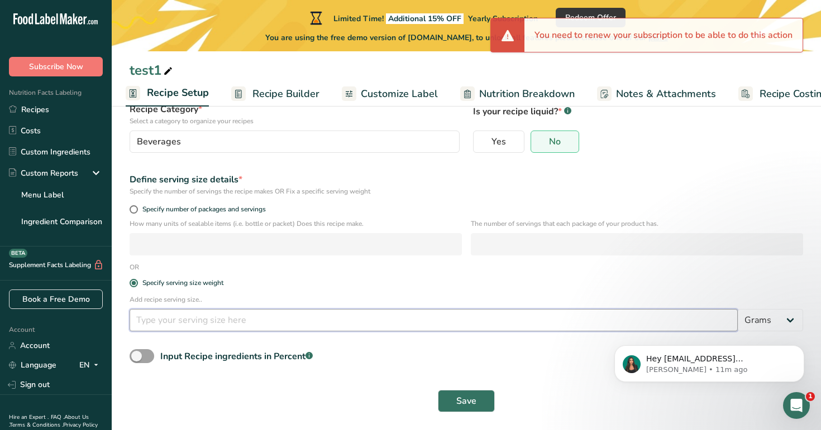
click at [261, 320] on input "number" at bounding box center [434, 320] width 608 height 22
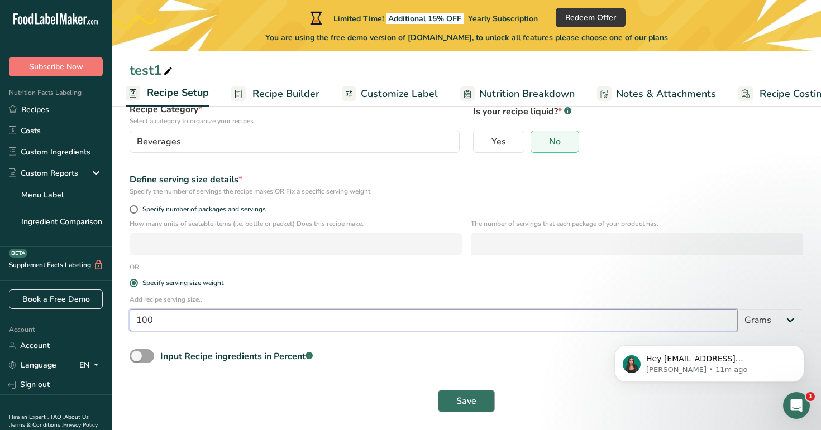
type input "100"
click at [471, 392] on button "Save" at bounding box center [466, 401] width 57 height 22
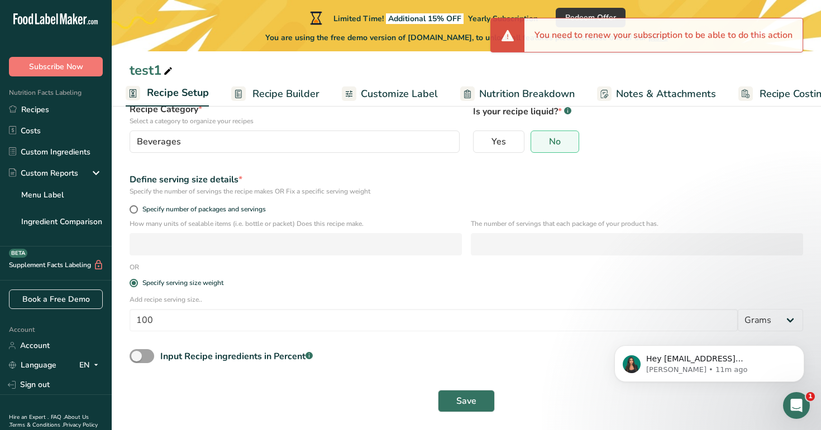
click at [270, 88] on span "Recipe Builder" at bounding box center [285, 94] width 67 height 15
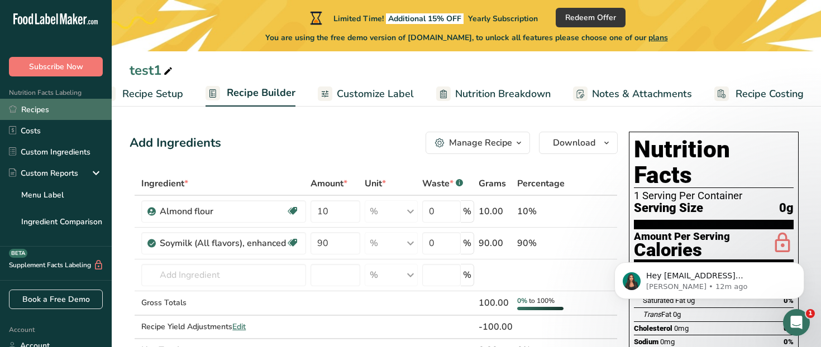
click at [67, 106] on link "Recipes" at bounding box center [56, 109] width 112 height 21
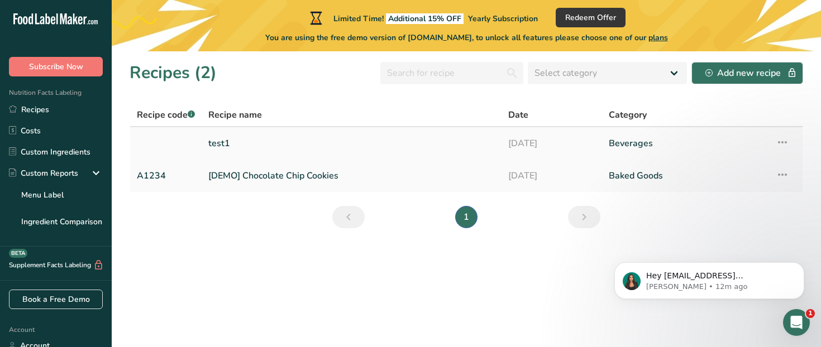
click at [280, 147] on link "test1" at bounding box center [351, 143] width 286 height 23
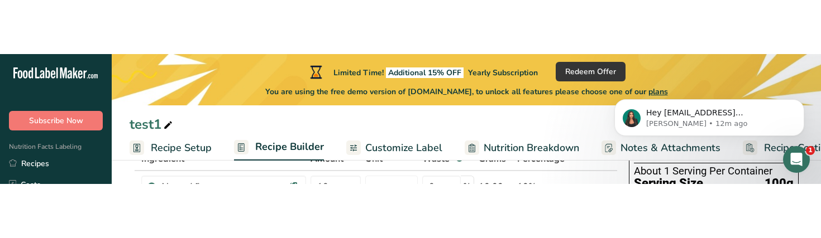
scroll to position [122, 0]
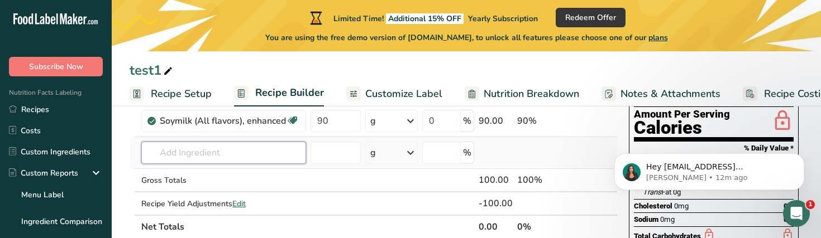
click at [259, 155] on input "text" at bounding box center [223, 153] width 165 height 22
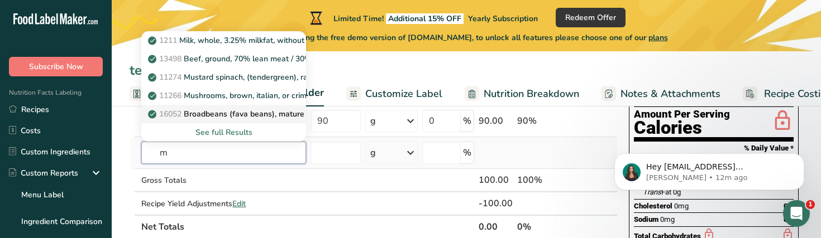
type input "m"
click at [253, 121] on link "16052 Broadbeans (fava beans), mature seeds, raw" at bounding box center [223, 114] width 165 height 18
type input "Broadbeans (fava beans), mature seeds, raw"
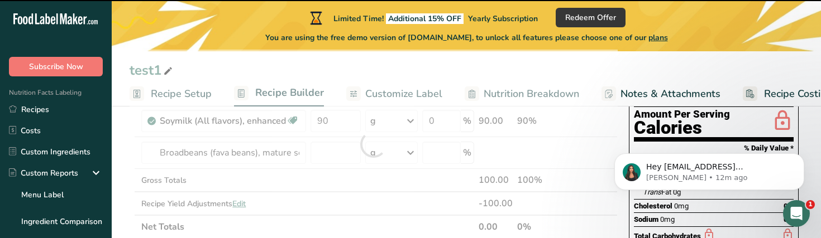
type input "0"
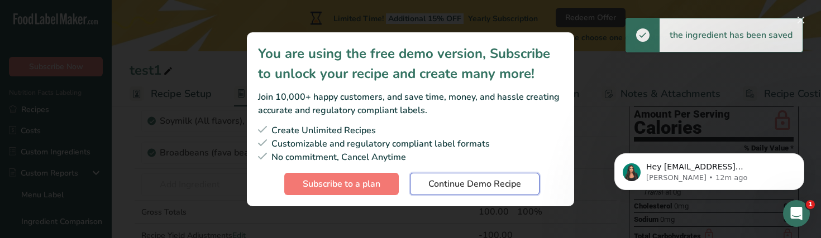
click at [485, 181] on span "Continue Demo Recipe" at bounding box center [474, 184] width 93 height 13
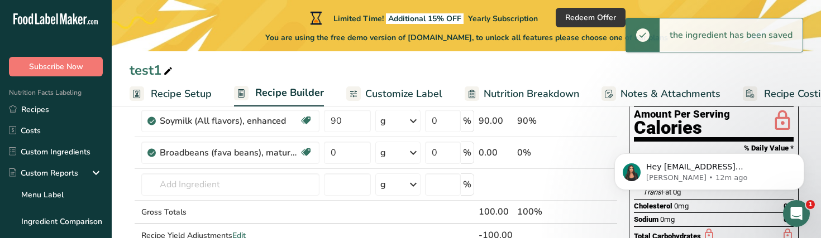
click at [186, 94] on span "Recipe Setup" at bounding box center [181, 94] width 61 height 15
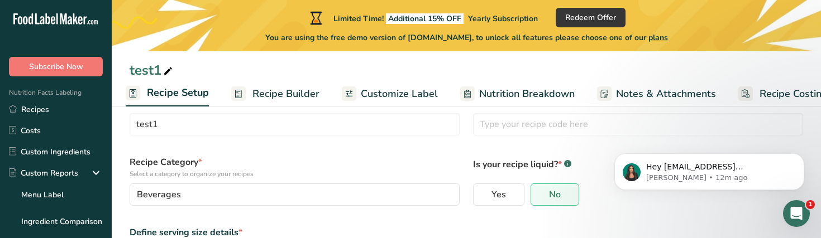
scroll to position [40, 0]
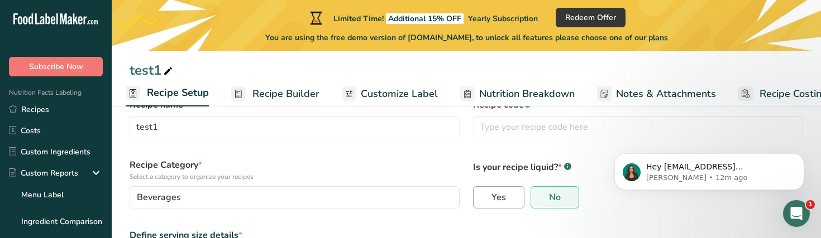
click at [504, 198] on span "Yes" at bounding box center [498, 197] width 15 height 11
click at [481, 198] on input "Yes" at bounding box center [476, 197] width 7 height 7
radio input "true"
radio input "false"
select select "22"
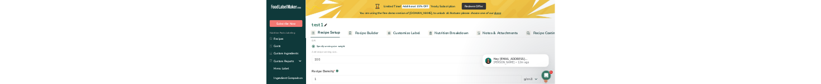
scroll to position [348, 0]
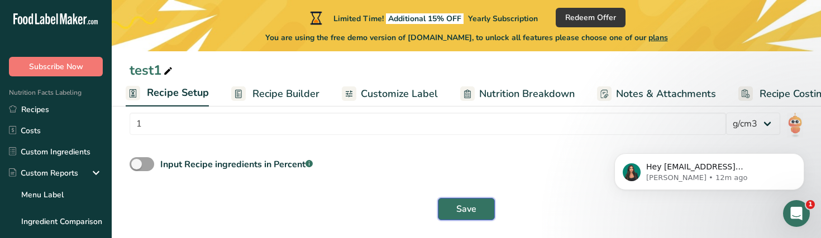
click at [462, 209] on span "Save" at bounding box center [466, 209] width 20 height 13
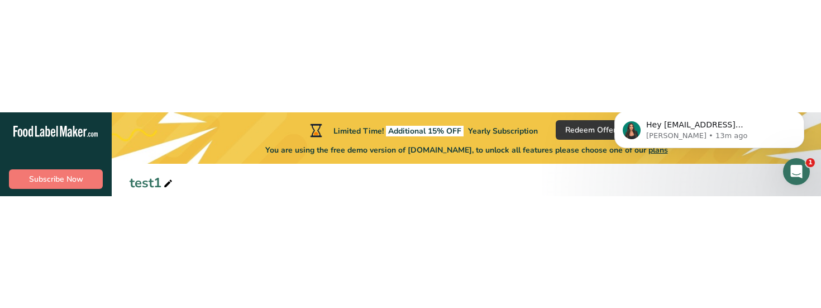
scroll to position [0, 30]
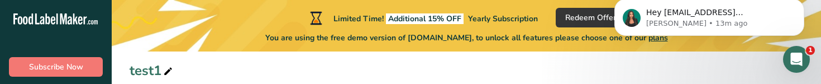
select select "Calories"
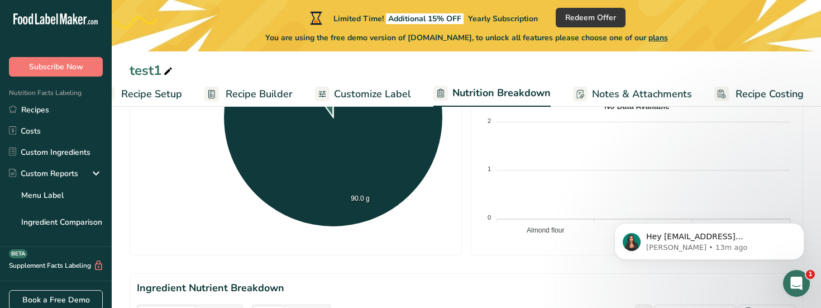
click at [153, 90] on span "Recipe Setup" at bounding box center [151, 94] width 61 height 15
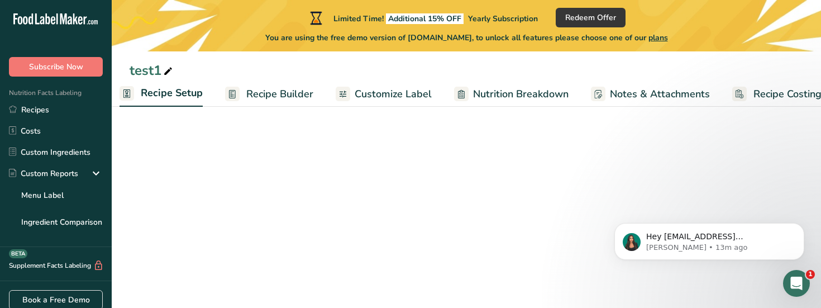
scroll to position [0, 4]
select select "22"
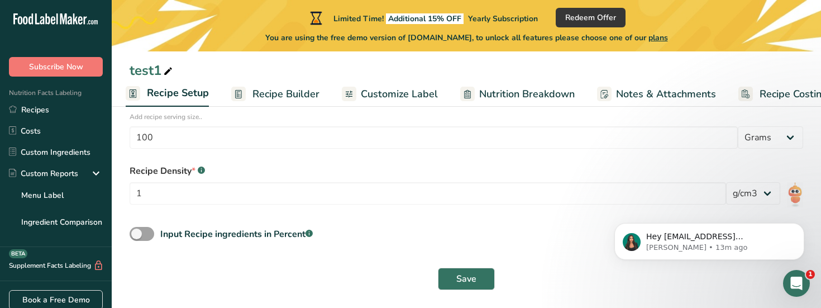
scroll to position [279, 0]
click at [151, 234] on span at bounding box center [142, 234] width 25 height 14
click at [137, 234] on input "Input Recipe ingredients in Percent .a-a{fill:#347362;}.b-a{fill:#fff;}" at bounding box center [133, 233] width 7 height 7
checkbox input "true"
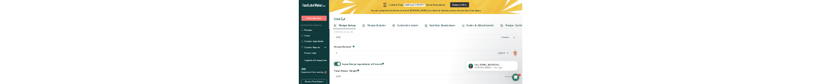
scroll to position [328, 0]
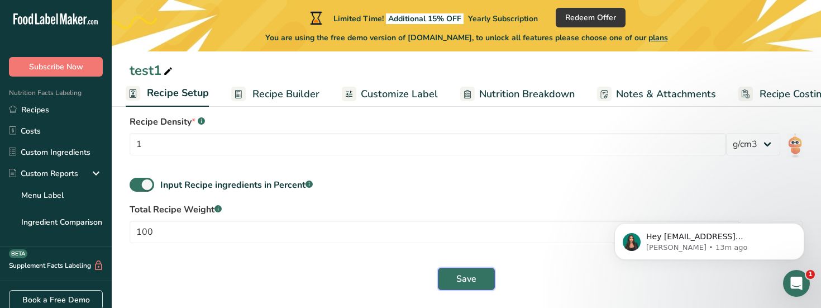
click at [466, 285] on button "Save" at bounding box center [466, 278] width 57 height 22
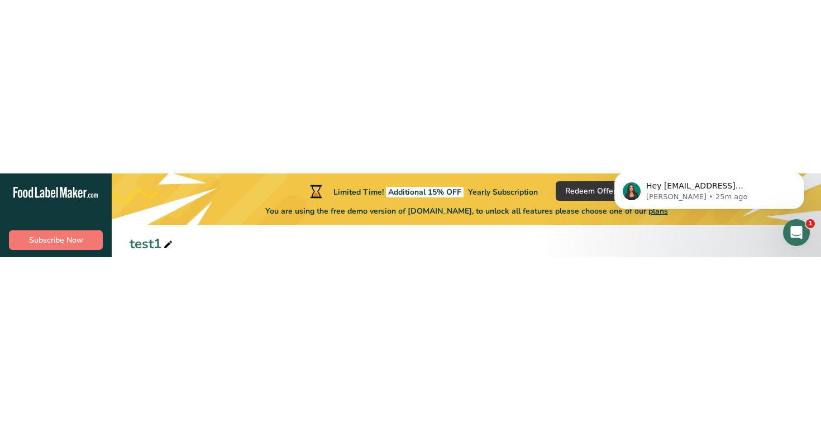
scroll to position [205, 0]
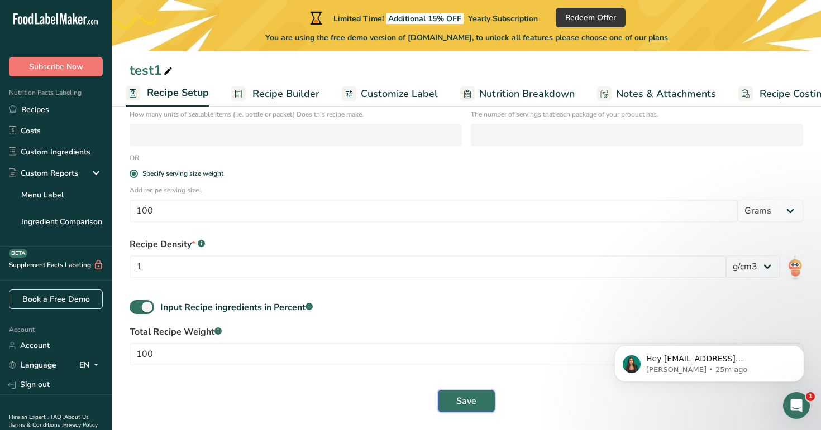
click at [472, 401] on span "Save" at bounding box center [466, 401] width 20 height 13
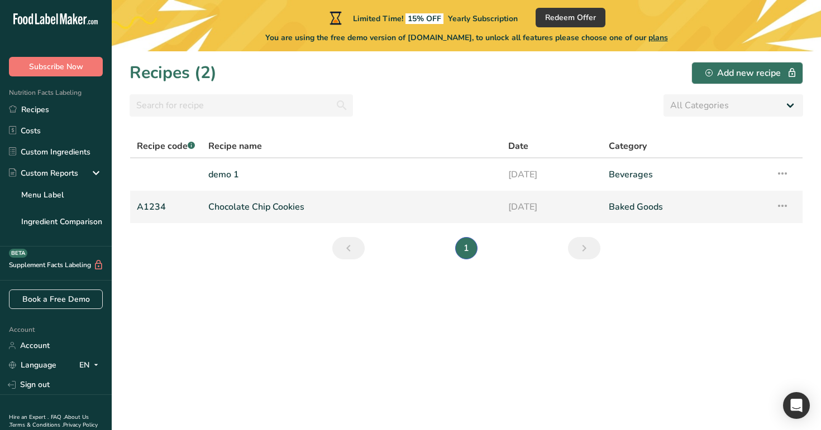
click at [381, 202] on link "Chocolate Chip Cookies" at bounding box center [351, 206] width 286 height 23
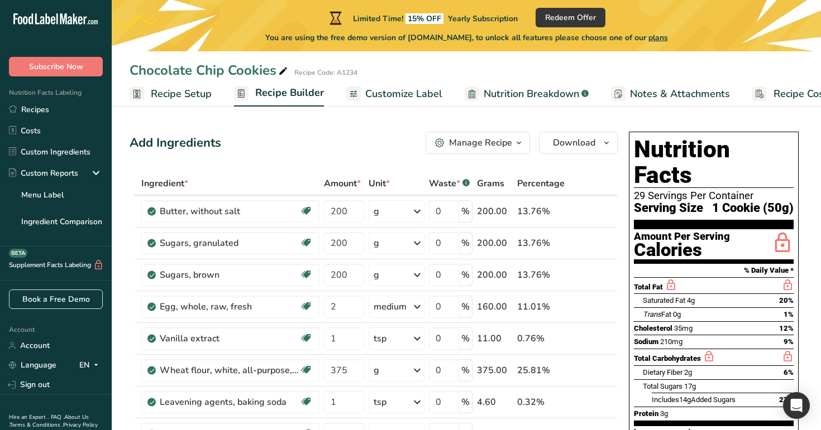
click at [172, 92] on span "Recipe Setup" at bounding box center [181, 94] width 61 height 15
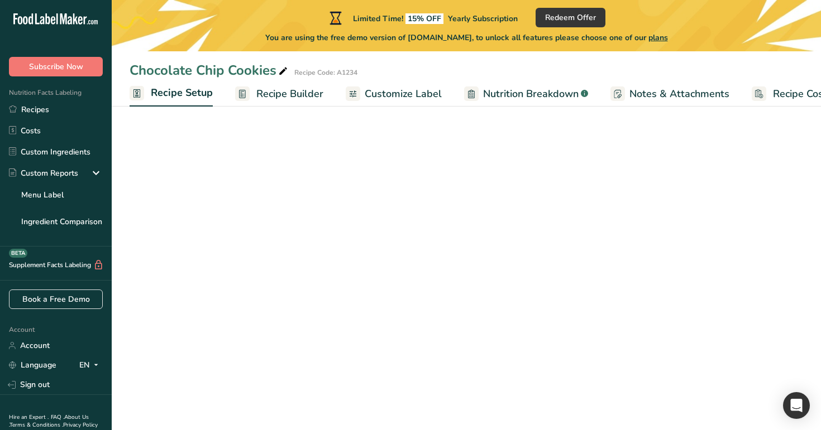
scroll to position [0, 4]
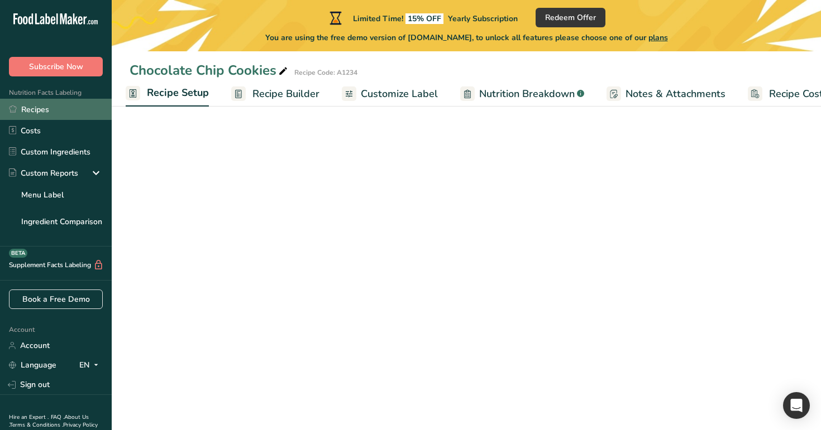
click at [59, 112] on link "Recipes" at bounding box center [56, 109] width 112 height 21
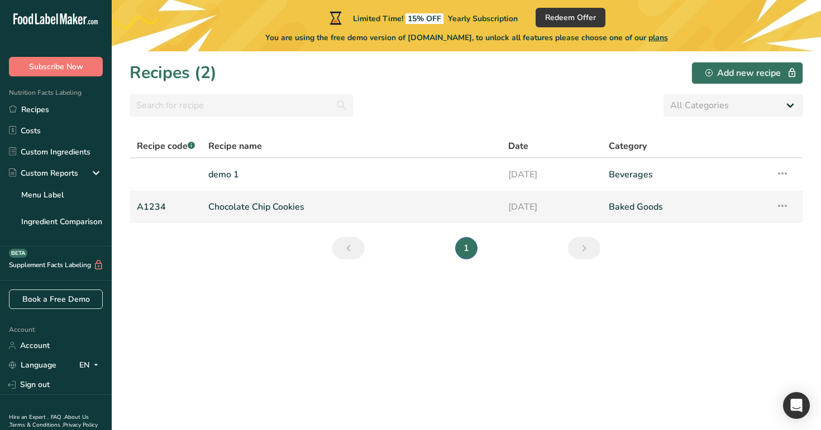
click at [244, 200] on link "Chocolate Chip Cookies" at bounding box center [351, 206] width 286 height 23
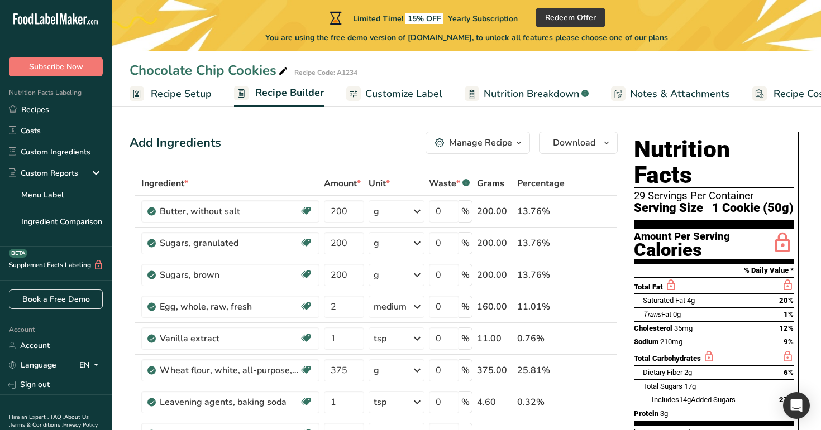
click at [200, 95] on span "Recipe Setup" at bounding box center [181, 94] width 61 height 15
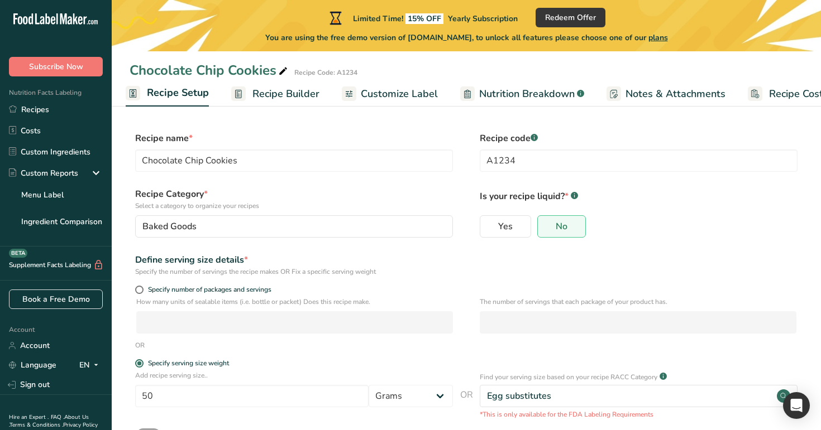
scroll to position [84, 0]
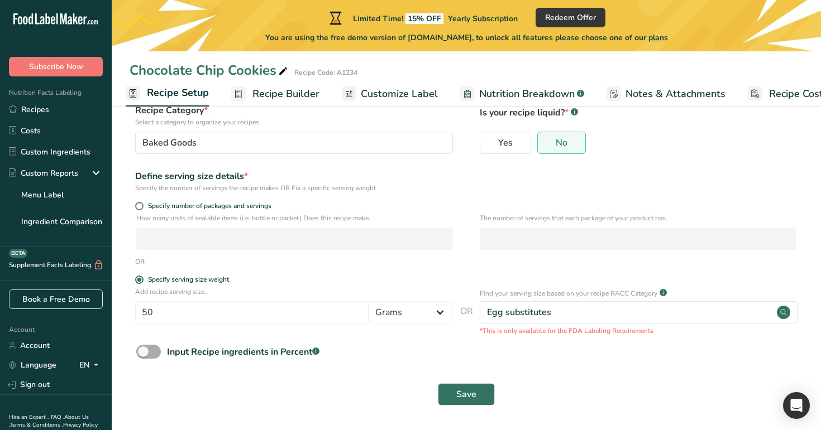
click at [161, 352] on span "Input Recipe ingredients in Percent .a-a{fill:#347362;}.b-a{fill:#fff;}" at bounding box center [240, 352] width 159 height 13
click at [143, 352] on input "Input Recipe ingredients in Percent .a-a{fill:#347362;}.b-a{fill:#fff;}" at bounding box center [139, 351] width 7 height 7
checkbox input "true"
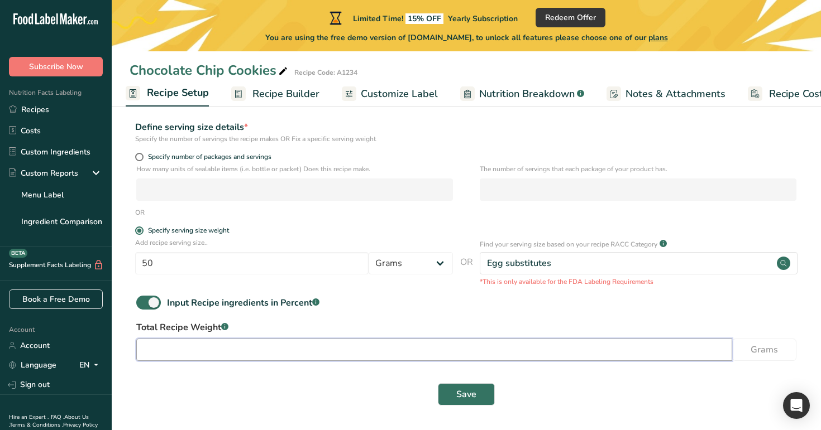
click at [342, 347] on input "number" at bounding box center [434, 350] width 596 height 22
type input "100"
click at [459, 385] on button "Save" at bounding box center [466, 394] width 57 height 22
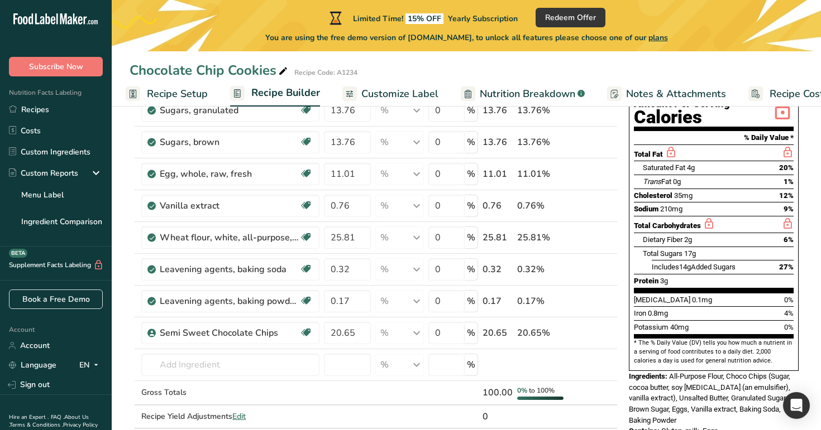
click at [180, 90] on span "Recipe Setup" at bounding box center [177, 94] width 61 height 15
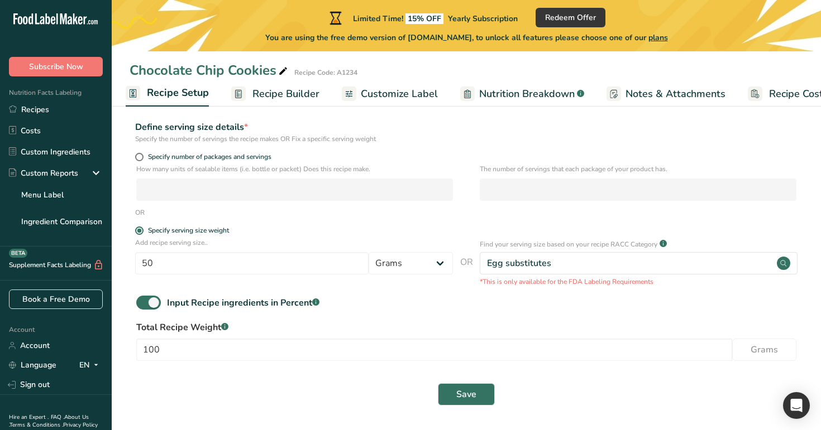
click at [311, 237] on div "Specify serving size weight" at bounding box center [294, 232] width 318 height 11
click at [454, 389] on button "Save" at bounding box center [466, 394] width 57 height 22
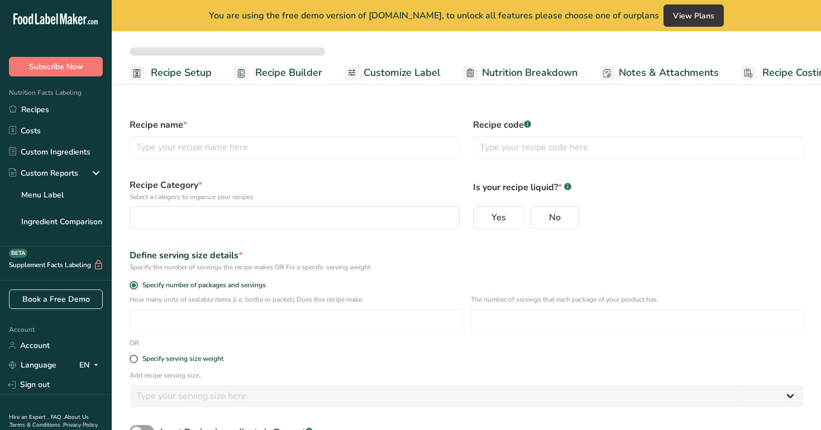
select select
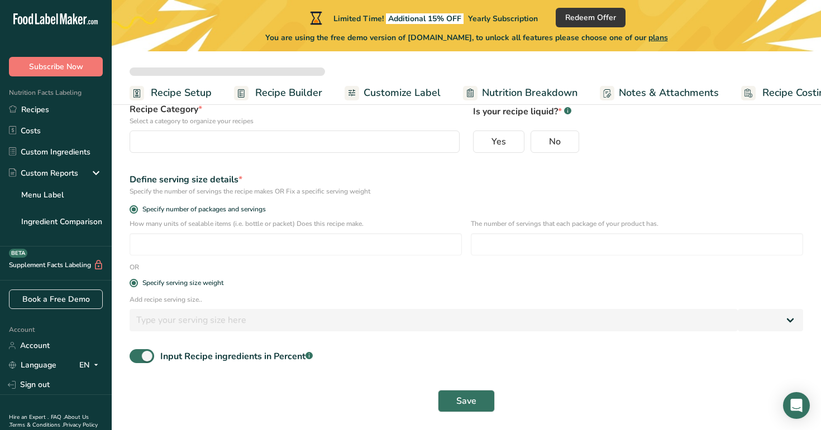
type input "test1"
radio input "true"
radio input "false"
radio input "true"
type input "100"
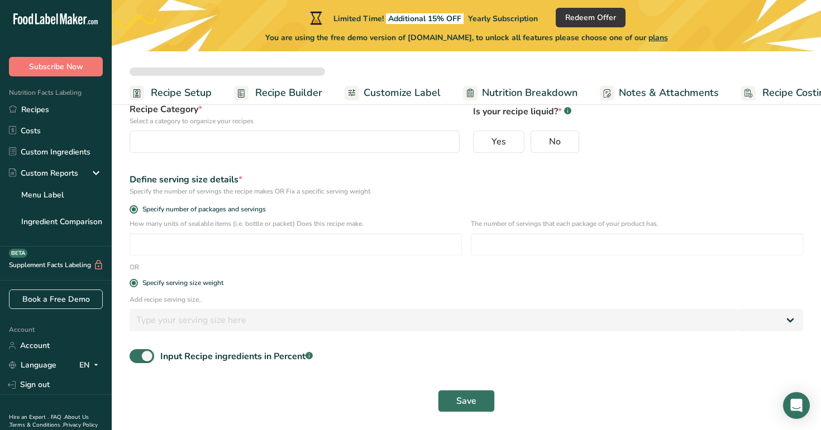
select select "0"
checkbox input "true"
select select "22"
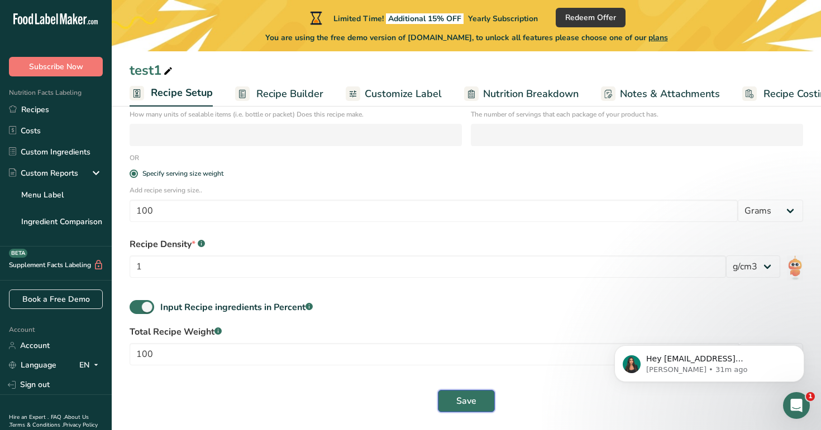
click at [483, 400] on button "Save" at bounding box center [466, 401] width 57 height 22
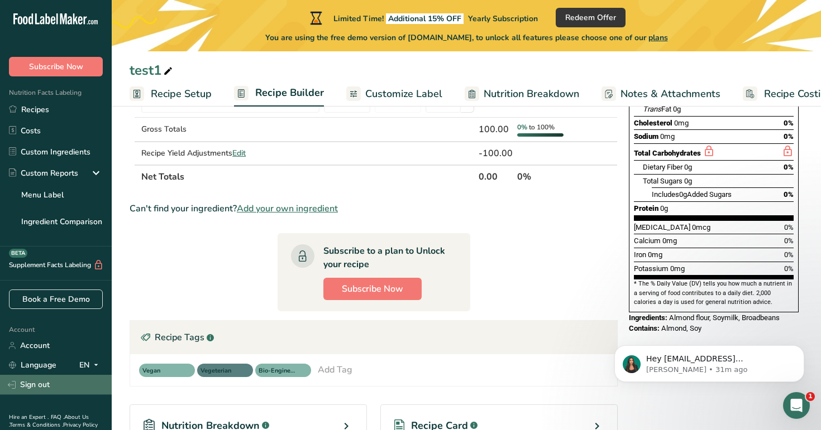
click at [57, 380] on link "Sign out" at bounding box center [56, 385] width 112 height 20
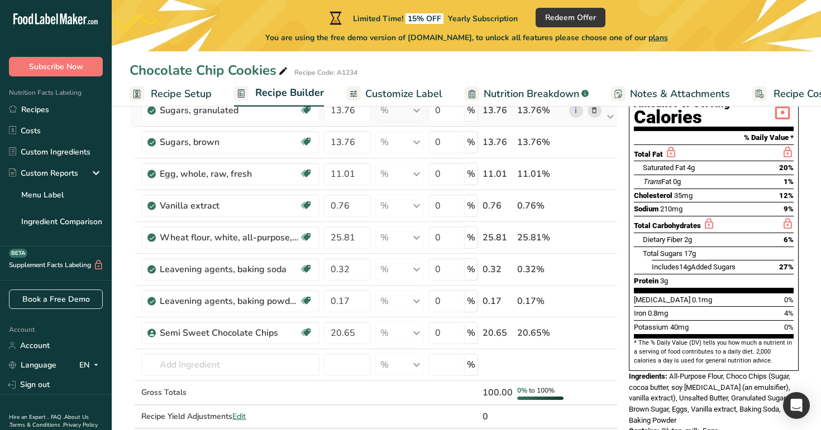
scroll to position [0, 4]
